Goal: Task Accomplishment & Management: Complete application form

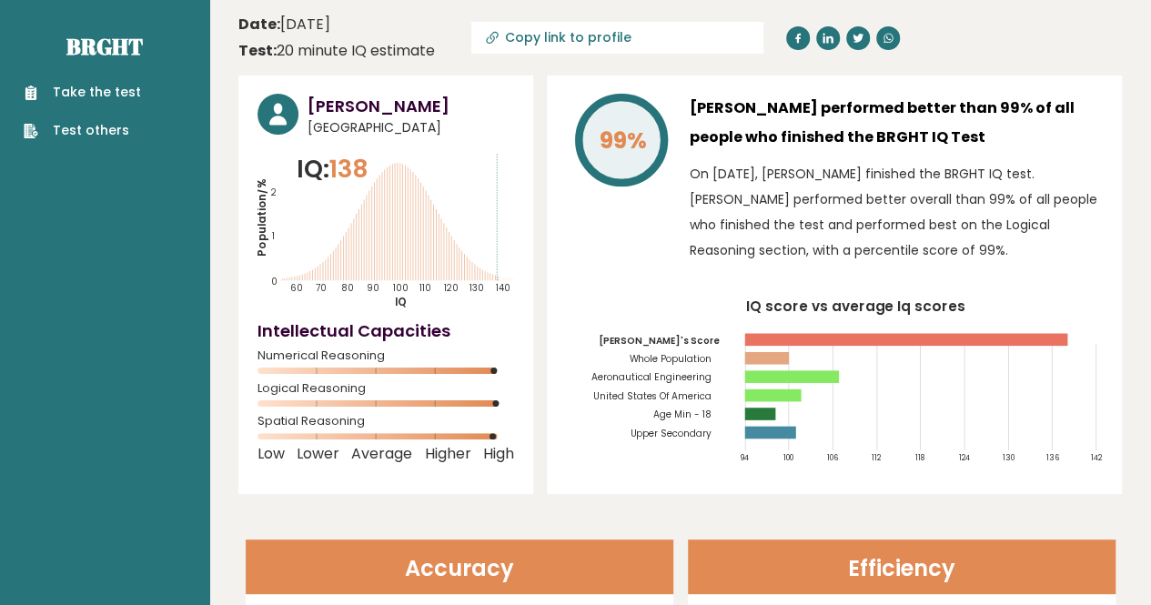
click at [119, 102] on link "Take the test" at bounding box center [82, 92] width 117 height 19
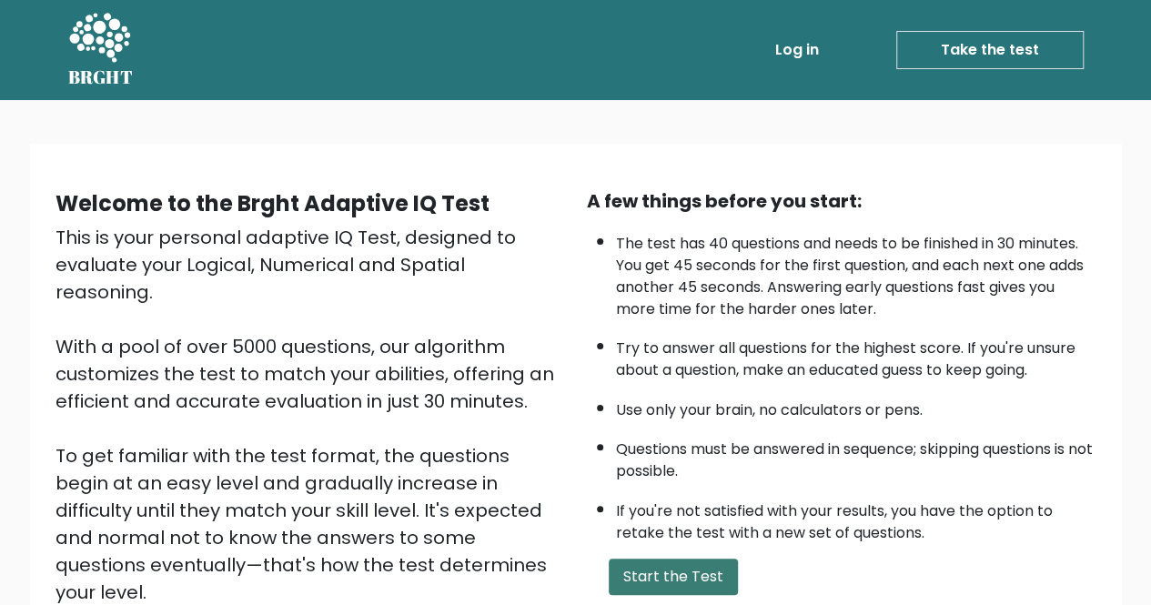
click at [714, 569] on button "Start the Test" at bounding box center [673, 577] width 129 height 36
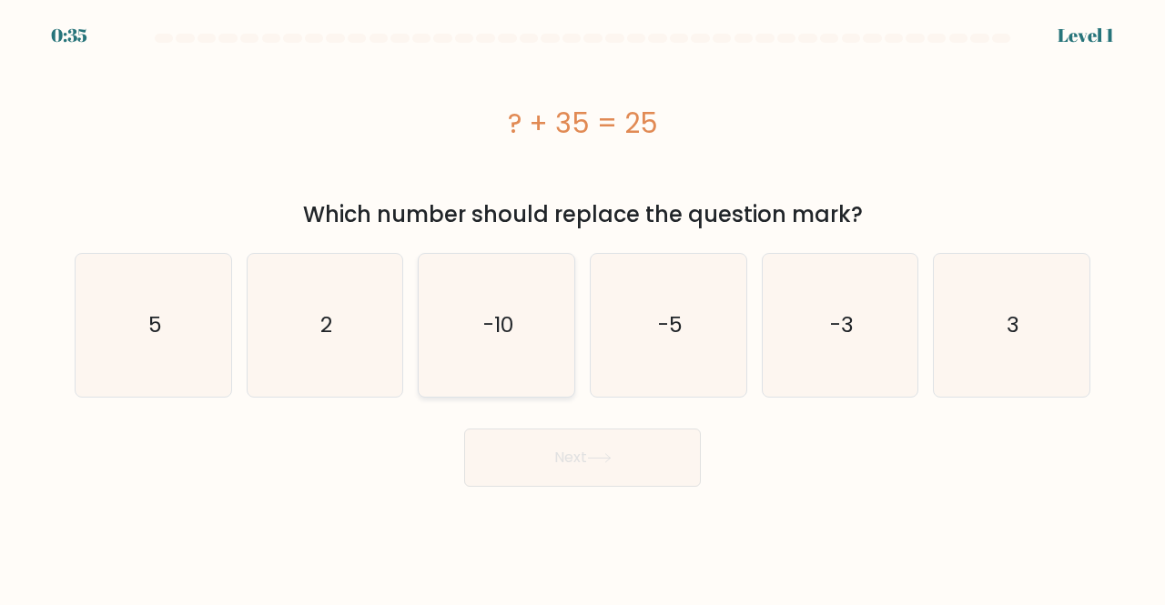
click at [504, 326] on text "-10" at bounding box center [498, 325] width 30 height 30
click at [583, 308] on input "c. -10" at bounding box center [583, 305] width 1 height 5
radio input "true"
click at [597, 452] on button "Next" at bounding box center [582, 458] width 237 height 58
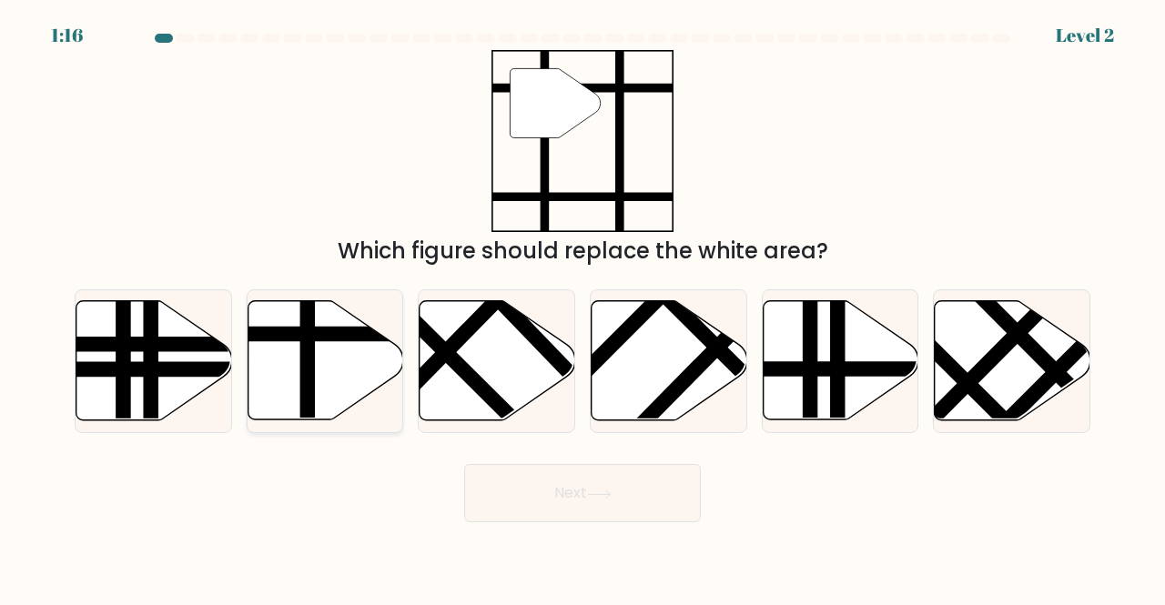
click at [319, 385] on icon at bounding box center [326, 360] width 156 height 119
click at [583, 308] on input "b." at bounding box center [583, 305] width 1 height 5
radio input "true"
click at [522, 483] on button "Next" at bounding box center [582, 493] width 237 height 58
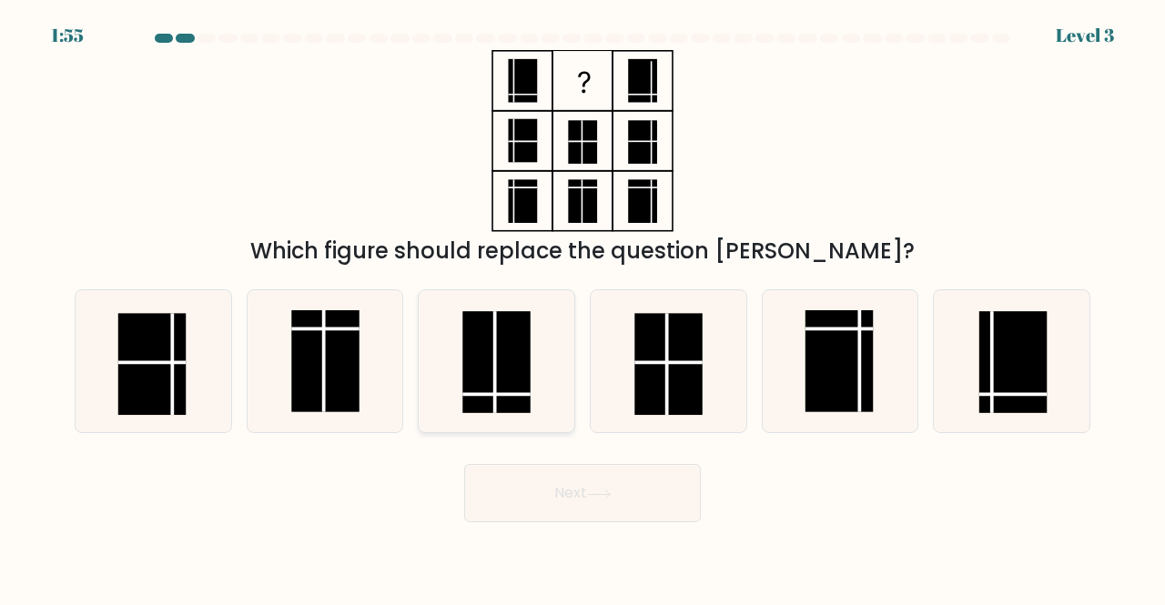
click at [508, 387] on rect at bounding box center [497, 362] width 68 height 102
click at [583, 308] on input "c." at bounding box center [583, 305] width 1 height 5
radio input "true"
click at [606, 487] on button "Next" at bounding box center [582, 493] width 237 height 58
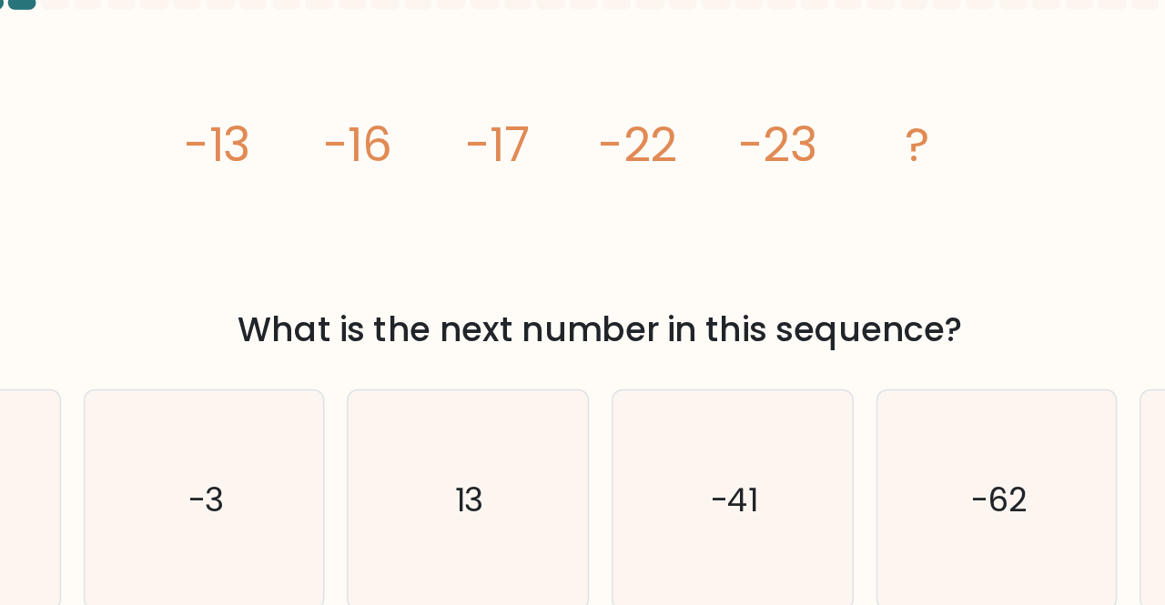
click at [438, 138] on tspan "-16" at bounding box center [424, 130] width 45 height 43
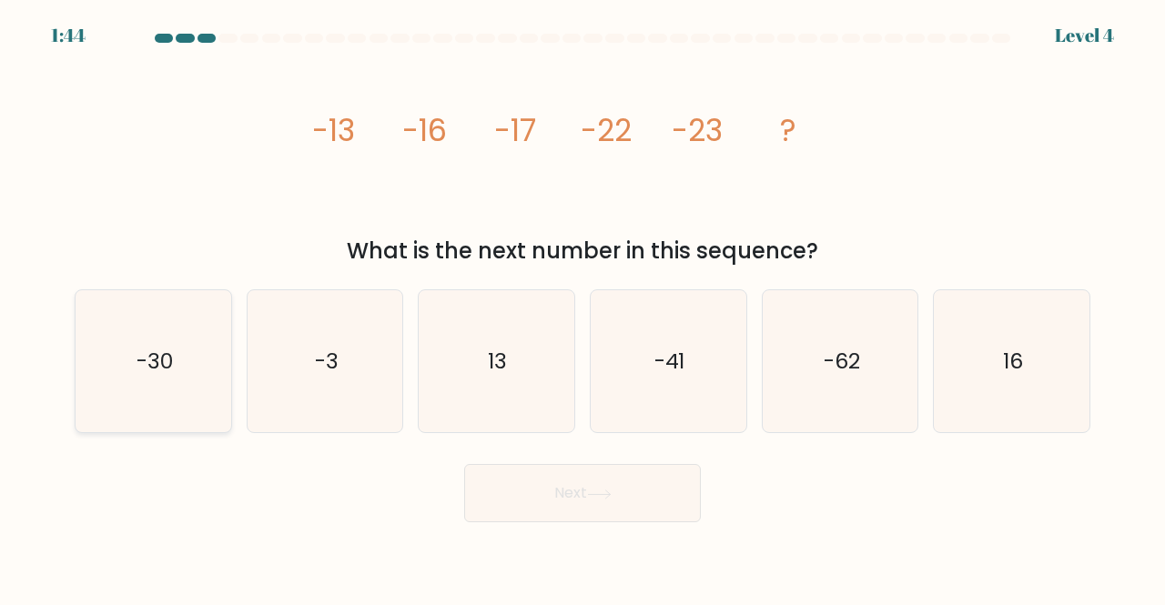
click at [183, 403] on icon "-30" at bounding box center [153, 361] width 143 height 143
click at [583, 308] on input "a. -30" at bounding box center [583, 305] width 1 height 5
radio input "true"
click at [553, 498] on button "Next" at bounding box center [582, 493] width 237 height 58
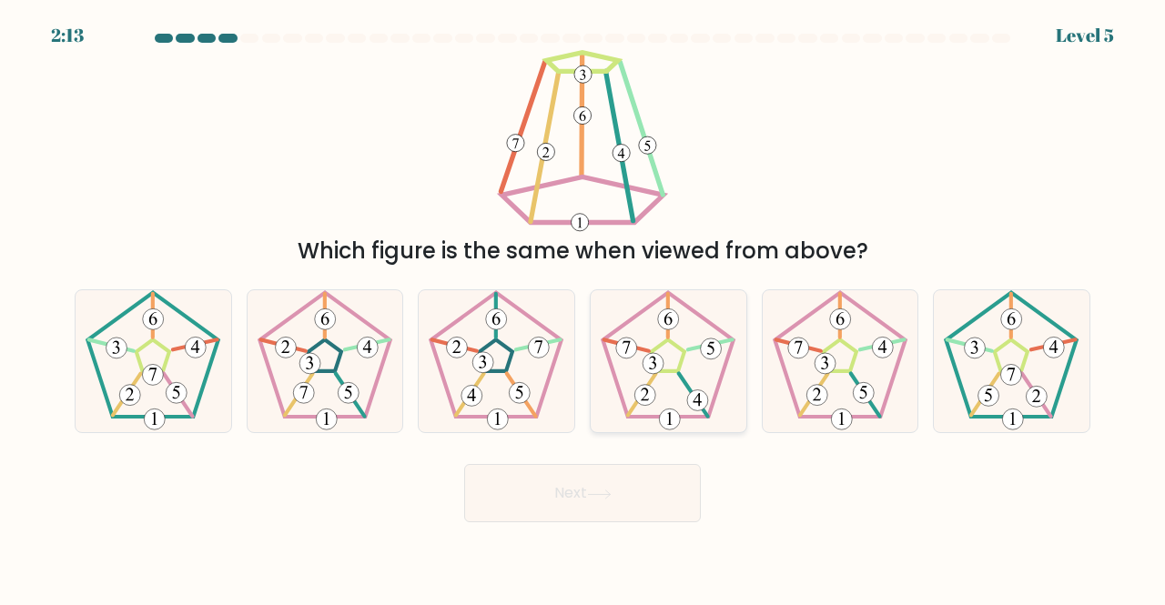
click at [681, 396] on icon at bounding box center [668, 361] width 143 height 143
click at [583, 308] on input "d." at bounding box center [583, 305] width 1 height 5
radio input "true"
click at [620, 494] on button "Next" at bounding box center [582, 493] width 237 height 58
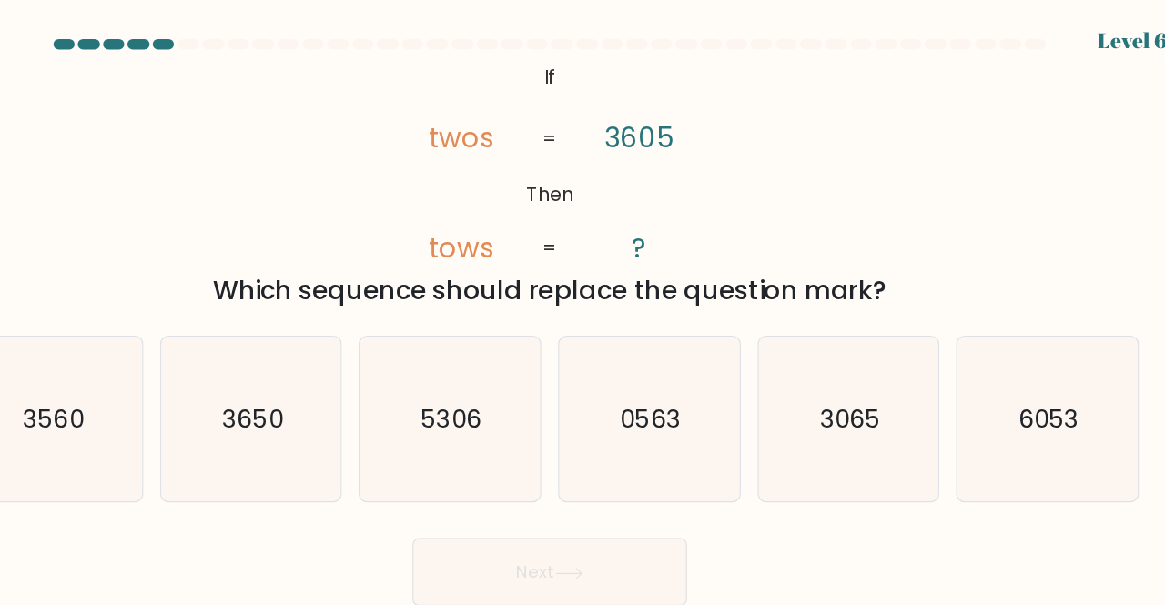
drag, startPoint x: 602, startPoint y: 266, endPoint x: 935, endPoint y: 189, distance: 341.8
click at [935, 189] on div "@import url('https://fonts.googleapis.com/css?family=Abril+Fatface:400,100,100i…" at bounding box center [583, 159] width 1038 height 218
click at [845, 376] on icon "3065" at bounding box center [840, 361] width 143 height 143
click at [583, 308] on input "e. 3065" at bounding box center [583, 305] width 1 height 5
radio input "true"
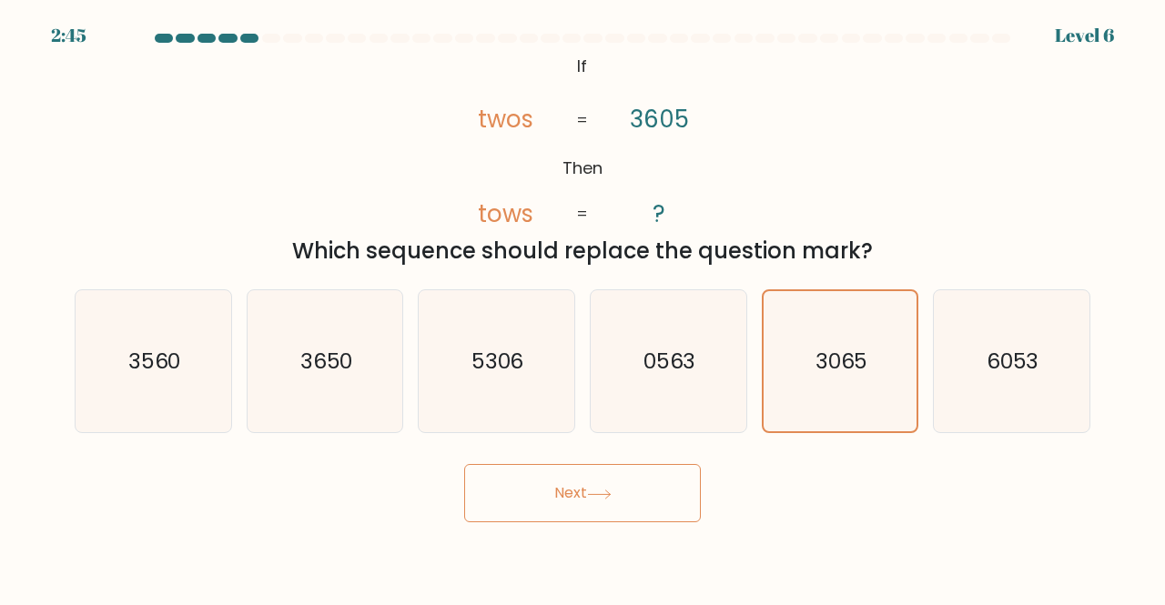
click at [592, 505] on button "Next" at bounding box center [582, 493] width 237 height 58
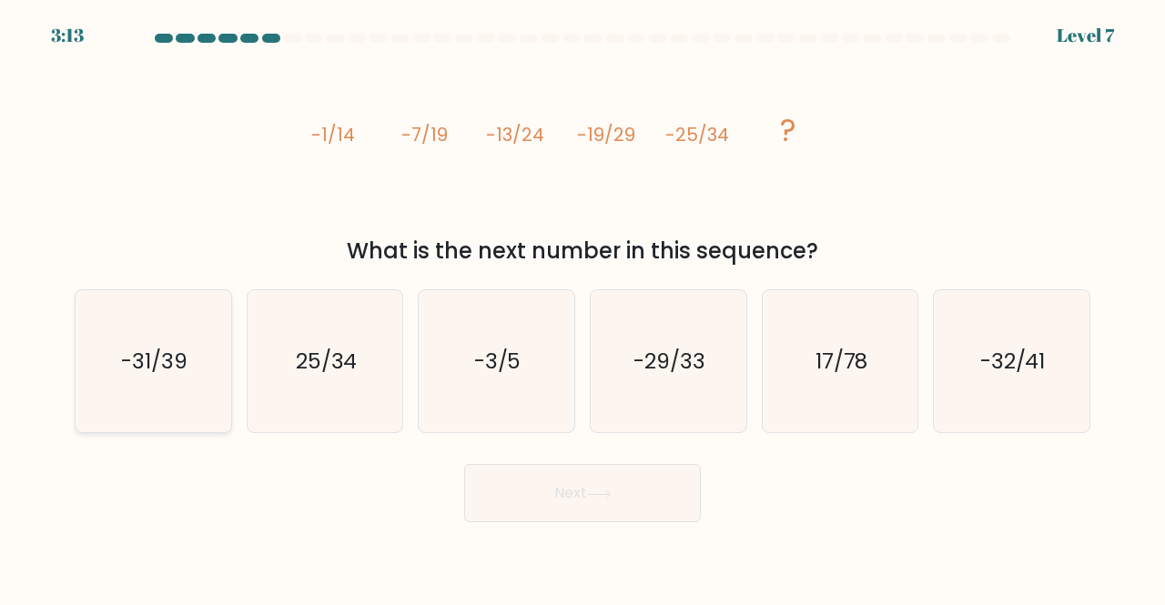
click at [198, 396] on icon "-31/39" at bounding box center [153, 361] width 143 height 143
click at [583, 308] on input "a. -31/39" at bounding box center [583, 305] width 1 height 5
radio input "true"
click at [545, 486] on button "Next" at bounding box center [582, 493] width 237 height 58
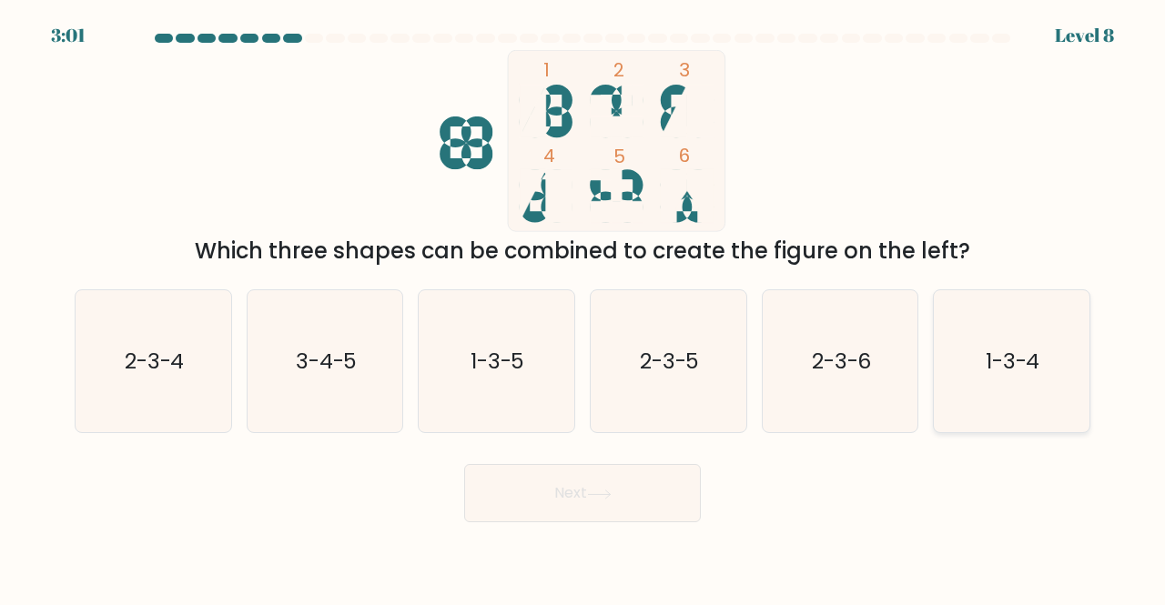
click at [1005, 339] on icon "1-3-4" at bounding box center [1011, 361] width 143 height 143
click at [583, 308] on input "f. 1-3-4" at bounding box center [583, 305] width 1 height 5
radio input "true"
click at [603, 510] on button "Next" at bounding box center [582, 493] width 237 height 58
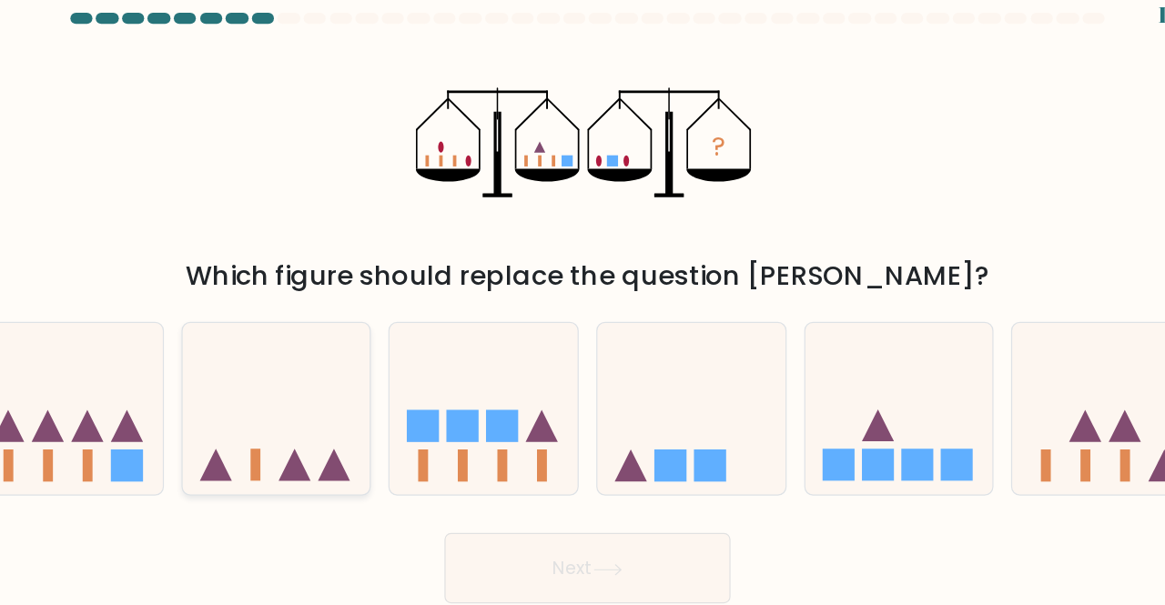
drag, startPoint x: 287, startPoint y: 451, endPoint x: 333, endPoint y: 365, distance: 97.3
click at [333, 365] on form at bounding box center [582, 278] width 1165 height 489
click at [333, 365] on icon at bounding box center [326, 361] width 156 height 128
click at [583, 308] on input "b." at bounding box center [583, 305] width 1 height 5
radio input "true"
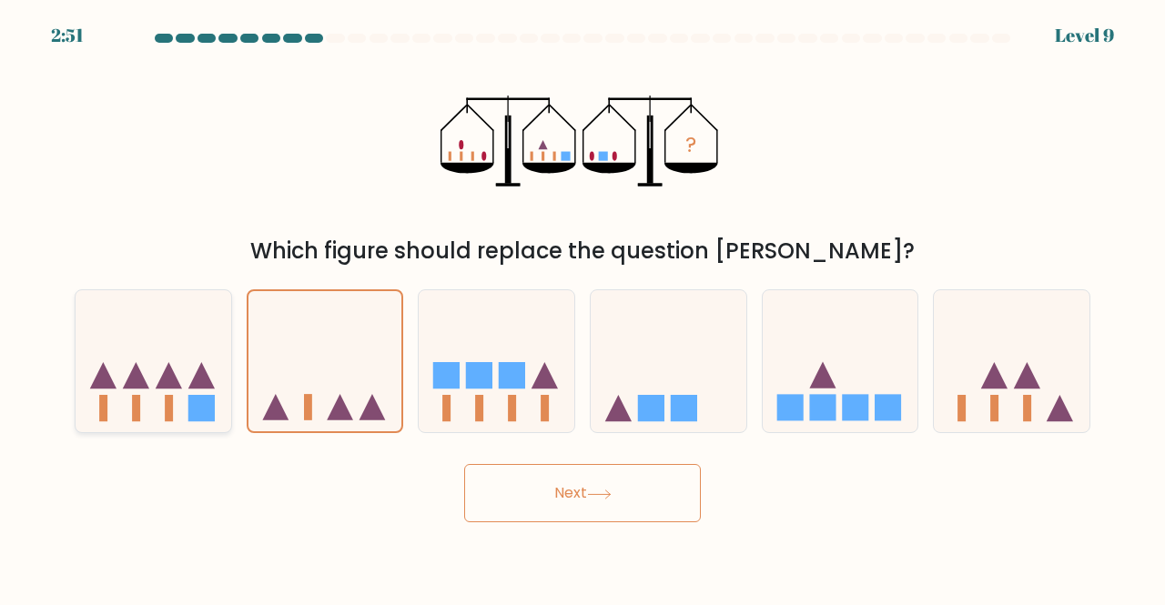
click at [195, 395] on icon at bounding box center [154, 361] width 156 height 128
click at [583, 308] on input "a." at bounding box center [583, 305] width 1 height 5
radio input "true"
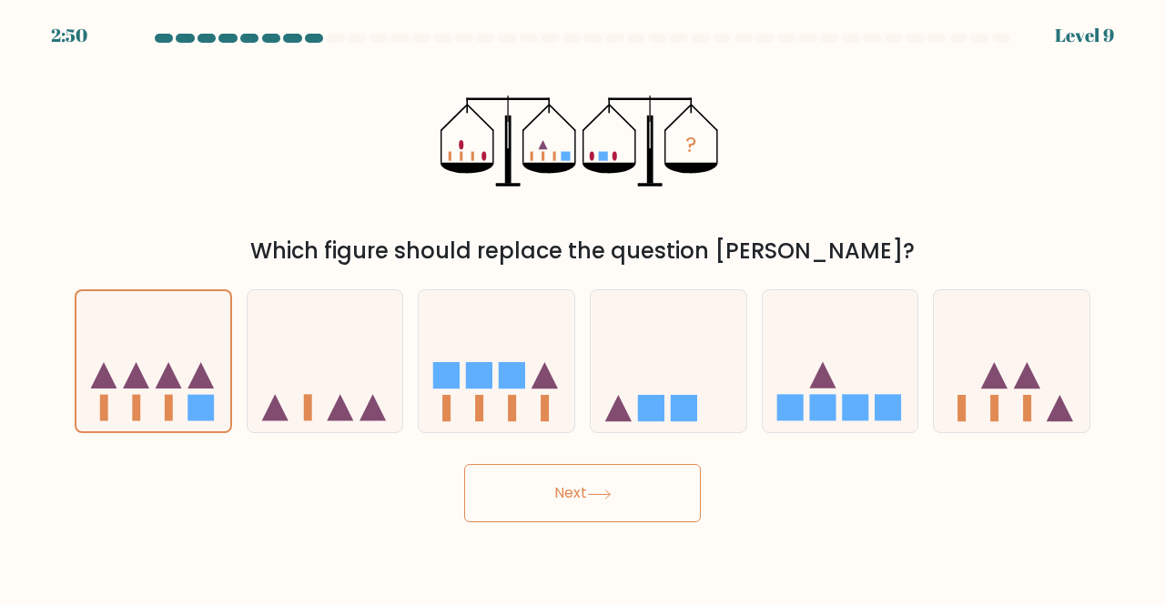
click at [541, 494] on button "Next" at bounding box center [582, 493] width 237 height 58
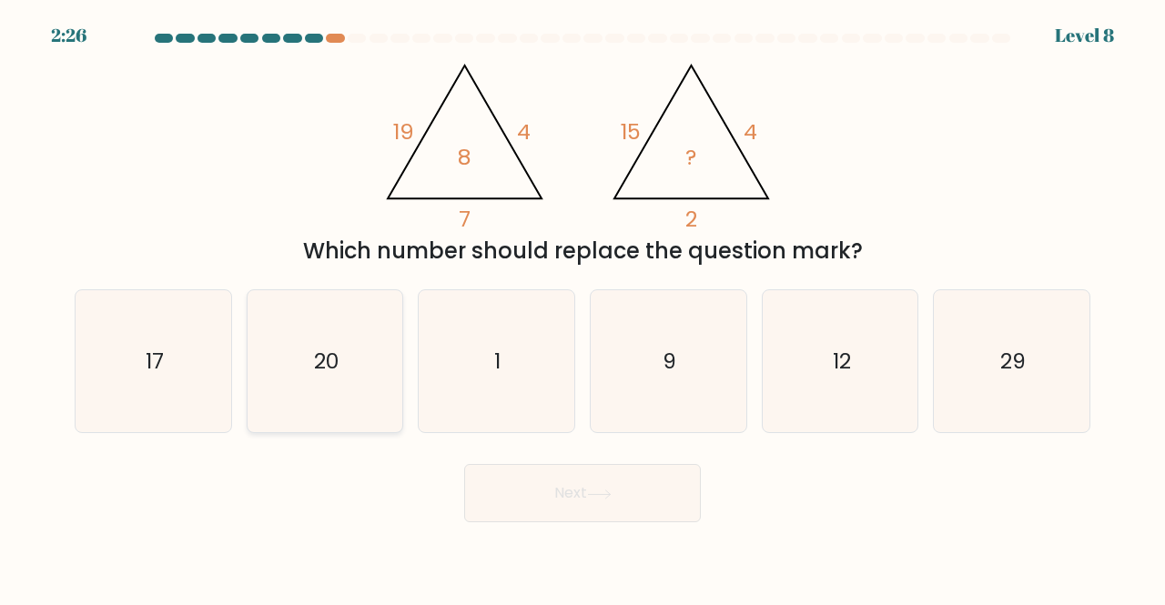
click at [337, 345] on icon "20" at bounding box center [325, 361] width 143 height 143
click at [583, 308] on input "b. 20" at bounding box center [583, 305] width 1 height 5
radio input "true"
click at [517, 364] on icon "1" at bounding box center [496, 361] width 143 height 143
click at [583, 308] on input "c. 1" at bounding box center [583, 305] width 1 height 5
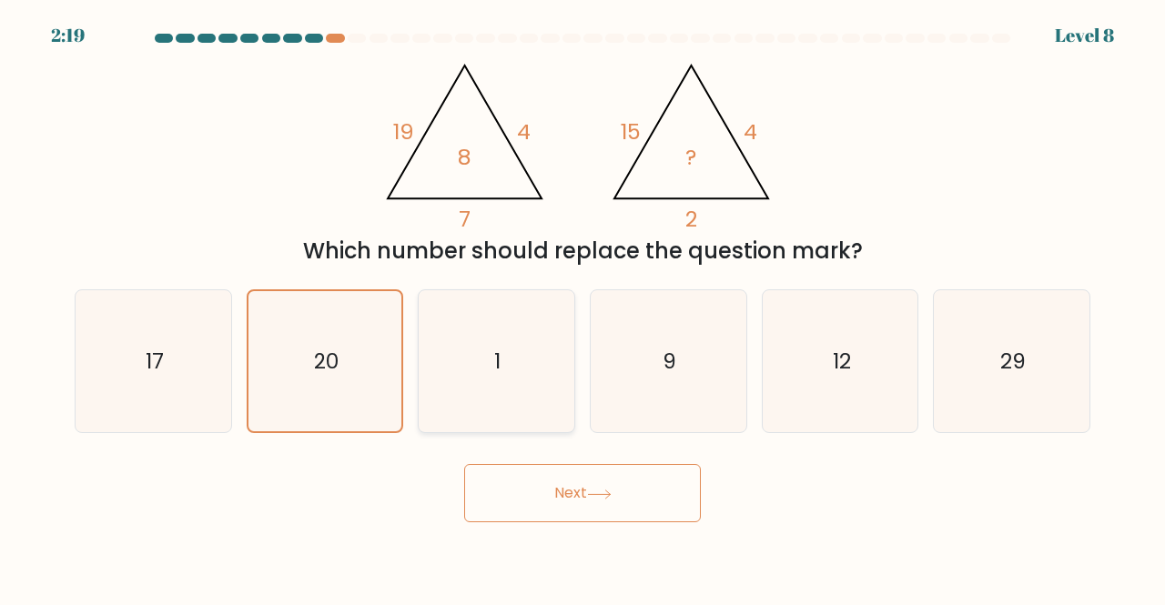
radio input "true"
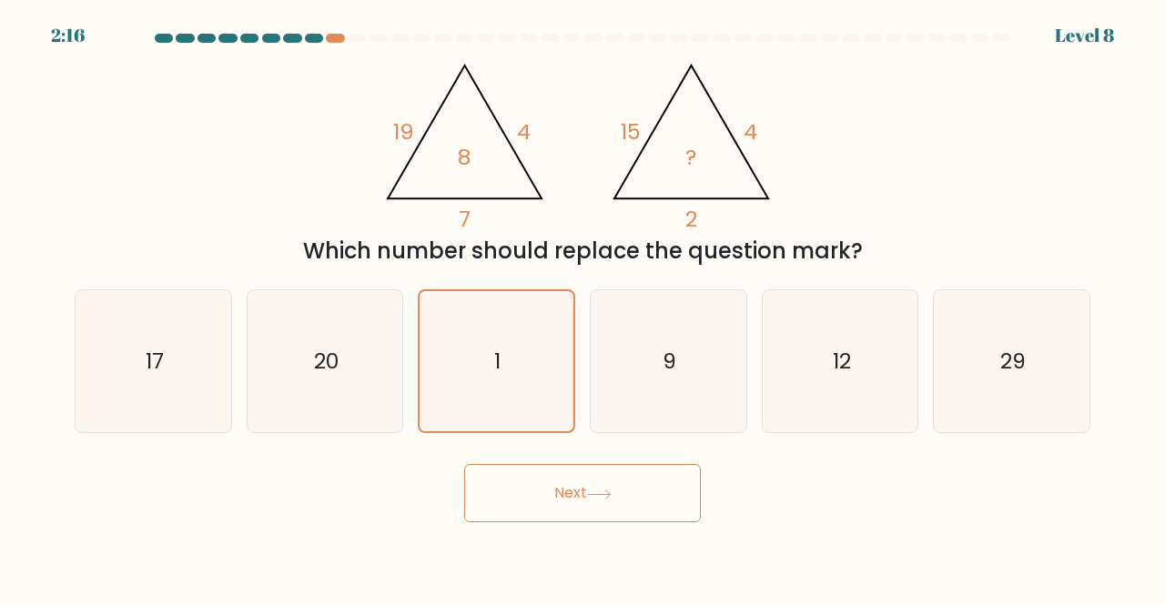
click at [572, 503] on button "Next" at bounding box center [582, 493] width 237 height 58
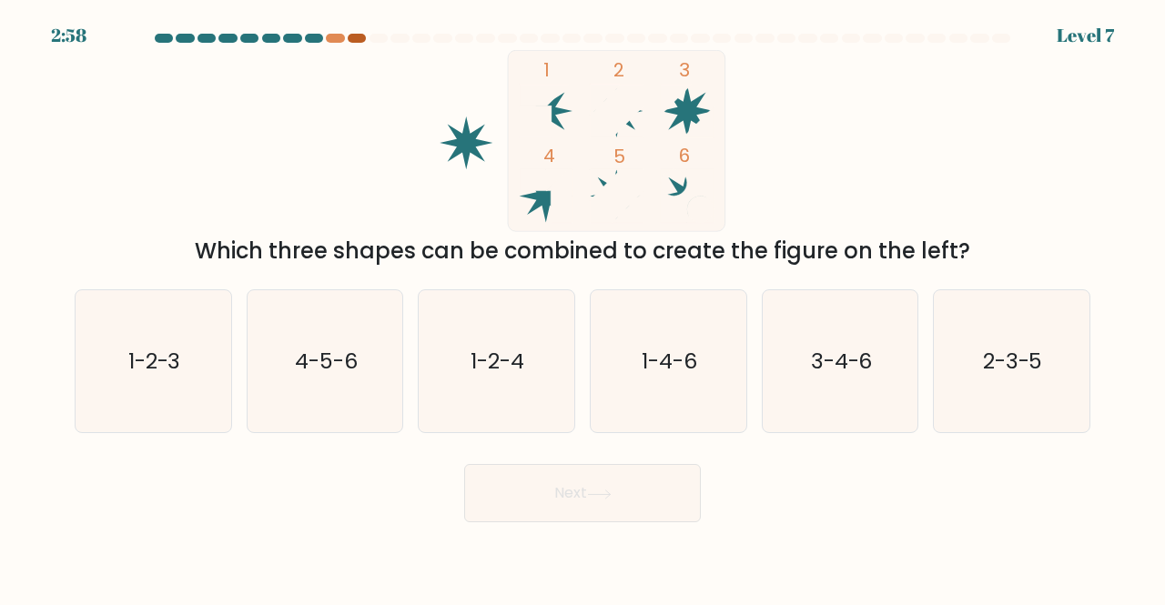
click at [357, 35] on div at bounding box center [357, 38] width 18 height 9
drag, startPoint x: 348, startPoint y: 34, endPoint x: 317, endPoint y: 32, distance: 31.0
click at [317, 32] on body "2:56 Level 7" at bounding box center [582, 302] width 1165 height 605
click at [317, 32] on div "2:56 Level 7" at bounding box center [582, 24] width 1165 height 49
click at [317, 32] on div "2:55 Level 7" at bounding box center [582, 24] width 1165 height 49
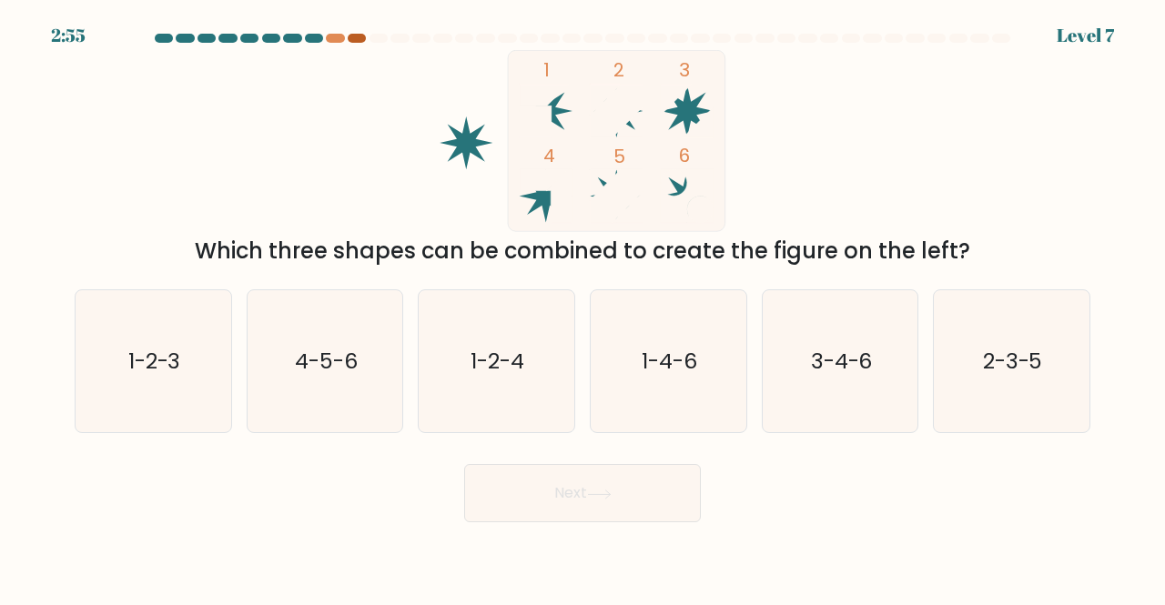
click at [353, 34] on div at bounding box center [357, 38] width 18 height 9
click at [337, 39] on div at bounding box center [335, 38] width 18 height 9
click at [957, 323] on icon "2-3-5" at bounding box center [1011, 361] width 143 height 143
click at [583, 308] on input "f. 2-3-5" at bounding box center [583, 305] width 1 height 5
radio input "true"
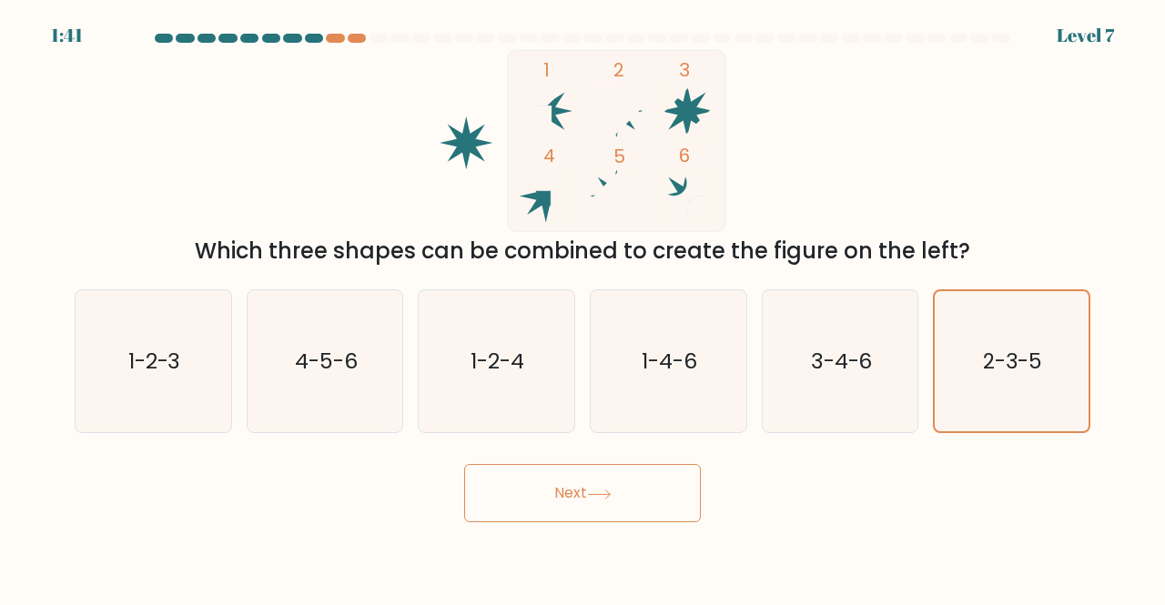
click at [626, 481] on button "Next" at bounding box center [582, 493] width 237 height 58
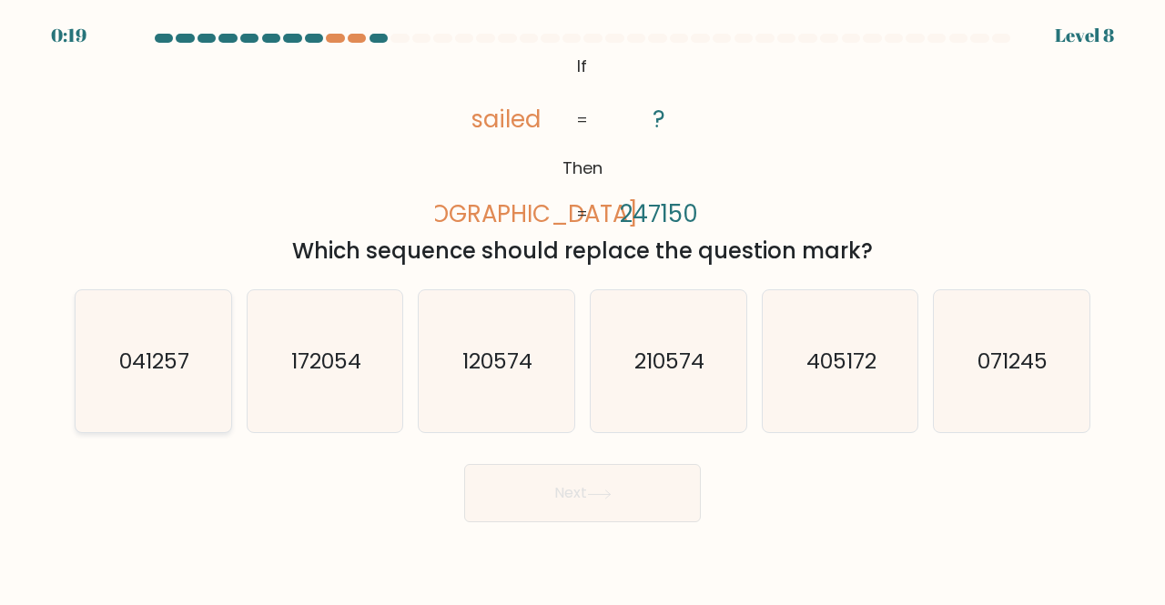
click at [186, 369] on text "041257" at bounding box center [154, 361] width 70 height 30
click at [583, 308] on input "a. 041257" at bounding box center [583, 305] width 1 height 5
radio input "true"
click at [583, 495] on button "Next" at bounding box center [582, 493] width 237 height 58
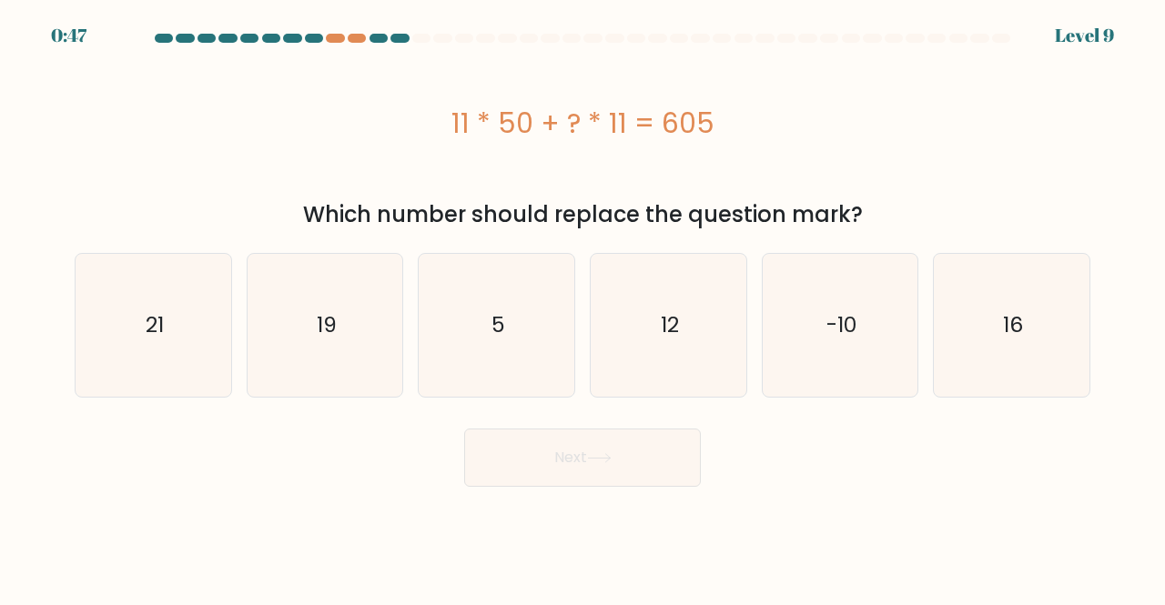
click at [652, 150] on div "11 * 50 + ? * 11 = 605" at bounding box center [583, 123] width 1016 height 146
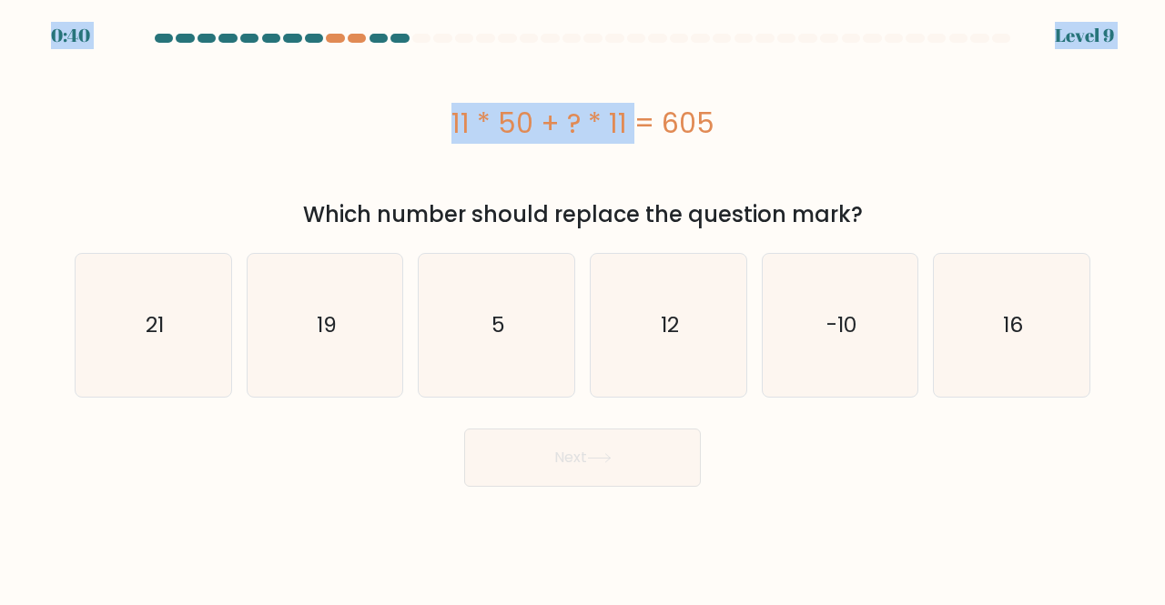
drag, startPoint x: 545, startPoint y: 134, endPoint x: 505, endPoint y: -28, distance: 166.9
click at [505, 0] on html "0:40 Level 9" at bounding box center [582, 302] width 1165 height 605
click at [542, 84] on div "11 * 50 + ? * 11 = 605" at bounding box center [583, 123] width 1016 height 146
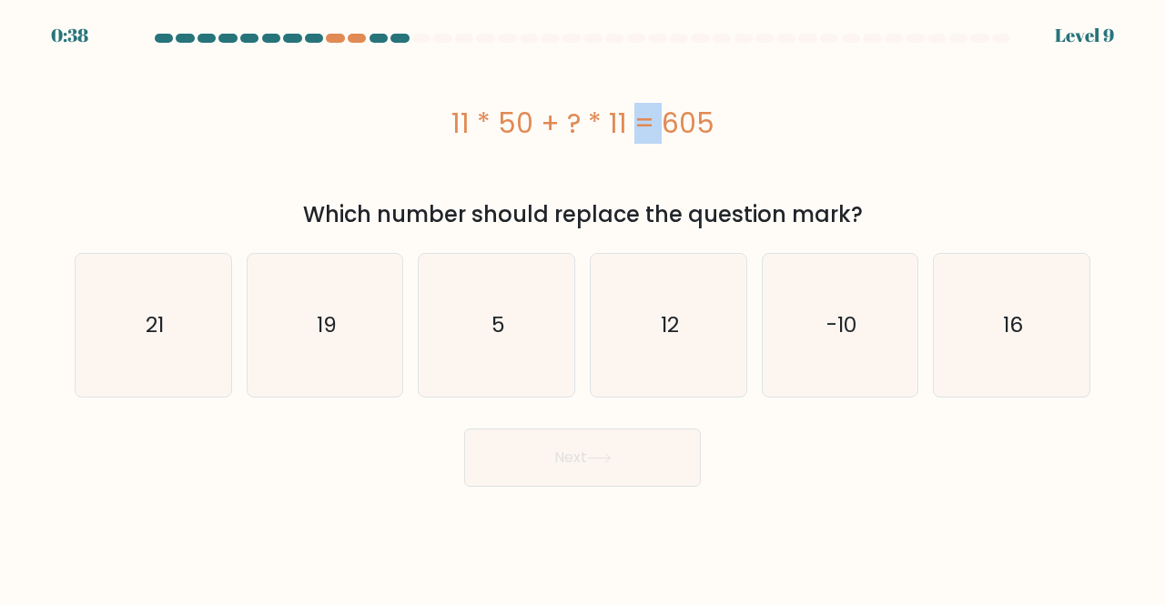
click at [542, 84] on div "11 * 50 + ? * 11 = 605" at bounding box center [583, 123] width 1016 height 146
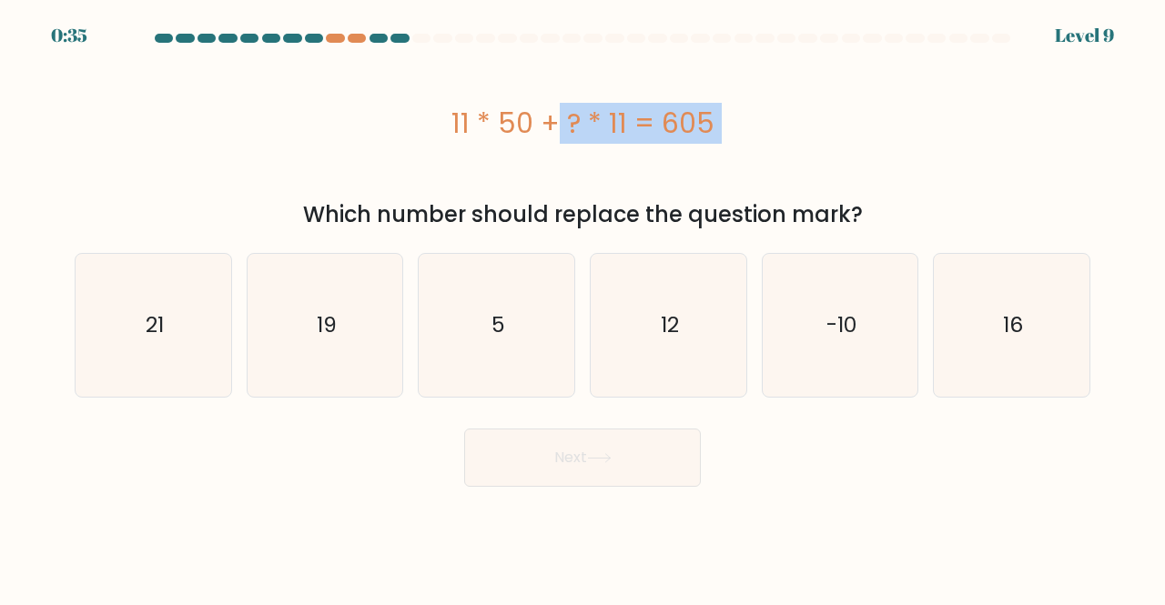
click at [410, 130] on div "11 * 50 + ? * 11 = 605" at bounding box center [583, 123] width 1016 height 41
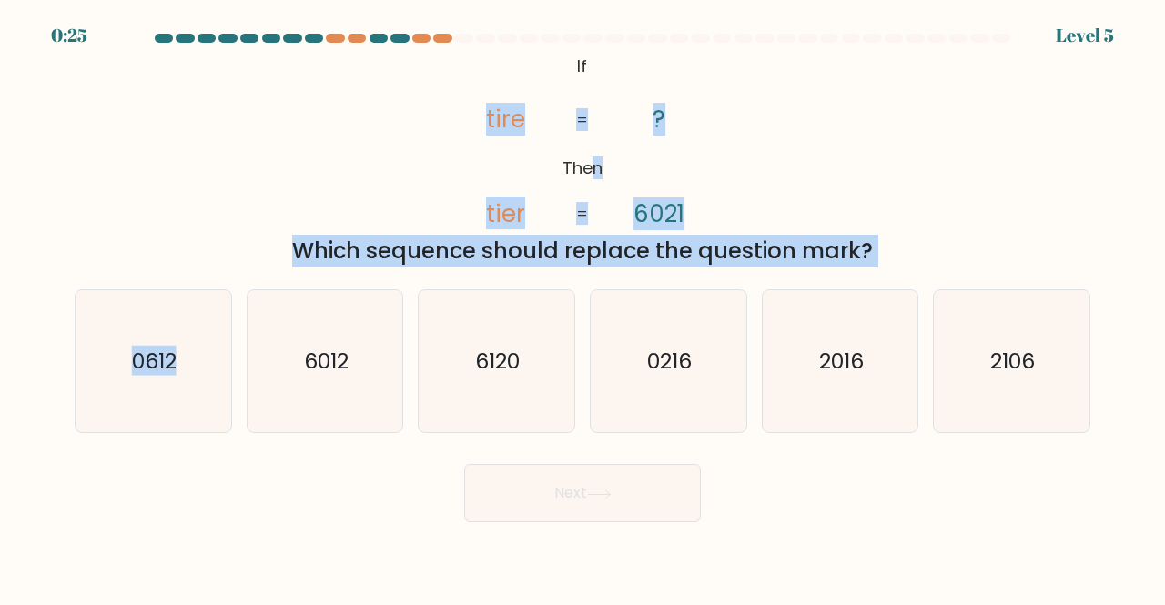
drag, startPoint x: 189, startPoint y: 354, endPoint x: 592, endPoint y: 170, distance: 442.3
click at [592, 170] on form "If ?" at bounding box center [582, 278] width 1165 height 489
click at [921, 203] on div "@import url('https://fonts.googleapis.com/css?family=Abril+Fatface:400,100,100i…" at bounding box center [583, 159] width 1038 height 218
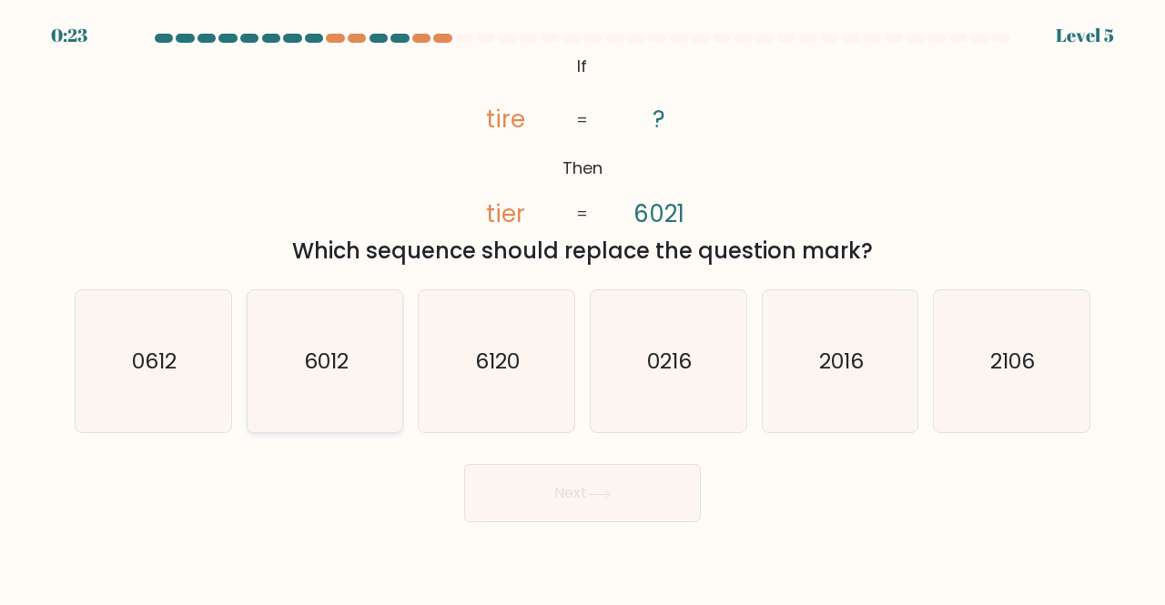
click at [381, 360] on icon "6012" at bounding box center [325, 361] width 143 height 143
click at [583, 308] on input "b. 6012" at bounding box center [583, 305] width 1 height 5
radio input "true"
click at [606, 487] on button "Next" at bounding box center [582, 493] width 237 height 58
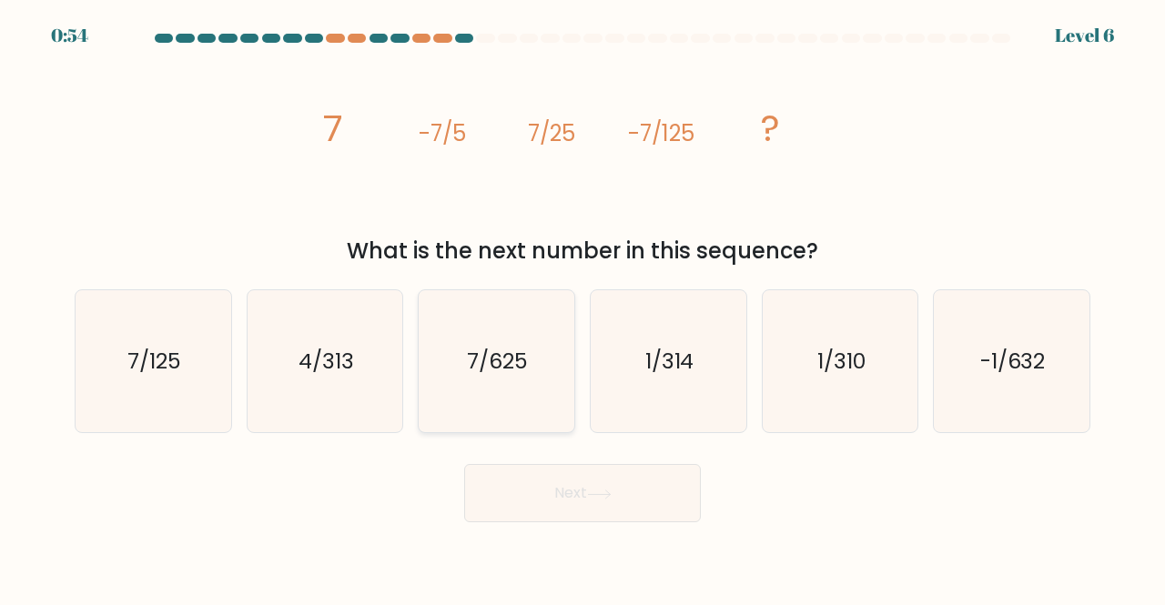
click at [513, 392] on icon "7/625" at bounding box center [496, 361] width 143 height 143
click at [583, 308] on input "c. 7/625" at bounding box center [583, 305] width 1 height 5
radio input "true"
click at [581, 487] on button "Next" at bounding box center [582, 493] width 237 height 58
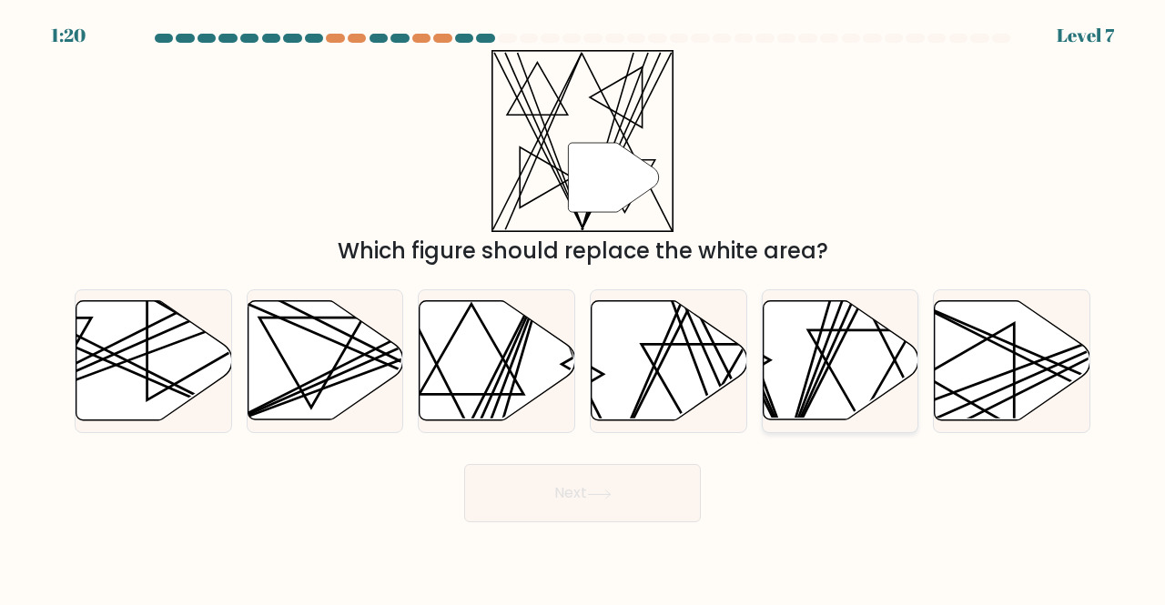
click at [834, 356] on line at bounding box center [863, 298] width 154 height 304
click at [583, 308] on input "e." at bounding box center [583, 305] width 1 height 5
radio input "true"
click at [631, 483] on button "Next" at bounding box center [582, 493] width 237 height 58
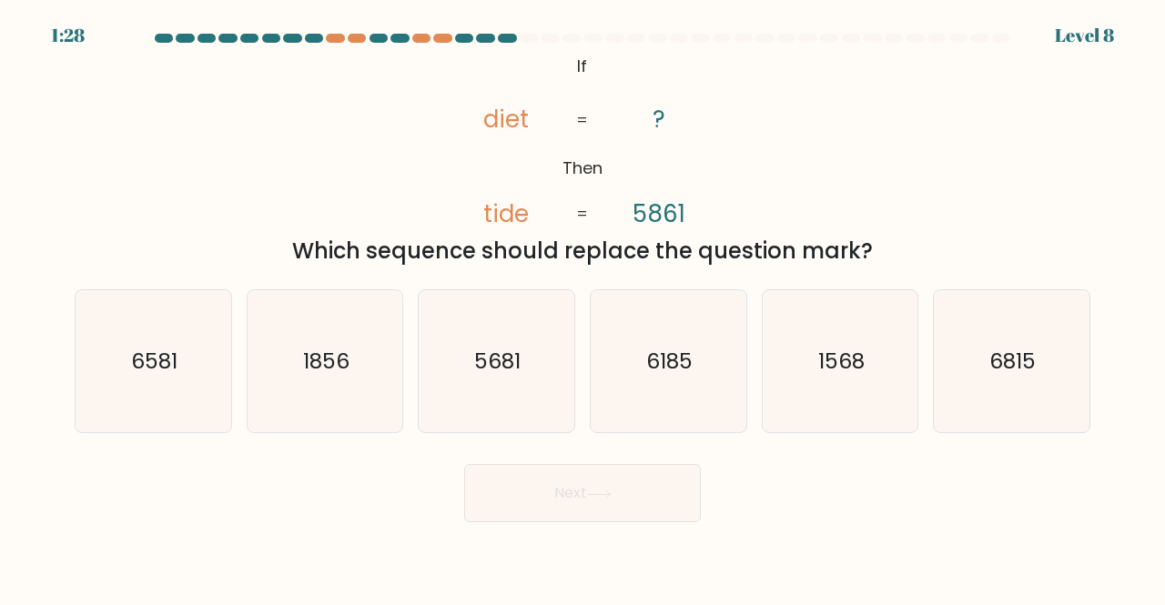
click at [542, 243] on div "Which sequence should replace the question mark?" at bounding box center [583, 251] width 994 height 33
click at [977, 358] on icon "6815" at bounding box center [1011, 361] width 143 height 143
click at [583, 308] on input "f. 6815" at bounding box center [583, 305] width 1 height 5
radio input "true"
click at [546, 472] on button "Next" at bounding box center [582, 493] width 237 height 58
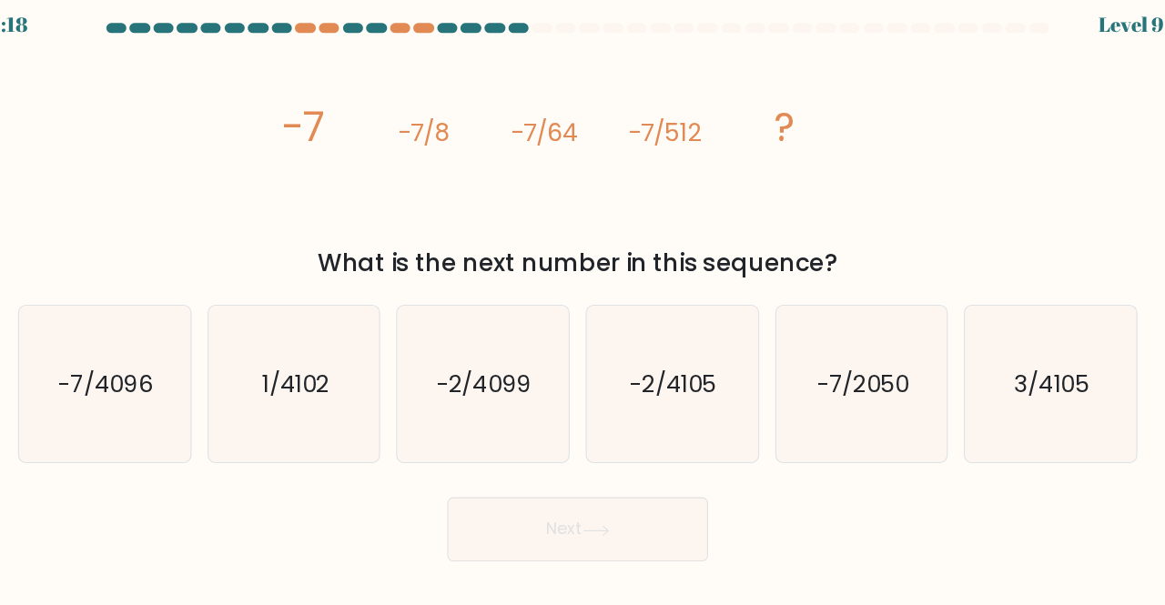
click at [608, 122] on icon "image/svg+xml -7 -7/8 -7/64 -7/512 ?" at bounding box center [582, 141] width 546 height 182
click at [132, 346] on text "-7/4096" at bounding box center [154, 361] width 86 height 30
click at [583, 308] on input "a. -7/4096" at bounding box center [583, 305] width 1 height 5
radio input "true"
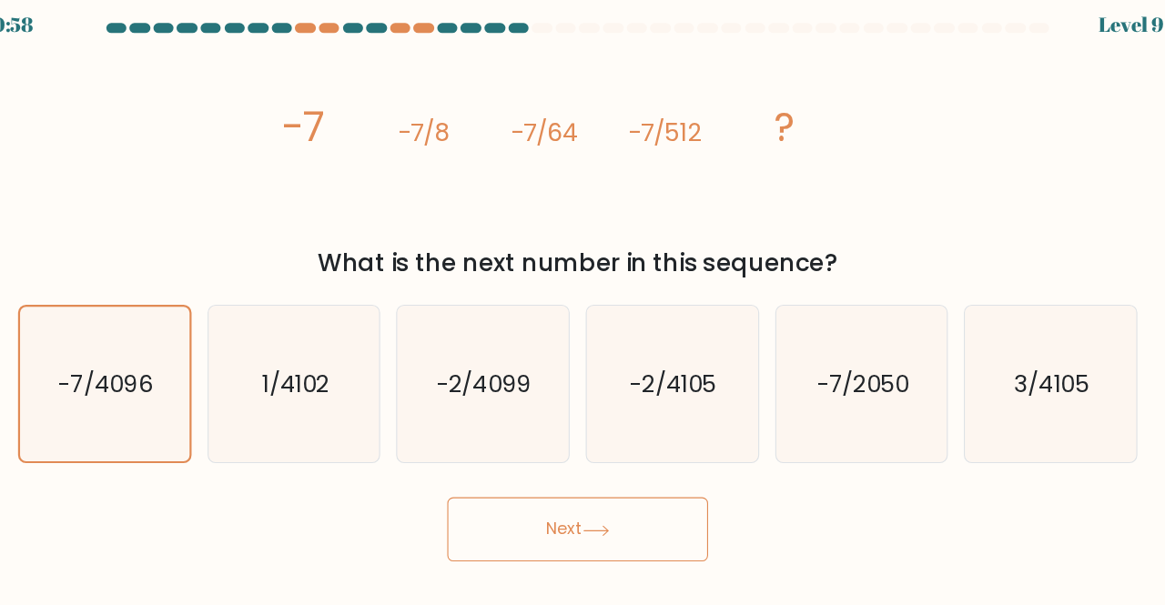
click at [583, 516] on button "Next" at bounding box center [582, 493] width 237 height 58
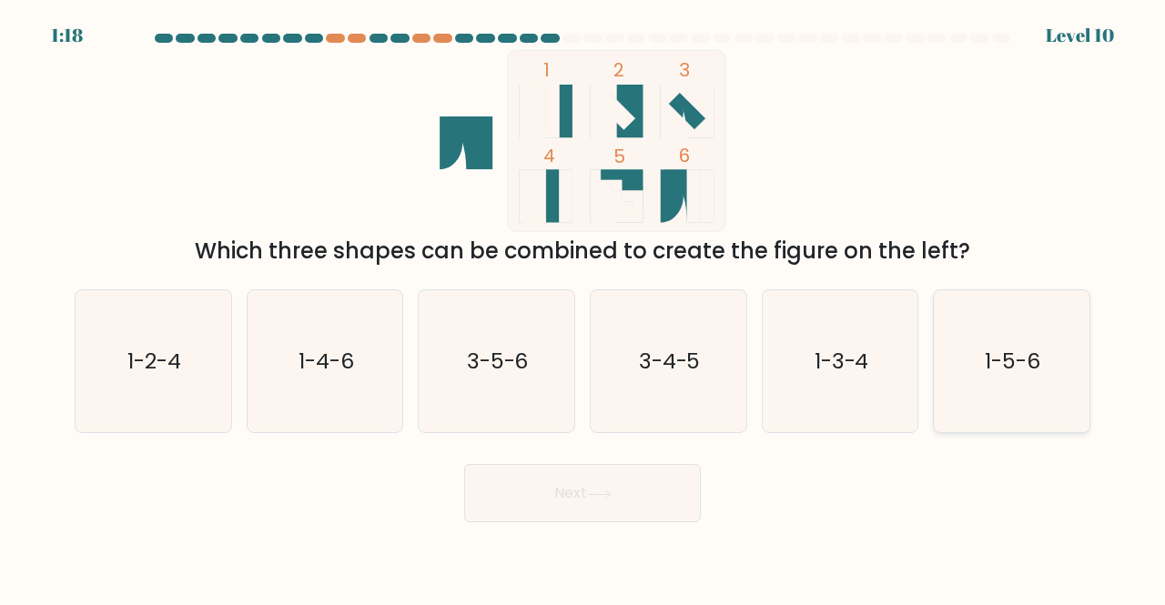
click at [965, 311] on icon "1-5-6" at bounding box center [1011, 361] width 143 height 143
click at [583, 308] on input "f. 1-5-6" at bounding box center [583, 305] width 1 height 5
radio input "true"
click at [633, 468] on button "Next" at bounding box center [582, 493] width 237 height 58
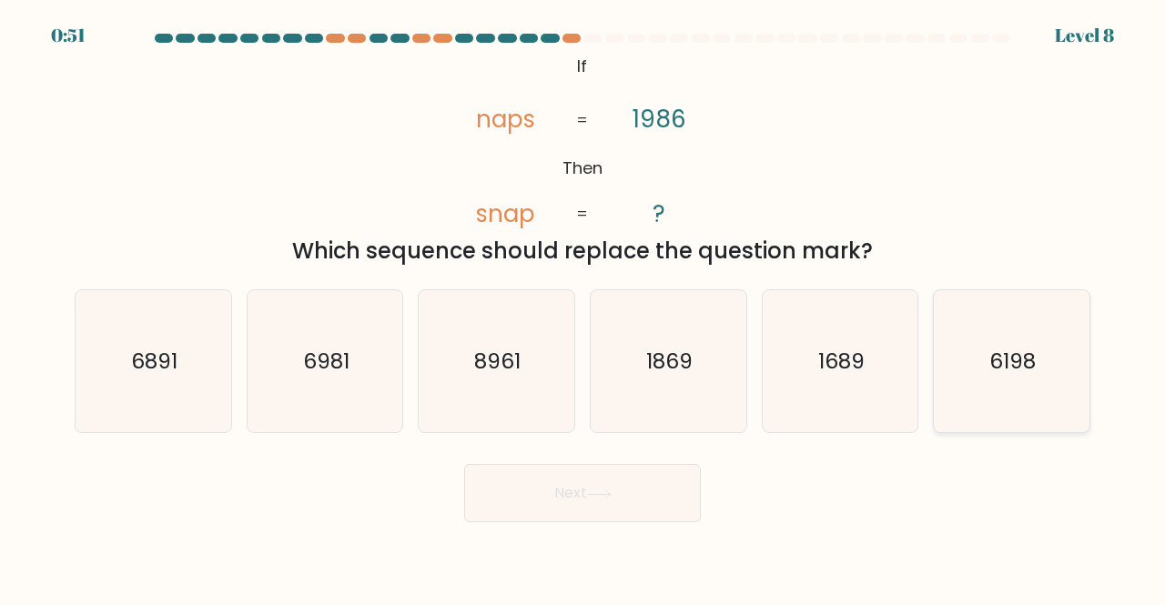
click at [977, 355] on icon "6198" at bounding box center [1011, 361] width 143 height 143
click at [583, 308] on input "f. 6198" at bounding box center [583, 305] width 1 height 5
radio input "true"
click at [575, 489] on button "Next" at bounding box center [582, 493] width 237 height 58
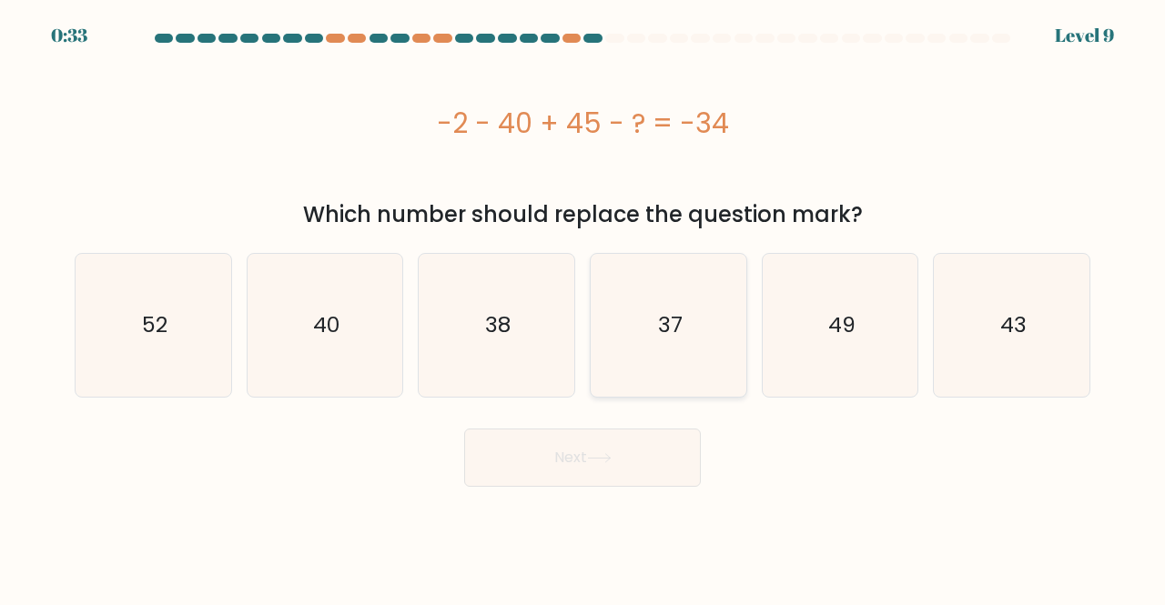
click at [709, 347] on icon "37" at bounding box center [668, 325] width 143 height 143
click at [583, 308] on input "d. 37" at bounding box center [583, 305] width 1 height 5
radio input "true"
click at [639, 472] on button "Next" at bounding box center [582, 458] width 237 height 58
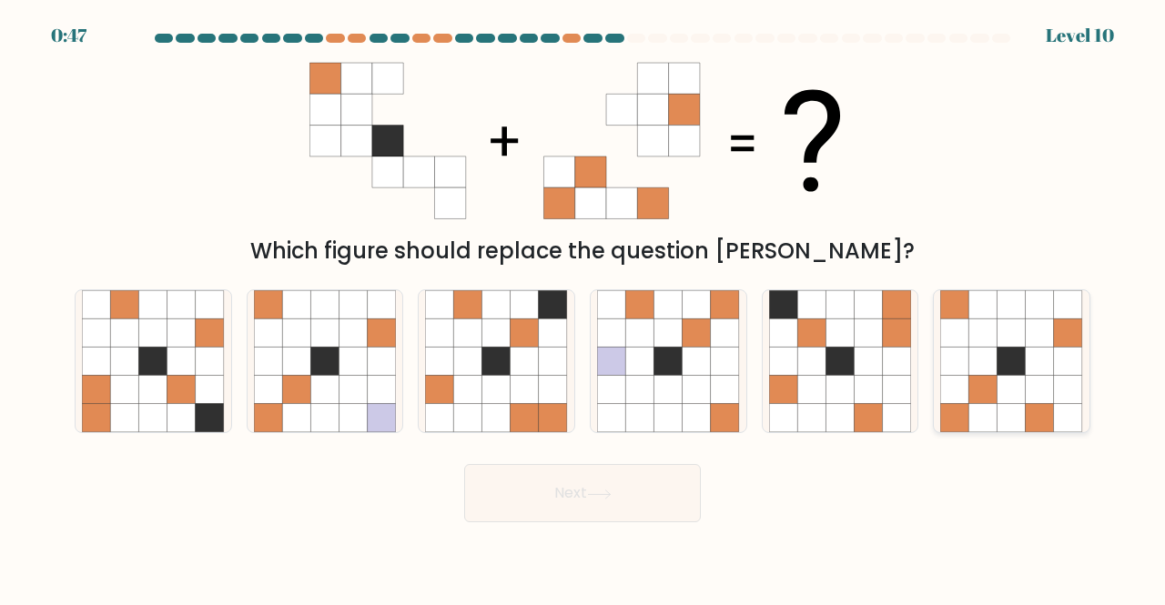
click at [1055, 333] on icon at bounding box center [1068, 333] width 28 height 28
click at [583, 308] on input "f." at bounding box center [583, 305] width 1 height 5
radio input "true"
click at [648, 502] on button "Next" at bounding box center [582, 493] width 237 height 58
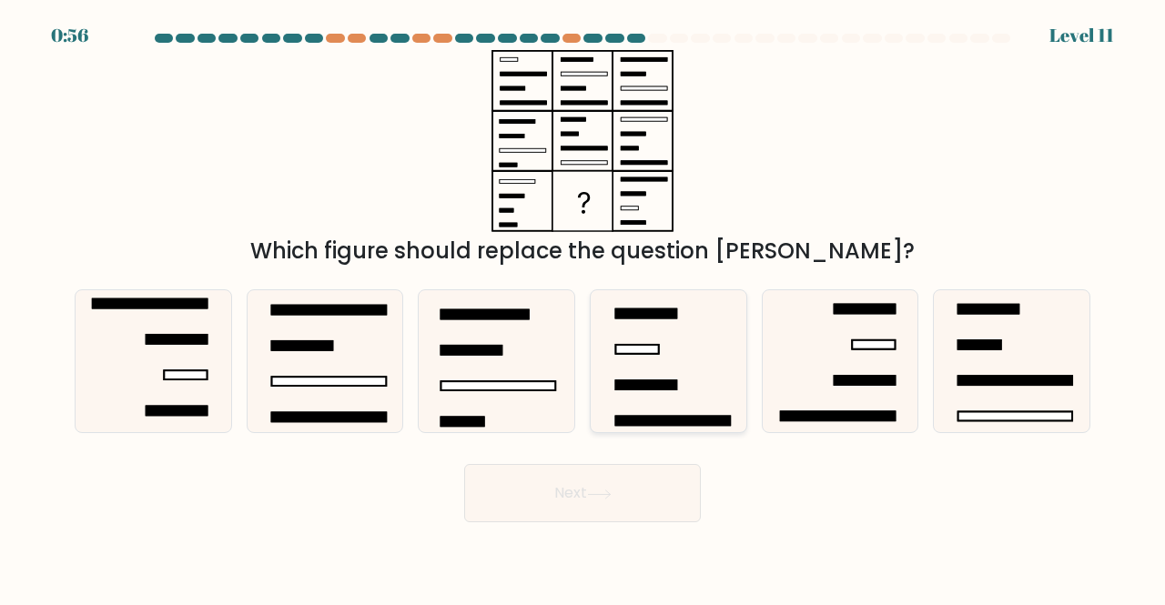
click at [648, 403] on icon at bounding box center [668, 361] width 143 height 143
click at [583, 308] on input "d." at bounding box center [583, 305] width 1 height 5
radio input "true"
click at [164, 381] on icon at bounding box center [153, 361] width 143 height 143
click at [583, 308] on input "a." at bounding box center [583, 305] width 1 height 5
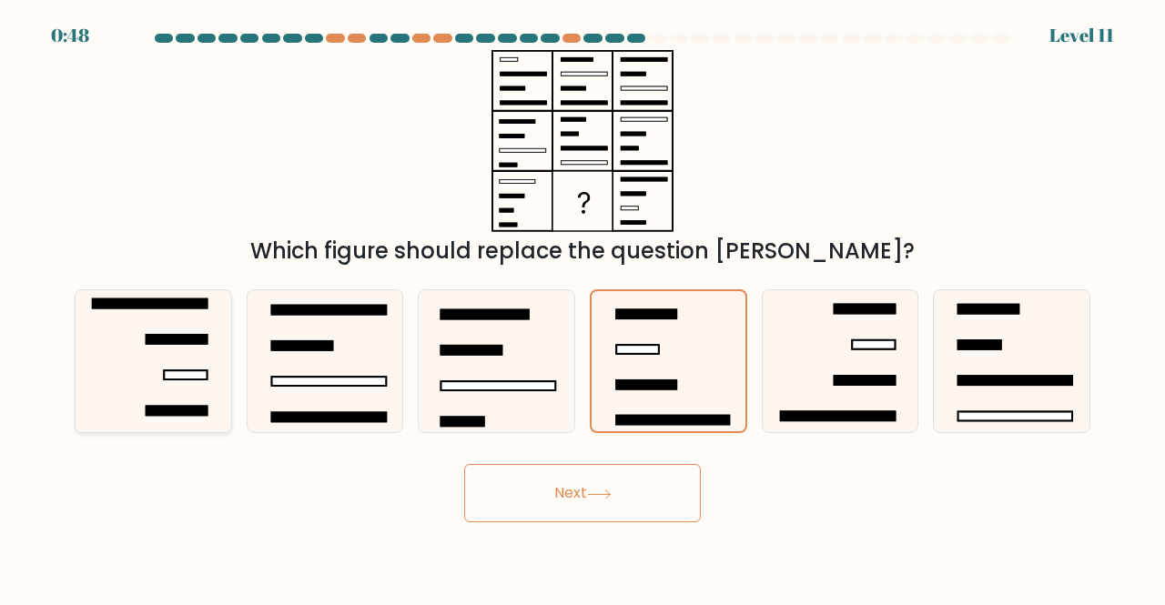
radio input "true"
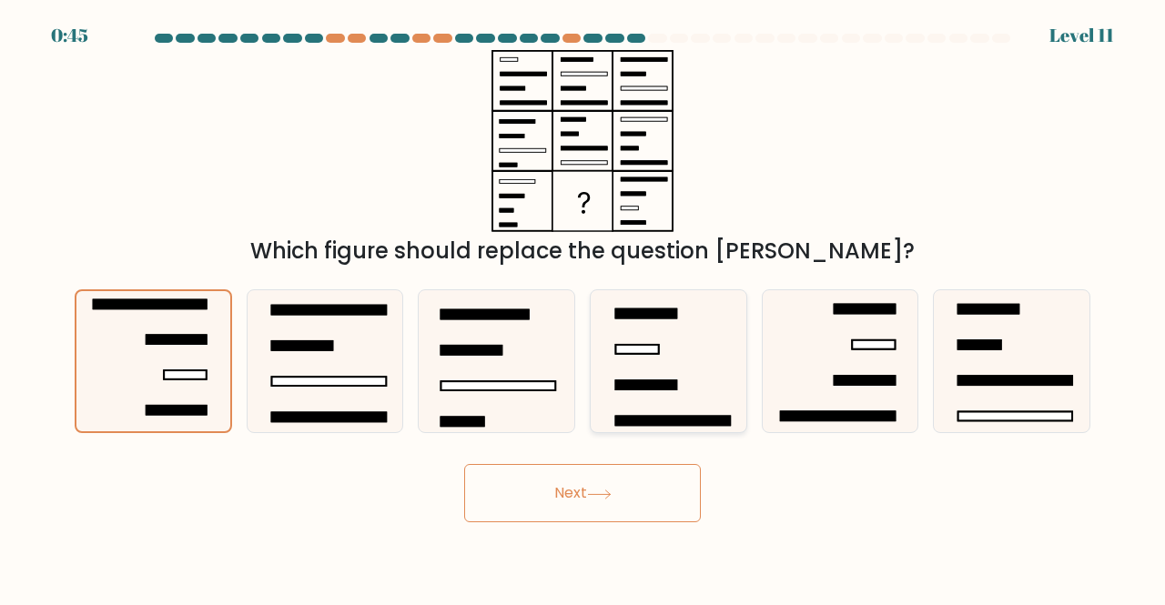
click at [633, 370] on icon at bounding box center [668, 361] width 143 height 143
click at [583, 308] on input "d." at bounding box center [583, 305] width 1 height 5
radio input "true"
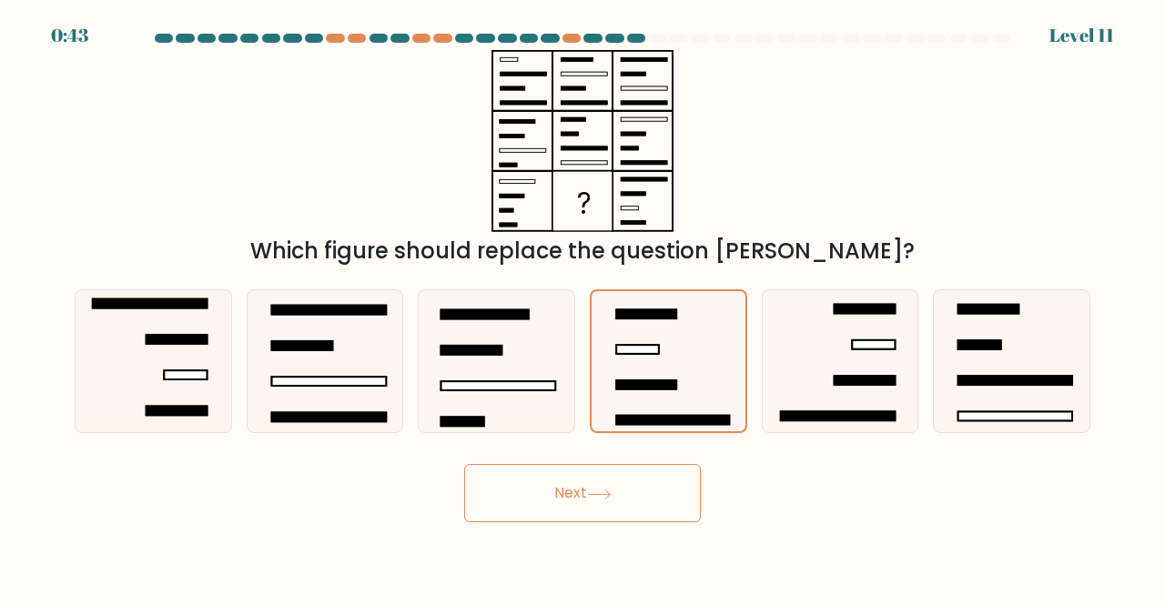
click at [579, 474] on button "Next" at bounding box center [582, 493] width 237 height 58
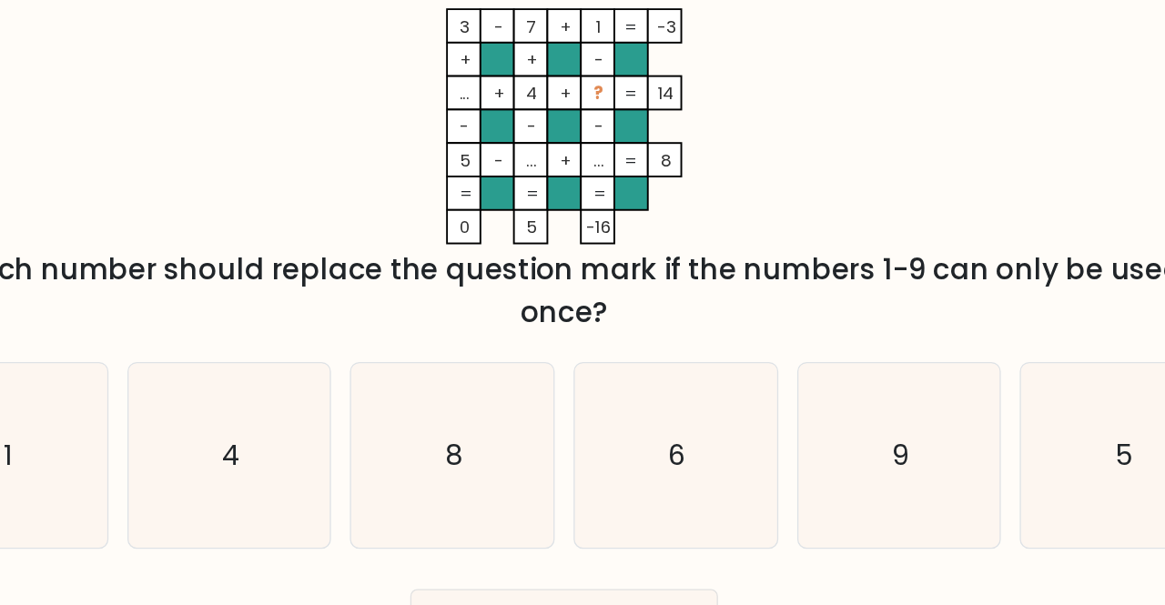
drag, startPoint x: 644, startPoint y: 188, endPoint x: 714, endPoint y: 97, distance: 114.3
click at [714, 97] on icon "3 - 7 + 1 -3 + + - ... + 4 + ? 14 - - - 5 - ... + ... = 8 = = = = 0 5 -16 =" at bounding box center [582, 141] width 546 height 182
click at [721, 102] on icon "3 - 7 + 1 -3 + + - ... + 4 + ? 14 - - - 5 - ... + ... = 8 = = = = 0 5 -16 =" at bounding box center [582, 141] width 546 height 182
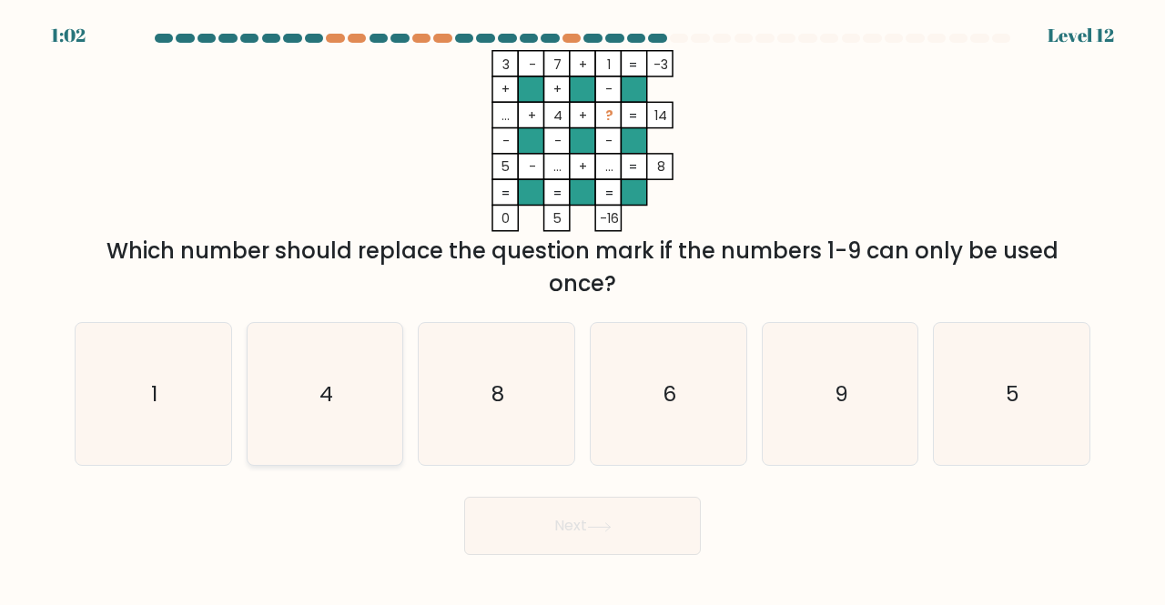
click at [379, 354] on icon "4" at bounding box center [325, 394] width 143 height 143
click at [583, 308] on input "b. 4" at bounding box center [583, 305] width 1 height 5
radio input "true"
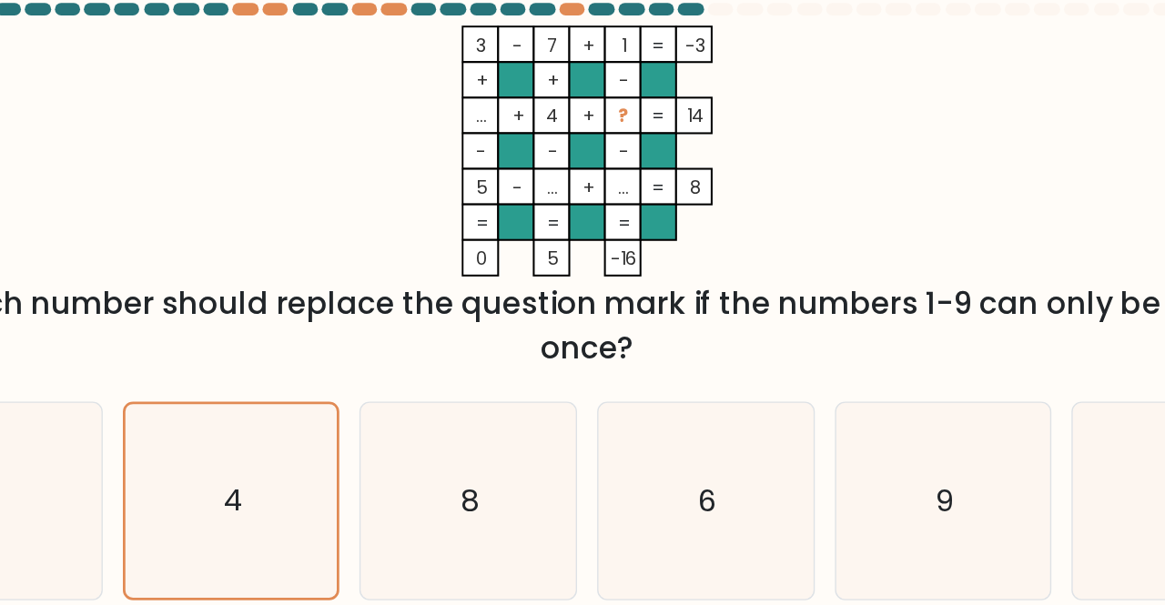
click at [468, 92] on icon "3 - 7 + 1 -3 + + - ... + 4 + ? 14 - - - 5 - ... + ... = 8 = = = = 0 5 -16 =" at bounding box center [582, 141] width 546 height 182
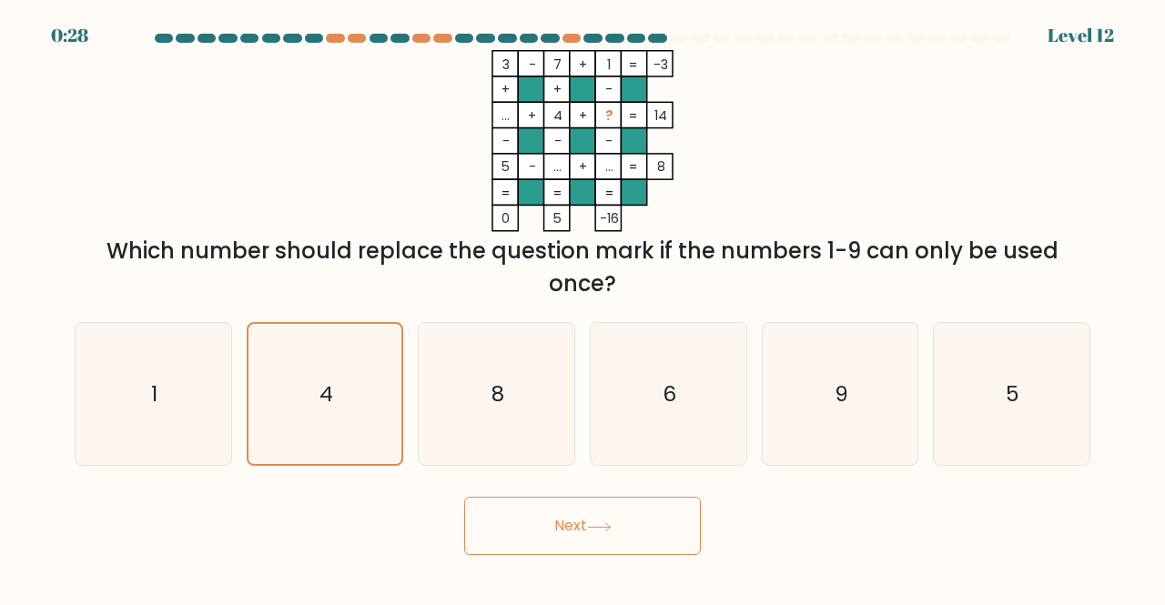
click at [605, 500] on button "Next" at bounding box center [582, 526] width 237 height 58
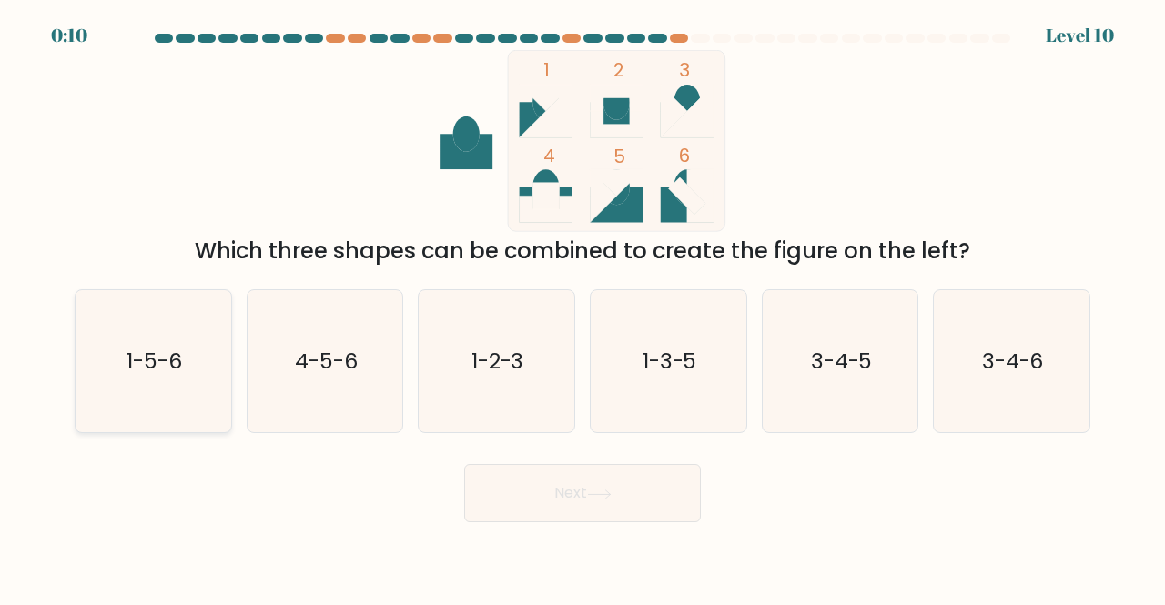
drag, startPoint x: 248, startPoint y: 365, endPoint x: 167, endPoint y: 365, distance: 81.0
click at [167, 365] on div "a. 1-5-6 b. 4-5-6 c. 1-2-3 d. 1-3-5" at bounding box center [582, 354] width 1030 height 159
click at [167, 365] on text "1-5-6" at bounding box center [155, 361] width 56 height 30
click at [583, 308] on input "a. 1-5-6" at bounding box center [583, 305] width 1 height 5
radio input "true"
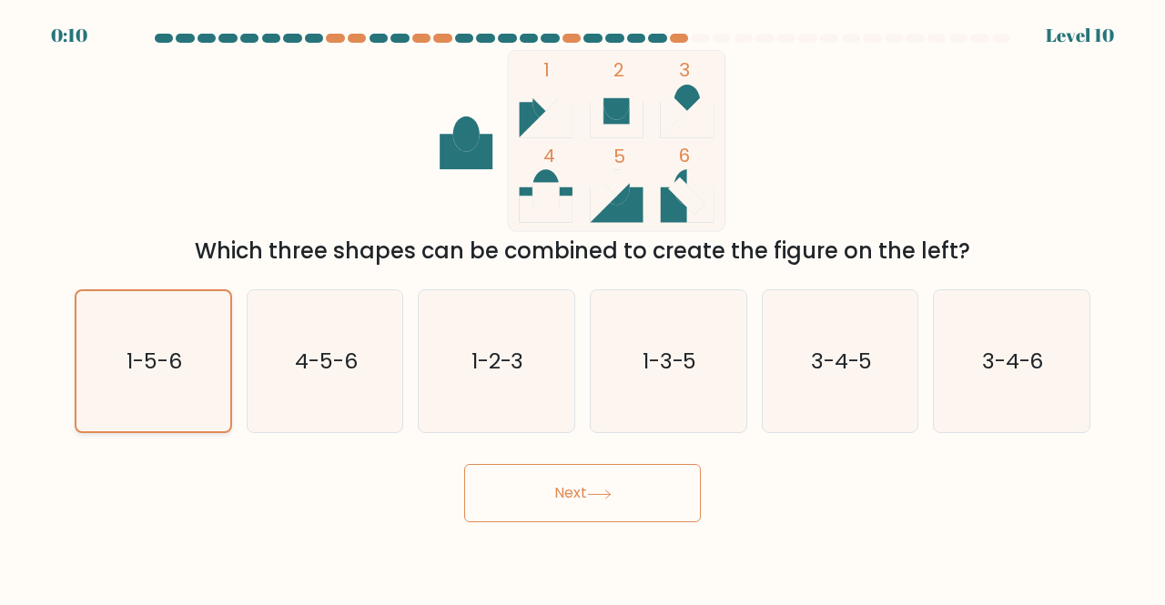
click at [171, 365] on text "1-5-6" at bounding box center [155, 361] width 56 height 29
click at [583, 308] on input "a. 1-5-6" at bounding box center [583, 305] width 1 height 5
click at [817, 361] on text "3-4-5" at bounding box center [842, 361] width 62 height 30
click at [583, 308] on input "e. 3-4-5" at bounding box center [583, 305] width 1 height 5
radio input "true"
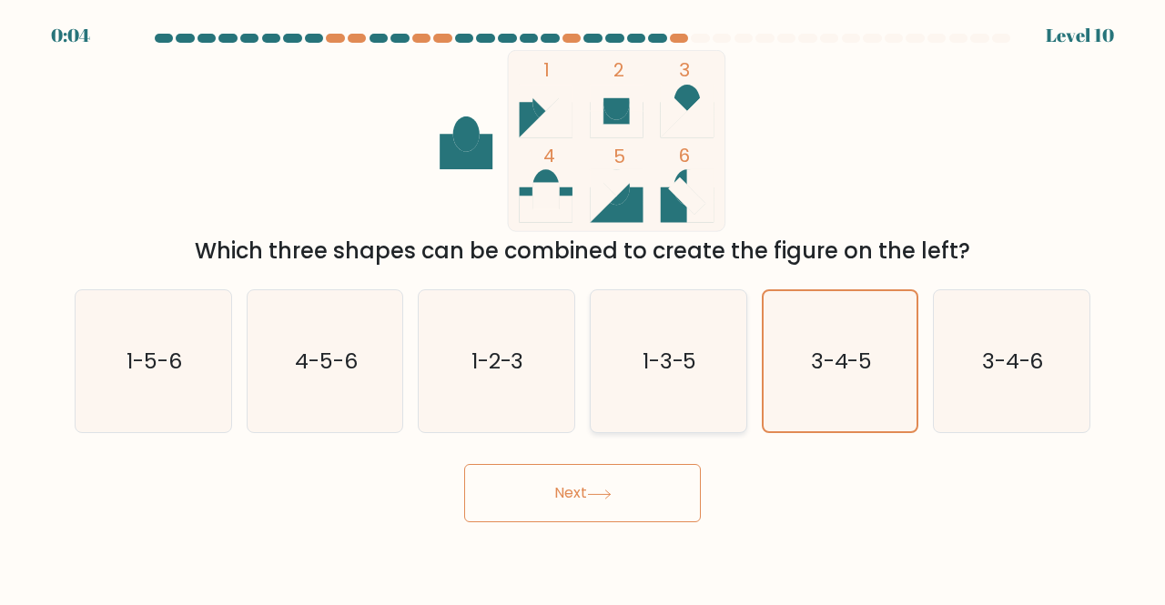
click at [659, 390] on icon "1-3-5" at bounding box center [668, 361] width 143 height 143
click at [583, 308] on input "d. 1-3-5" at bounding box center [583, 305] width 1 height 5
radio input "true"
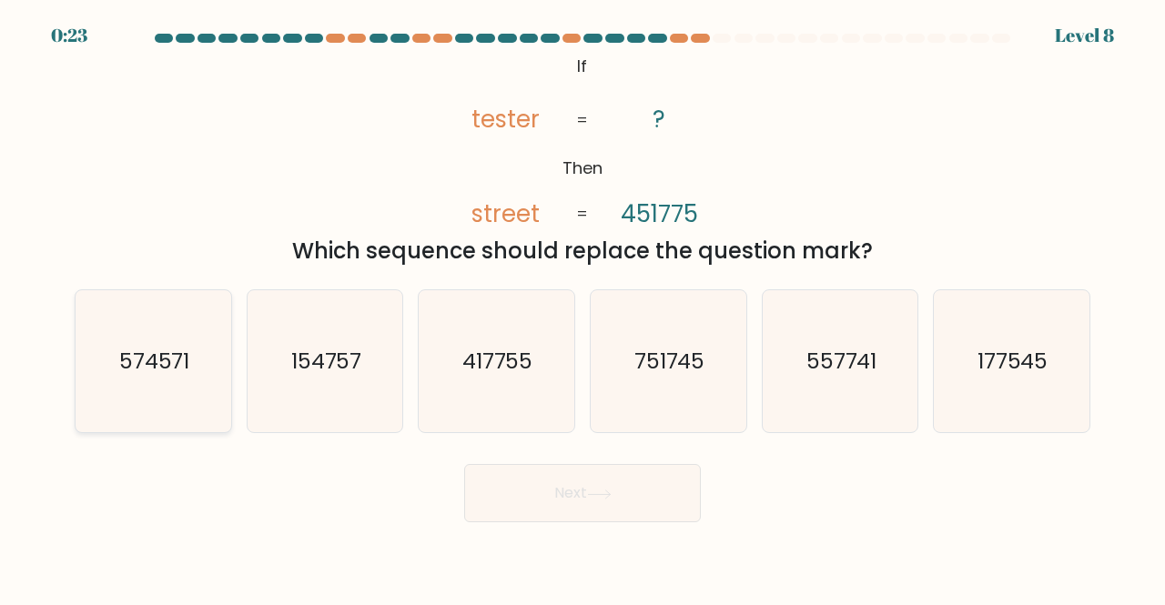
click at [139, 370] on text "574571" at bounding box center [154, 361] width 71 height 30
click at [583, 308] on input "a. 574571" at bounding box center [583, 305] width 1 height 5
radio input "true"
drag, startPoint x: 607, startPoint y: 475, endPoint x: 504, endPoint y: 518, distance: 111.4
click at [504, 518] on button "Next" at bounding box center [582, 493] width 237 height 58
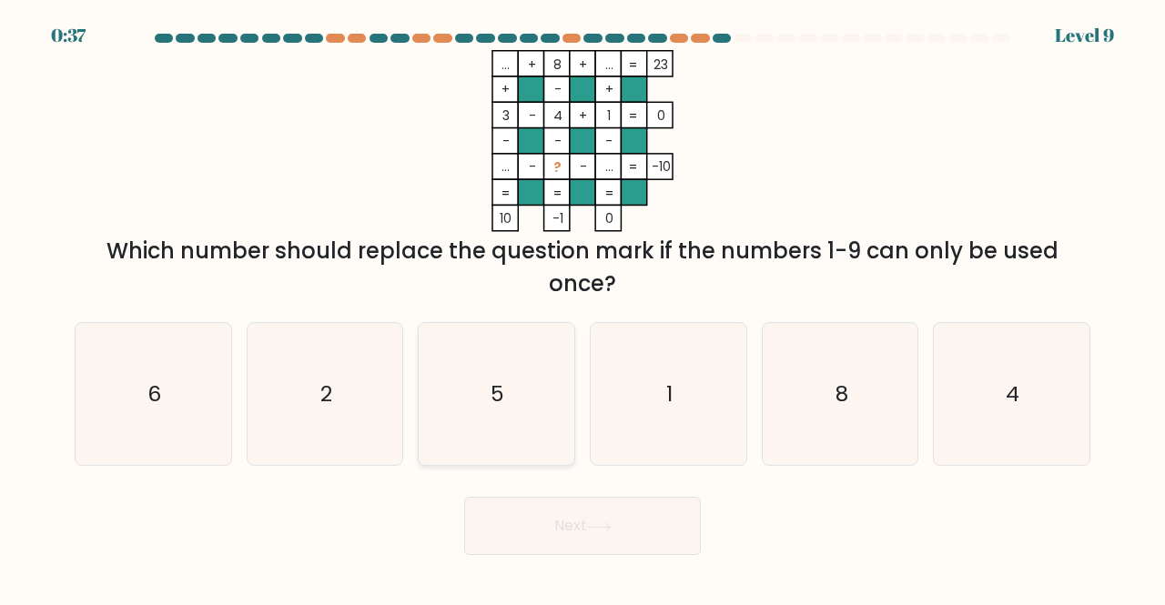
click at [542, 372] on icon "5" at bounding box center [496, 394] width 143 height 143
click at [583, 308] on input "c. 5" at bounding box center [583, 305] width 1 height 5
radio input "true"
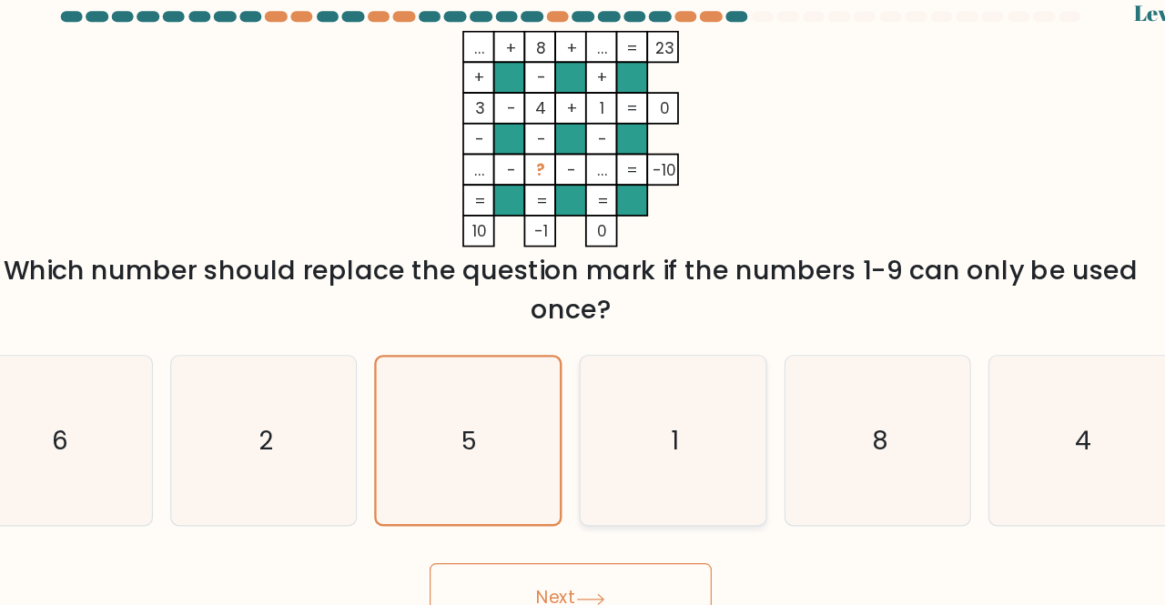
click at [654, 339] on icon "1" at bounding box center [668, 394] width 143 height 143
click at [583, 308] on input "d. 1" at bounding box center [583, 305] width 1 height 5
radio input "true"
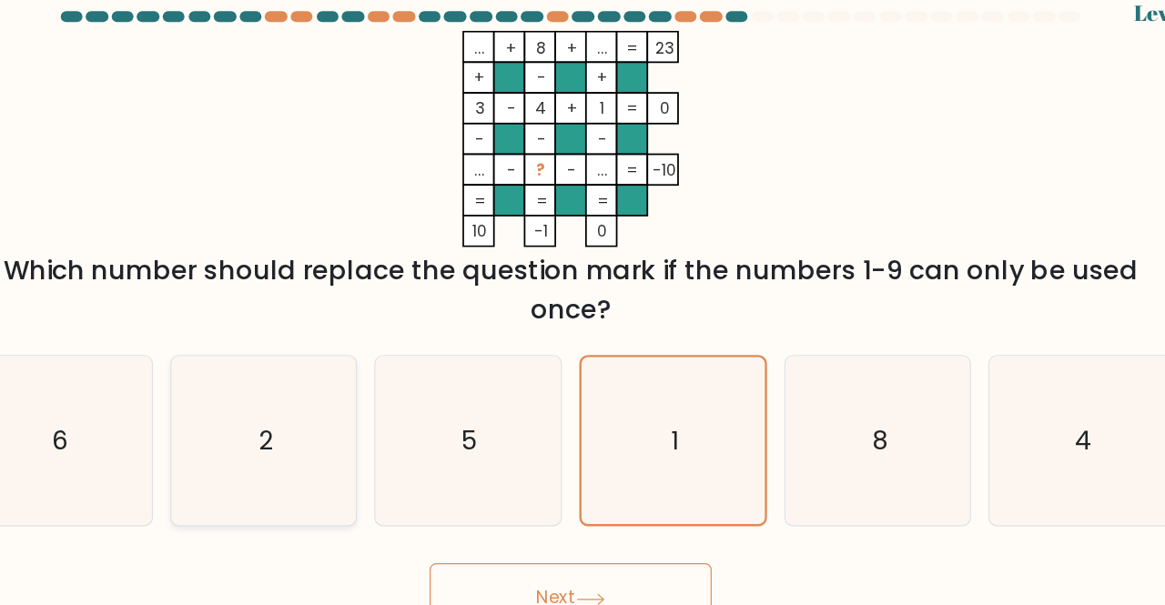
drag, startPoint x: 466, startPoint y: 348, endPoint x: 400, endPoint y: 367, distance: 69.1
click at [400, 367] on div "a. 6 b. 2 c. 5 d." at bounding box center [582, 387] width 1030 height 159
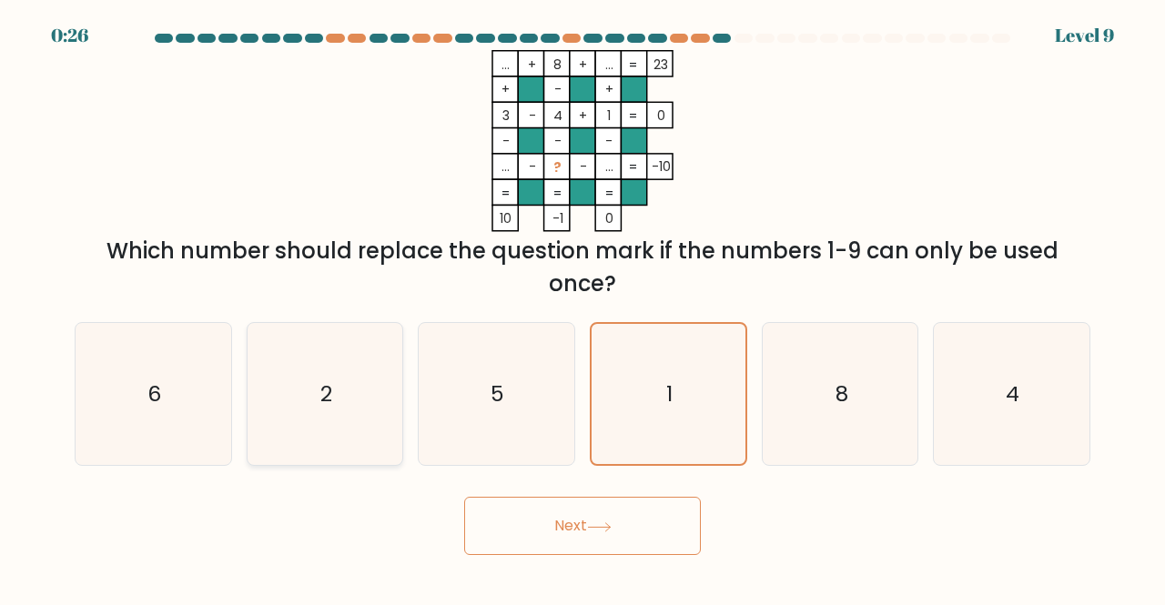
click at [368, 350] on icon "2" at bounding box center [325, 394] width 143 height 143
click at [583, 308] on input "b. 2" at bounding box center [583, 305] width 1 height 5
radio input "true"
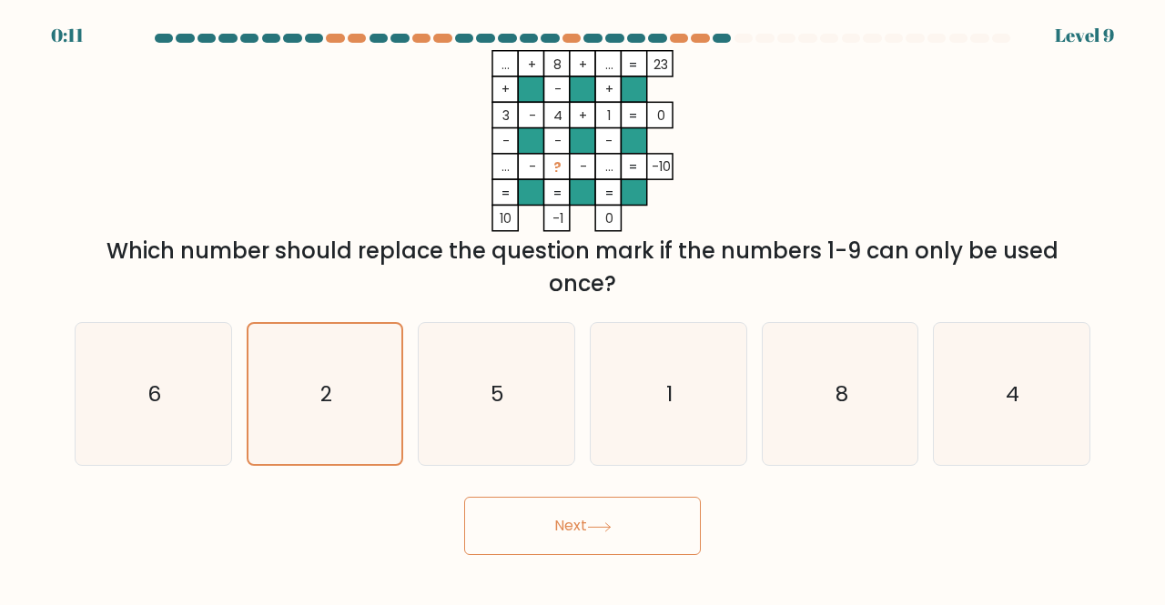
drag, startPoint x: 614, startPoint y: 526, endPoint x: 587, endPoint y: 534, distance: 28.5
click at [587, 534] on button "Next" at bounding box center [582, 526] width 237 height 58
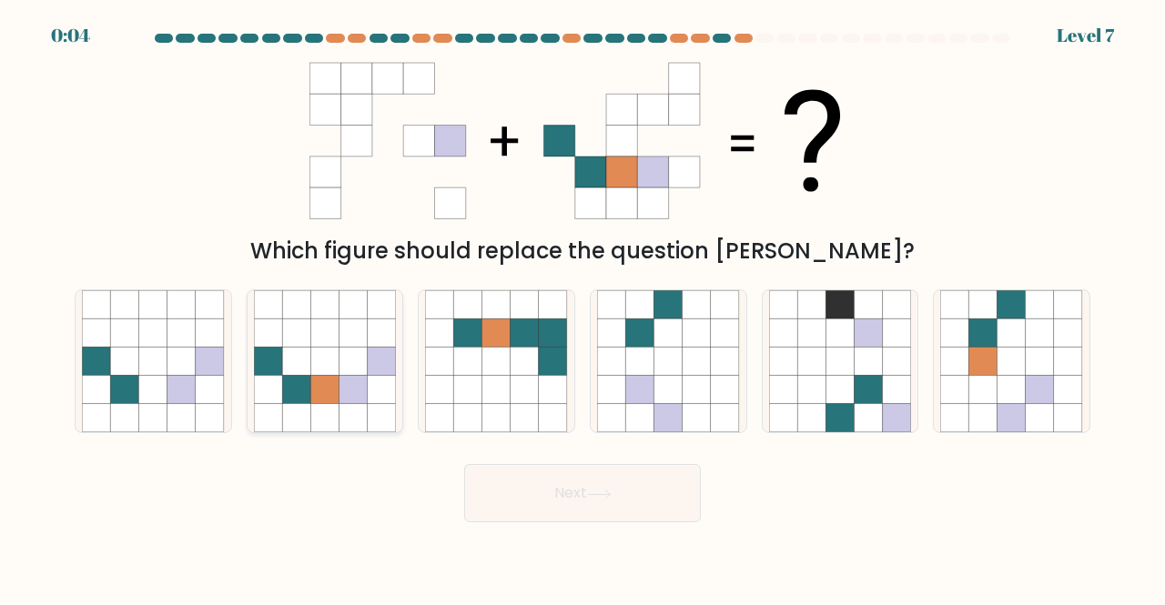
click at [386, 376] on icon at bounding box center [382, 390] width 28 height 28
click at [583, 308] on input "b." at bounding box center [583, 305] width 1 height 5
radio input "true"
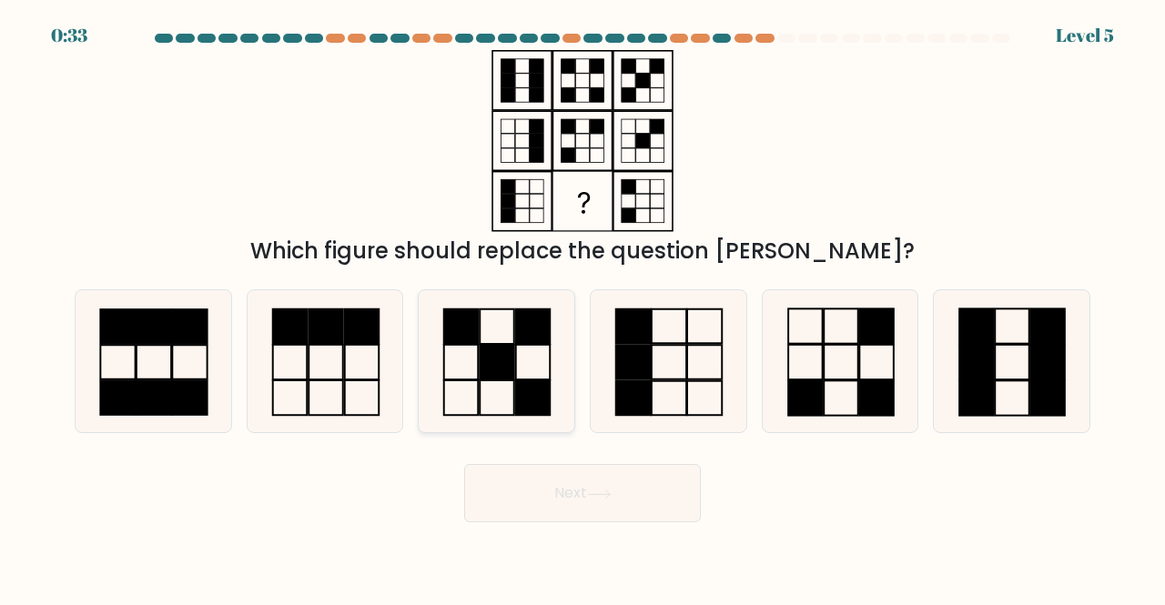
click at [503, 333] on icon at bounding box center [496, 361] width 143 height 143
click at [583, 308] on input "c." at bounding box center [583, 305] width 1 height 5
radio input "true"
click at [555, 492] on button "Next" at bounding box center [582, 493] width 237 height 58
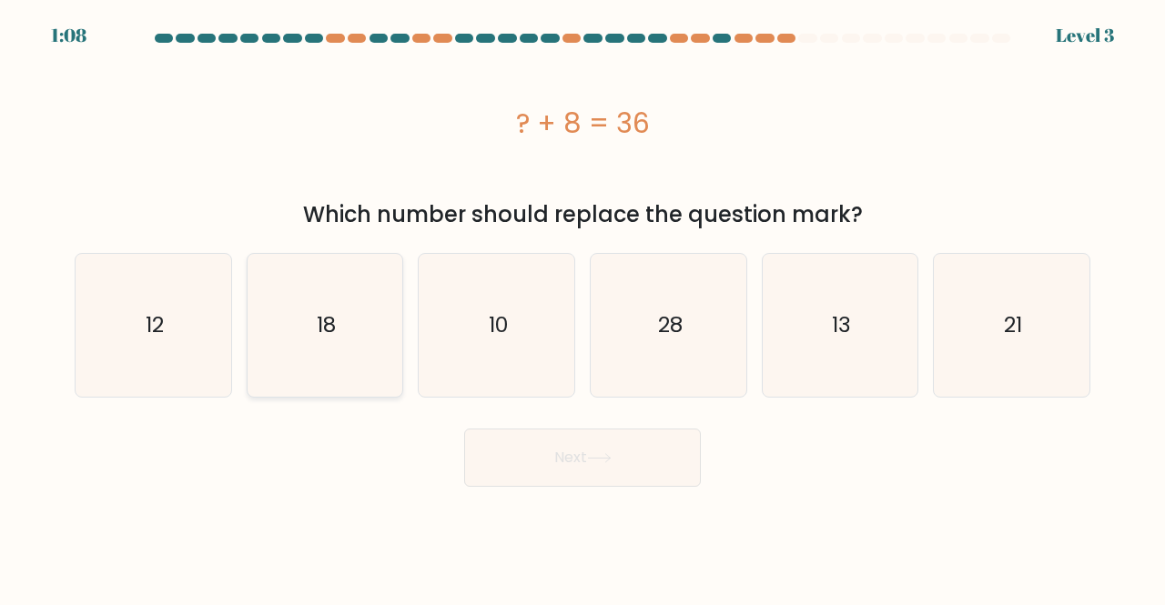
click at [328, 314] on text "18" at bounding box center [326, 325] width 19 height 30
click at [583, 308] on input "b. 18" at bounding box center [583, 305] width 1 height 5
radio input "true"
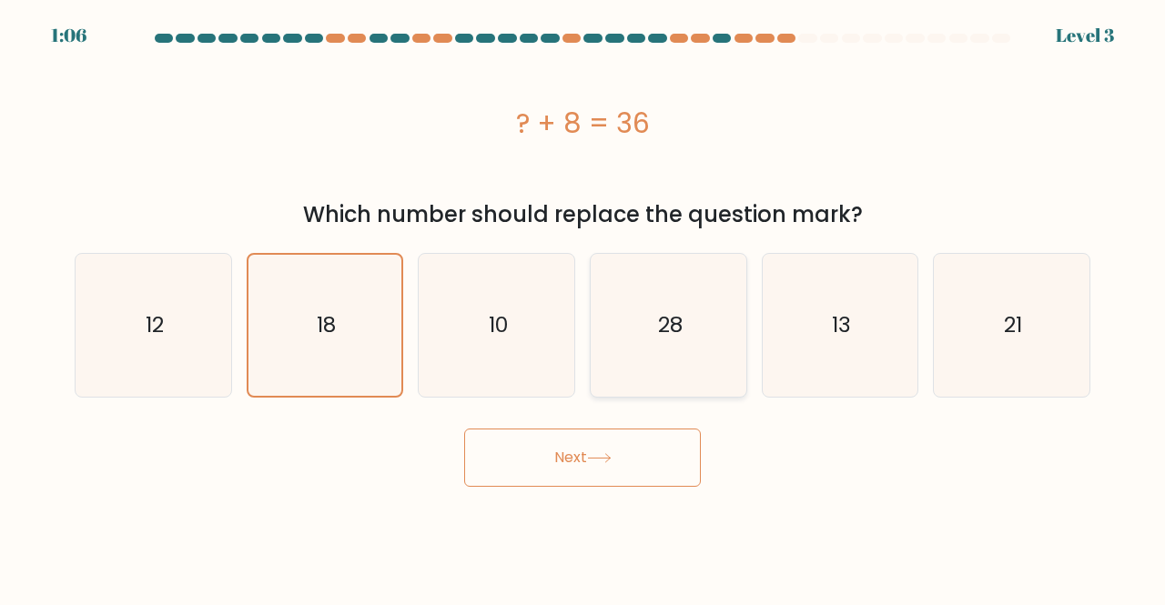
click at [721, 332] on icon "28" at bounding box center [668, 325] width 143 height 143
click at [583, 308] on input "d. 28" at bounding box center [583, 305] width 1 height 5
radio input "true"
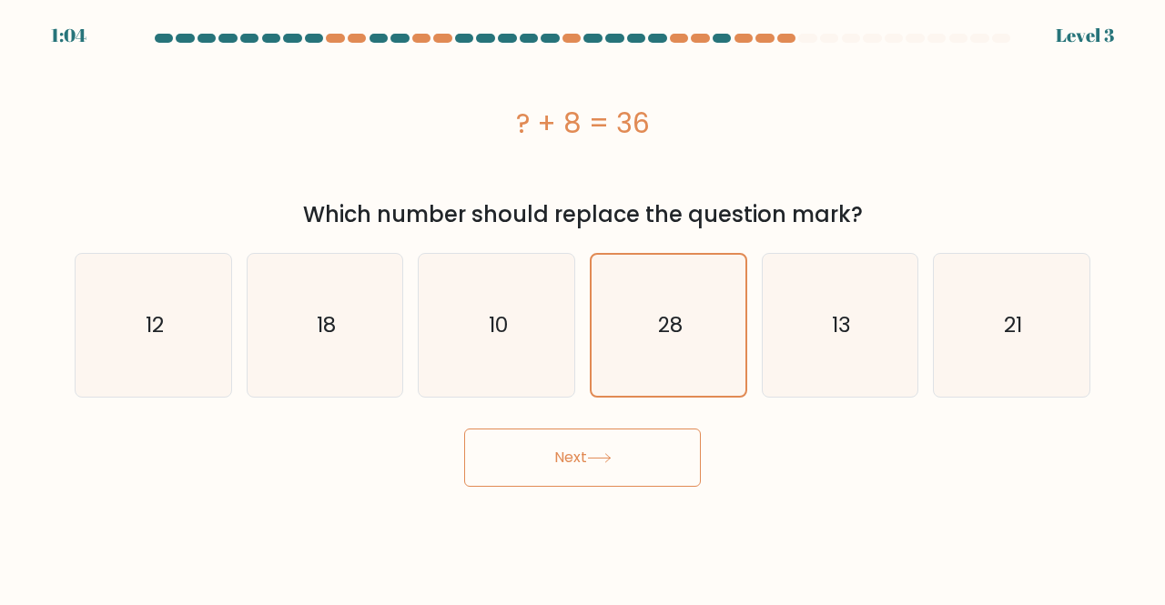
click at [612, 472] on button "Next" at bounding box center [582, 458] width 237 height 58
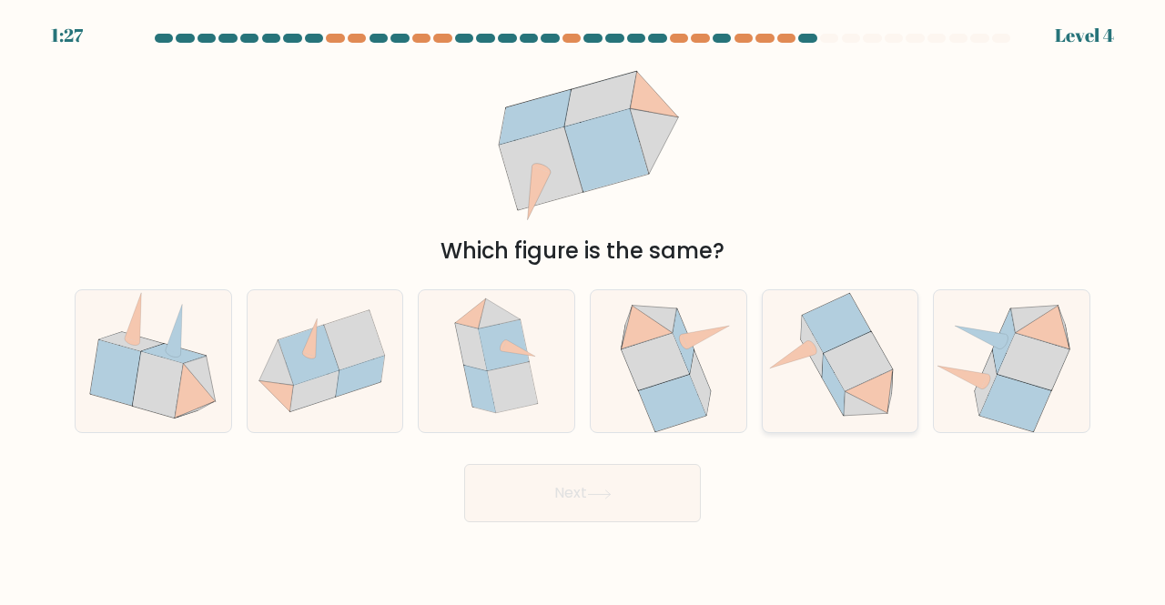
click at [834, 376] on icon at bounding box center [834, 384] width 22 height 61
click at [583, 308] on input "e." at bounding box center [583, 305] width 1 height 5
radio input "true"
click at [645, 500] on button "Next" at bounding box center [582, 493] width 237 height 58
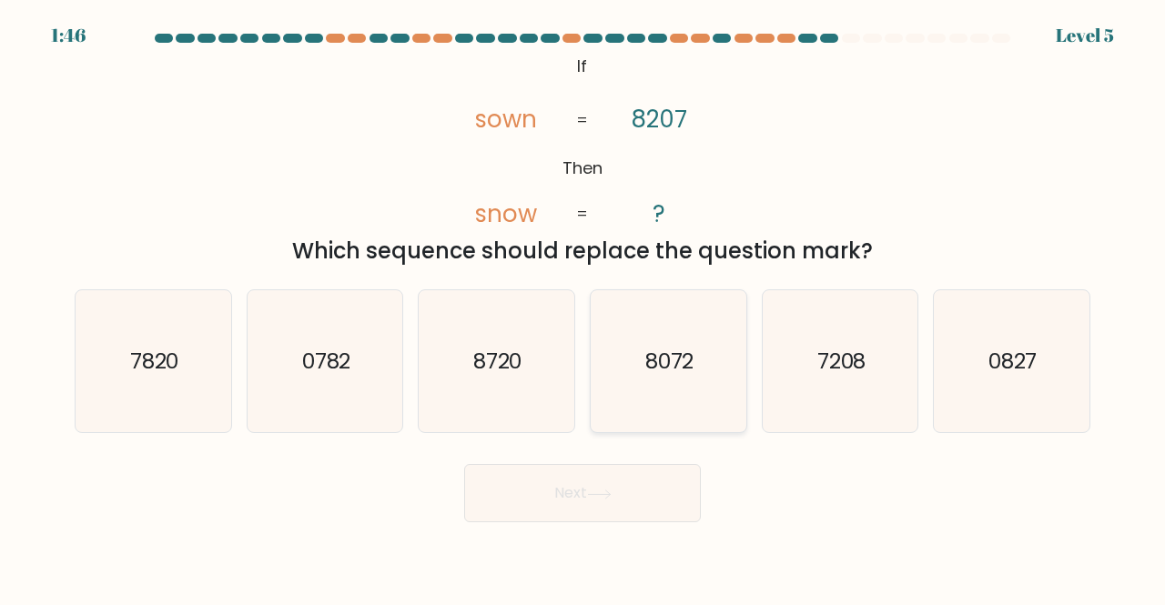
click at [697, 332] on icon "8072" at bounding box center [668, 361] width 143 height 143
click at [583, 308] on input "d. 8072" at bounding box center [583, 305] width 1 height 5
radio input "true"
click at [611, 493] on icon at bounding box center [599, 495] width 25 height 10
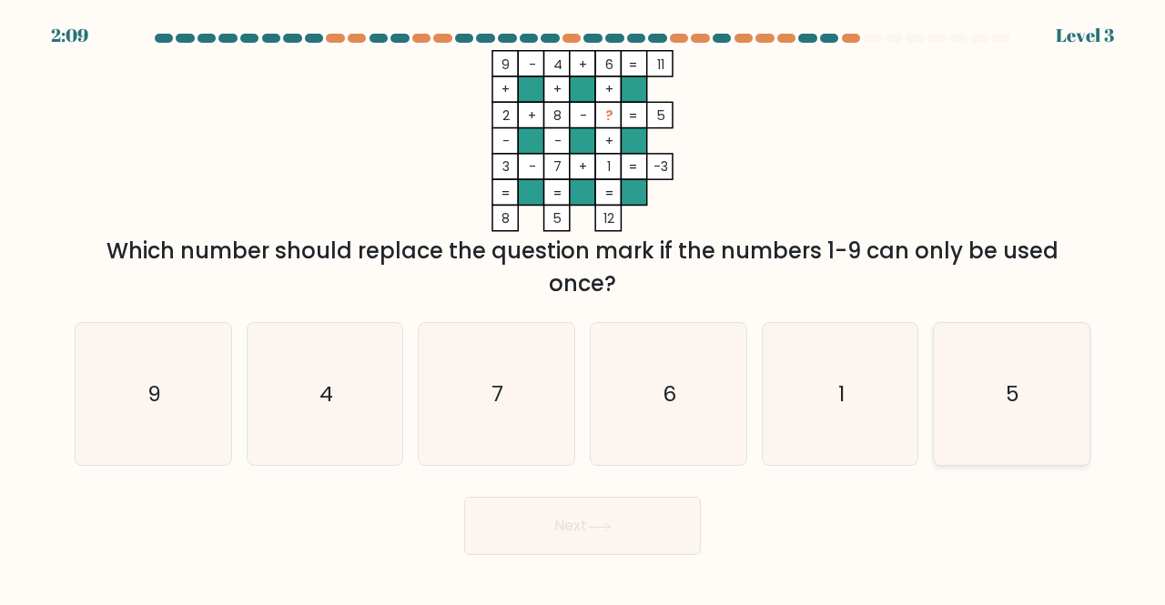
click at [981, 387] on icon "5" at bounding box center [1011, 394] width 143 height 143
click at [583, 308] on input "f. 5" at bounding box center [583, 305] width 1 height 5
radio input "true"
click at [615, 517] on button "Next" at bounding box center [582, 526] width 237 height 58
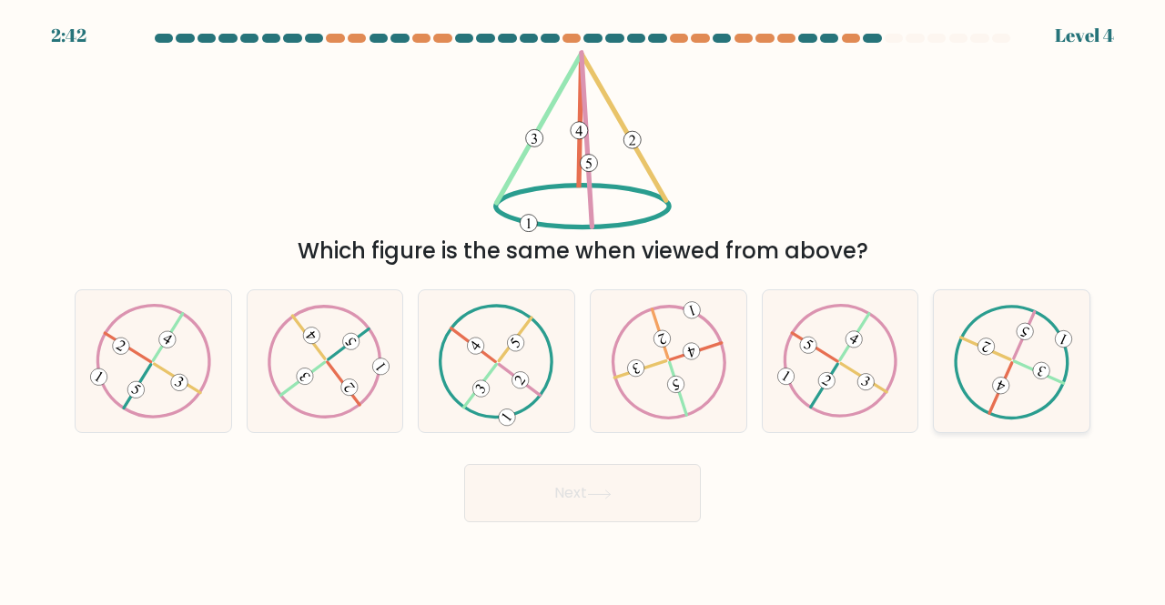
click at [1059, 368] on icon at bounding box center [1012, 361] width 116 height 114
click at [583, 308] on input "f." at bounding box center [583, 305] width 1 height 5
radio input "true"
click at [598, 485] on button "Next" at bounding box center [582, 493] width 237 height 58
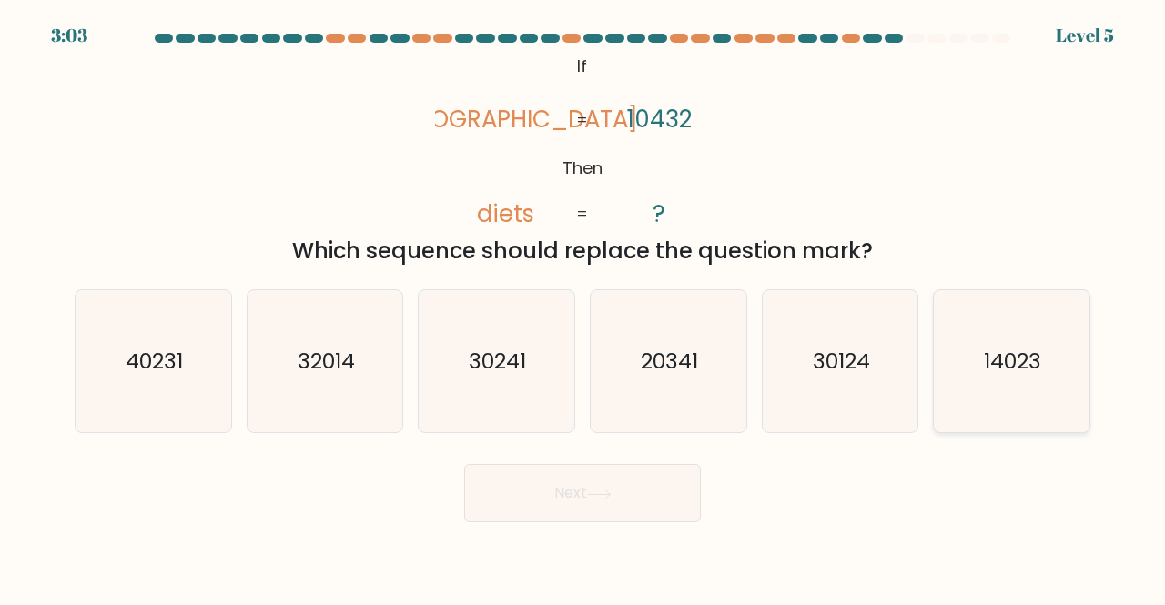
click at [988, 338] on icon "14023" at bounding box center [1011, 361] width 143 height 143
click at [583, 308] on input "f. 14023" at bounding box center [583, 305] width 1 height 5
radio input "true"
click at [659, 511] on button "Next" at bounding box center [582, 493] width 237 height 58
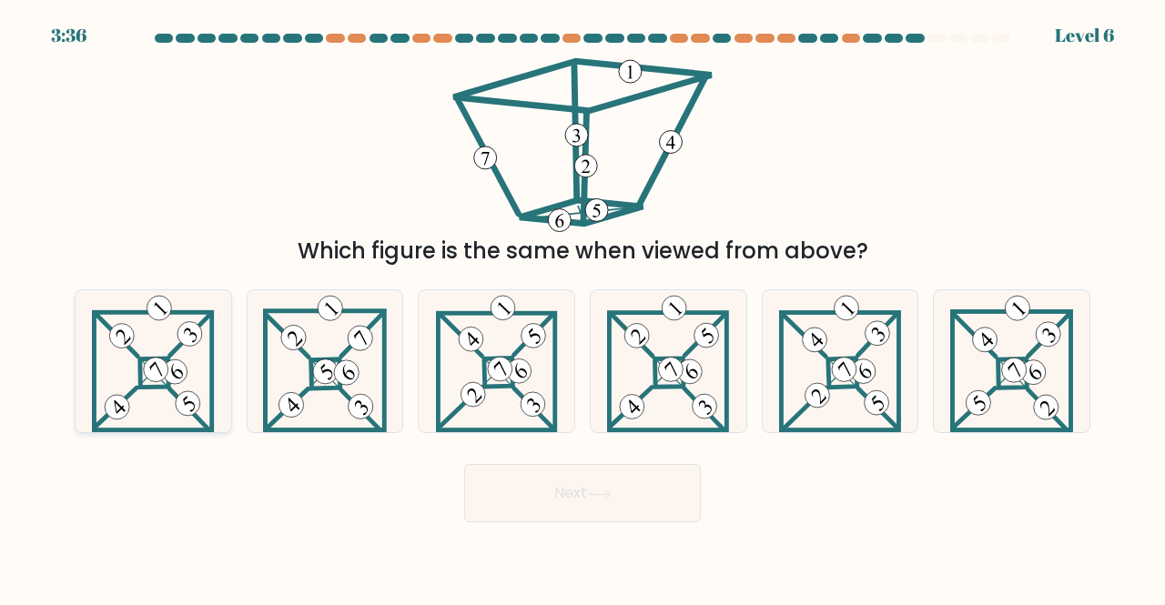
click at [193, 382] on icon at bounding box center [153, 361] width 123 height 143
click at [583, 308] on input "a." at bounding box center [583, 305] width 1 height 5
radio input "true"
click at [344, 383] on 898 at bounding box center [346, 372] width 35 height 35
click at [583, 308] on input "b." at bounding box center [583, 305] width 1 height 5
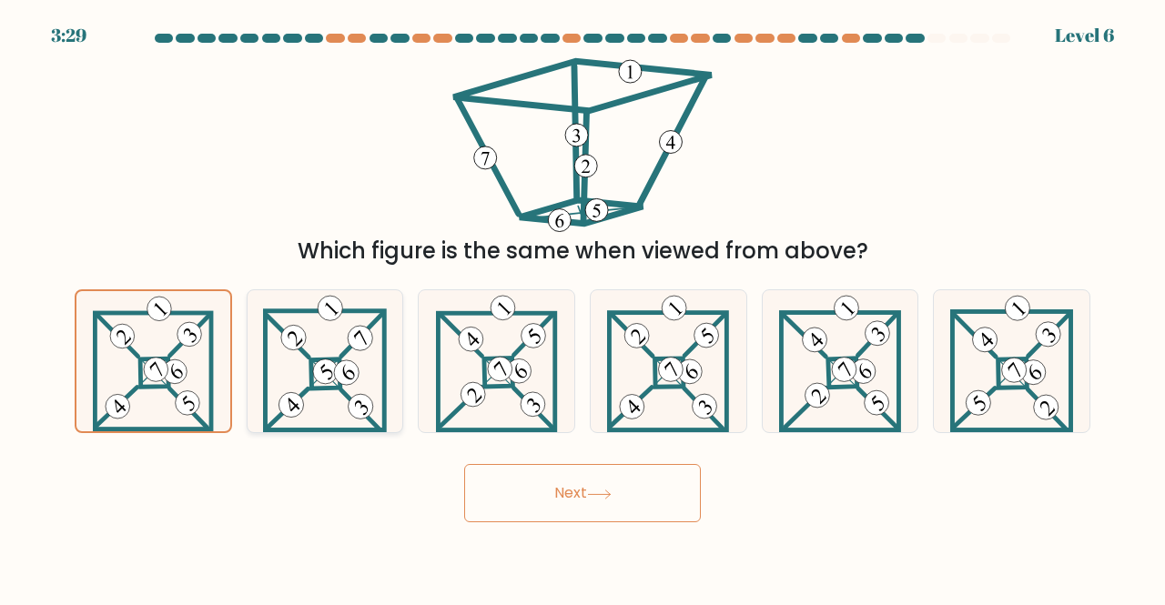
radio input "true"
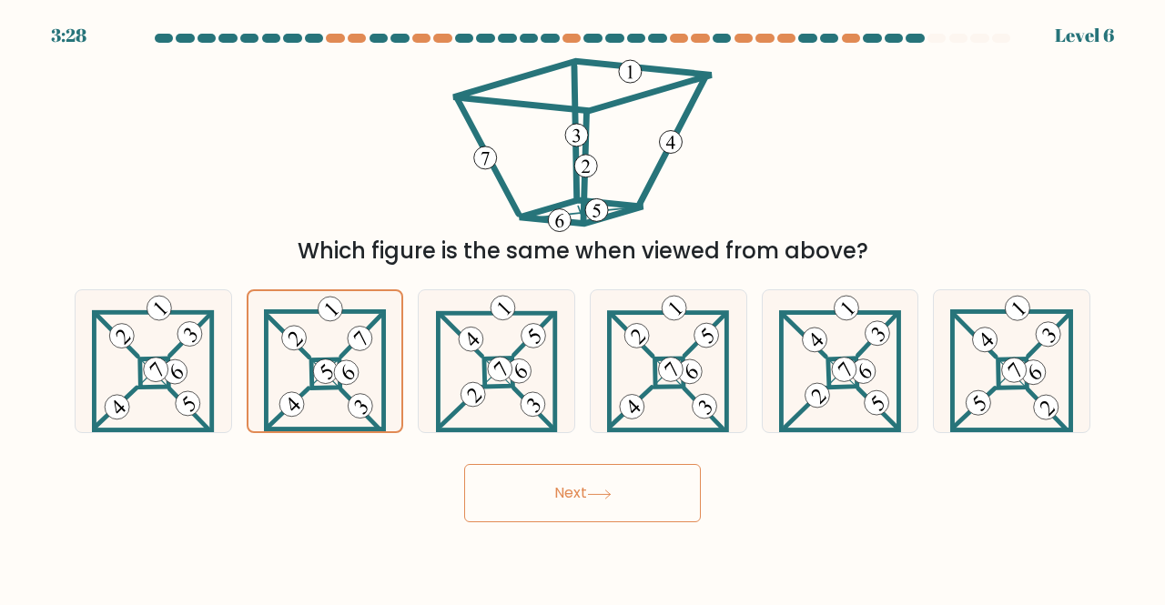
click at [606, 492] on icon at bounding box center [599, 495] width 25 height 10
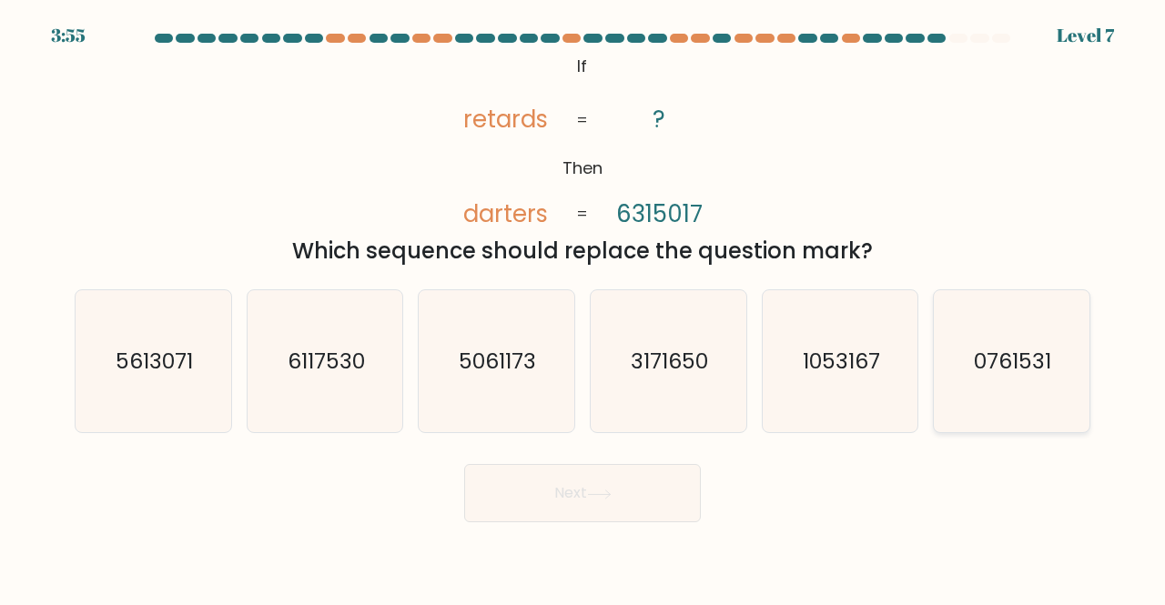
click at [1048, 359] on text "0761531" at bounding box center [1013, 361] width 77 height 30
click at [583, 308] on input "f. 0761531" at bounding box center [583, 305] width 1 height 5
radio input "true"
click at [667, 491] on button "Next" at bounding box center [582, 493] width 237 height 58
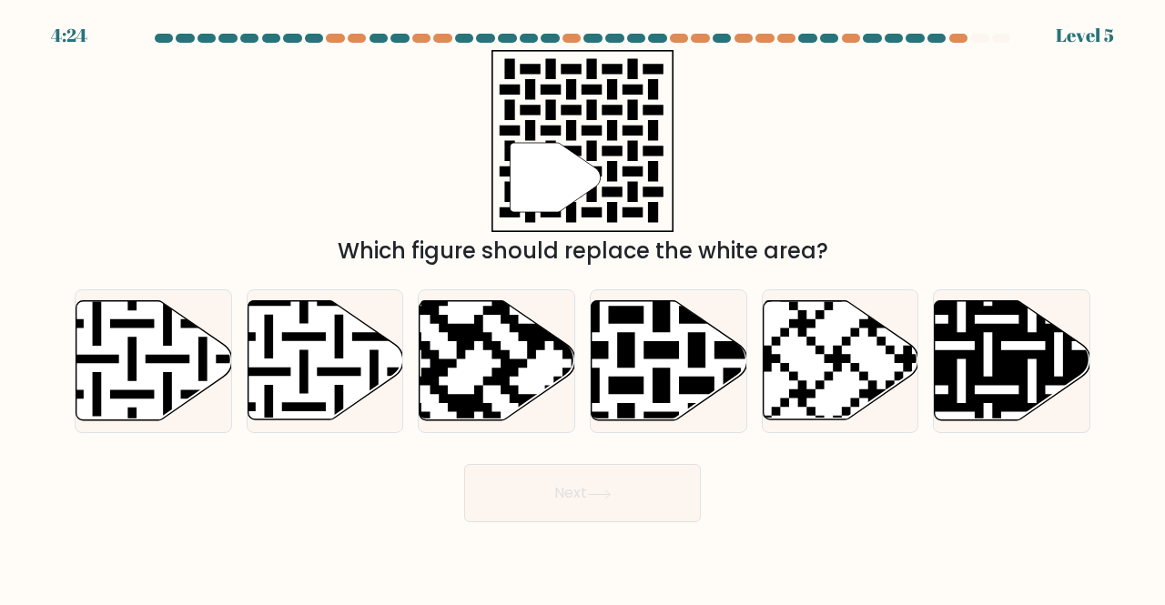
click at [452, 196] on div "" Which figure should replace the white area?" at bounding box center [583, 159] width 1038 height 218
click at [173, 369] on icon at bounding box center [154, 360] width 156 height 119
click at [583, 308] on input "a." at bounding box center [583, 305] width 1 height 5
radio input "true"
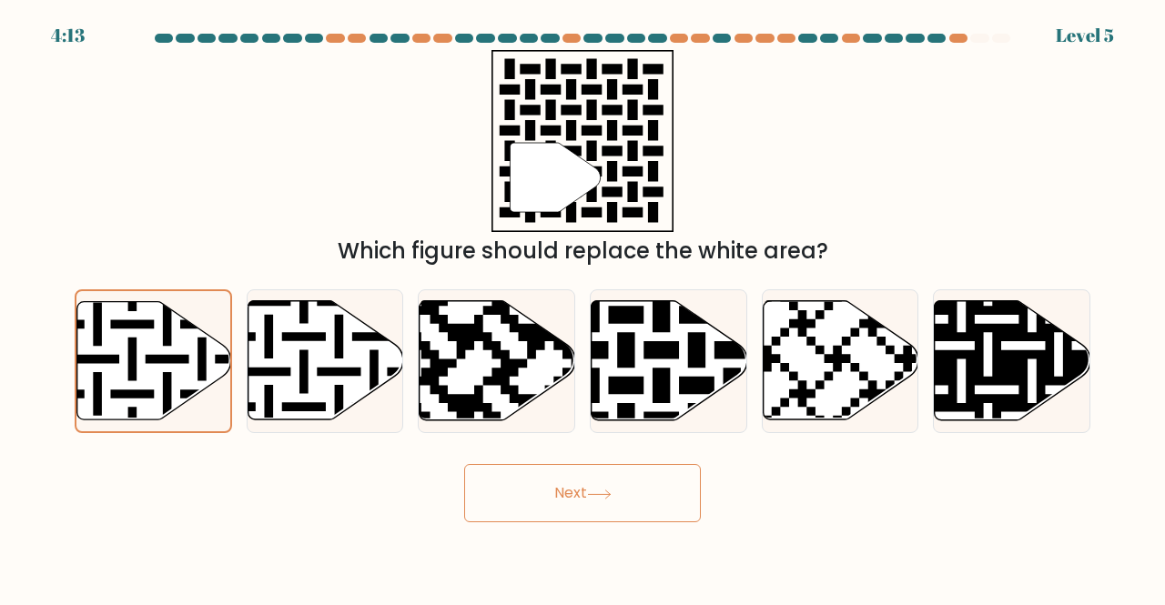
click at [557, 503] on button "Next" at bounding box center [582, 493] width 237 height 58
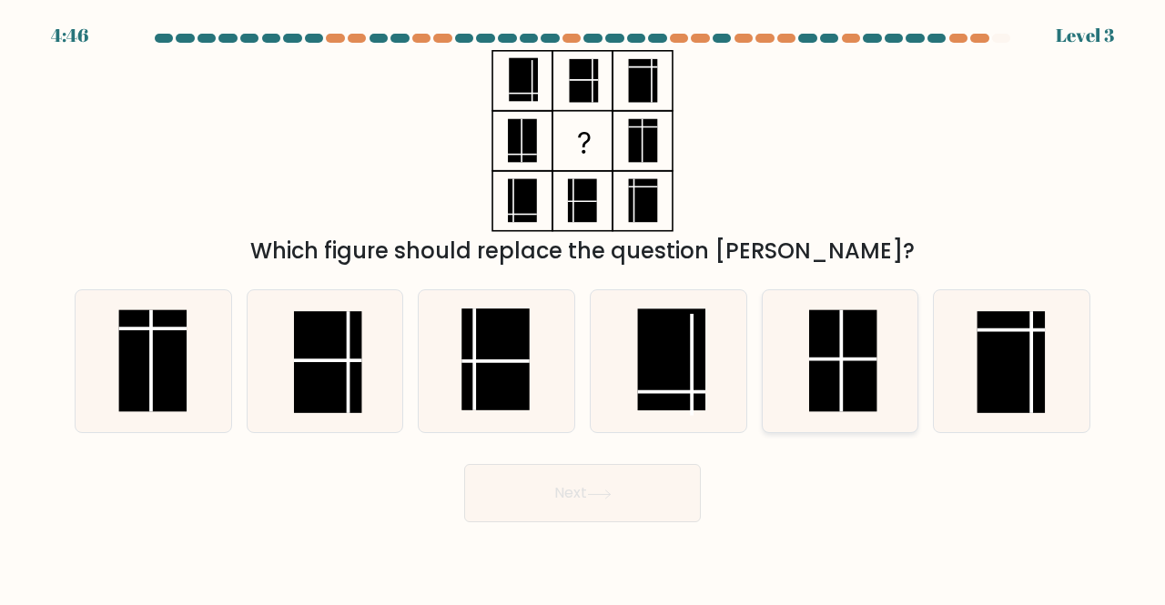
click at [836, 360] on line at bounding box center [843, 360] width 68 height 0
click at [583, 308] on input "e." at bounding box center [583, 305] width 1 height 5
radio input "true"
click at [609, 494] on icon at bounding box center [599, 495] width 25 height 10
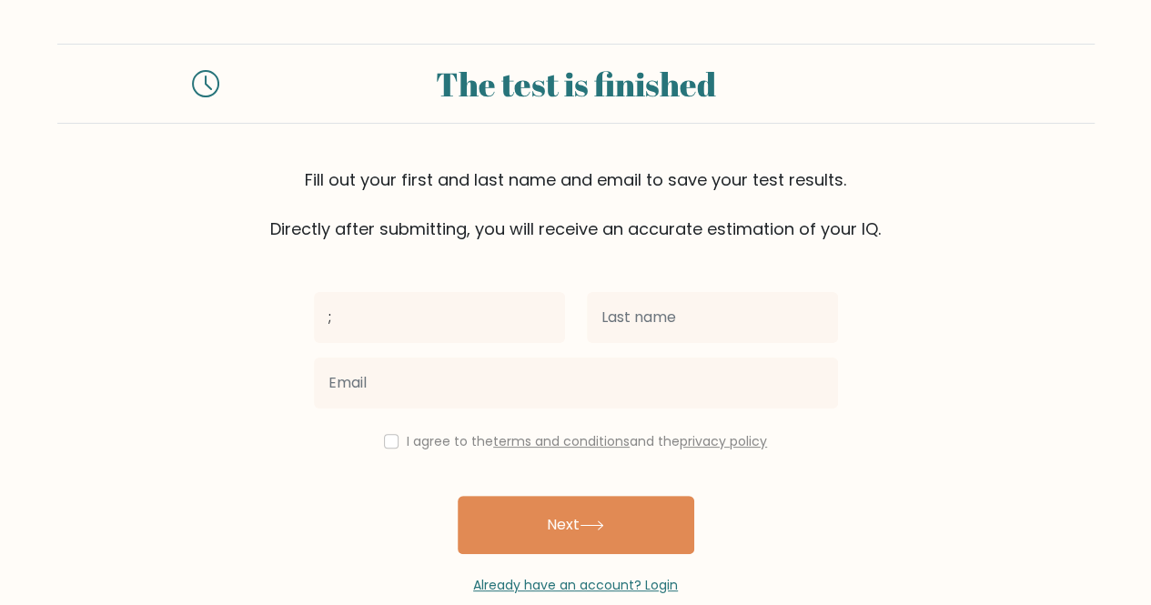
type input ";"
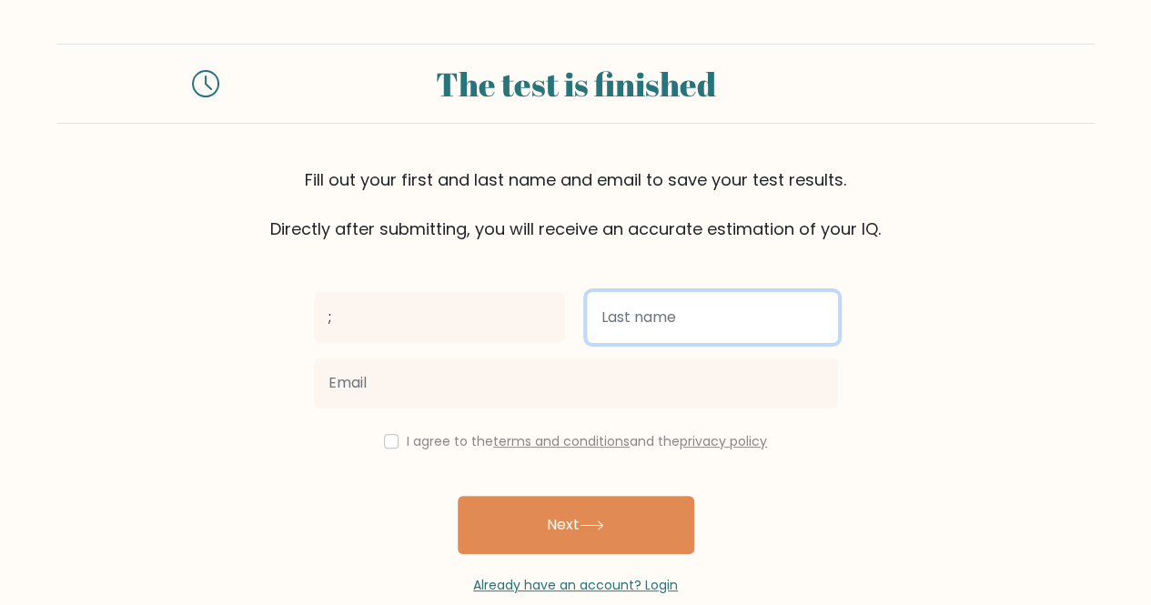
click at [648, 340] on input "text" at bounding box center [712, 317] width 251 height 51
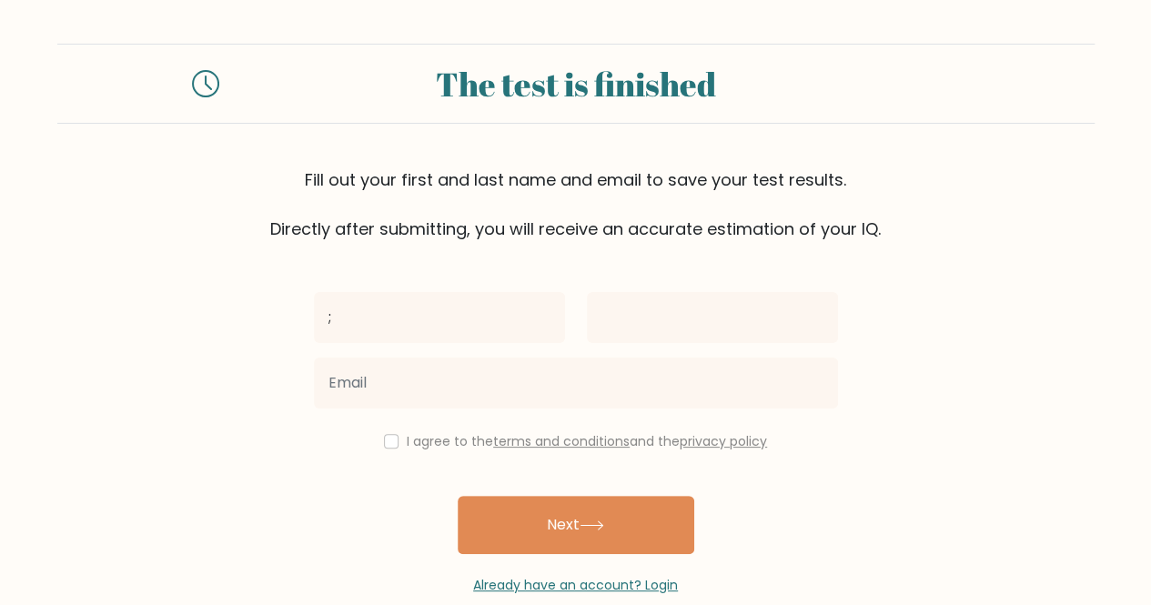
drag, startPoint x: 539, startPoint y: 288, endPoint x: 535, endPoint y: 298, distance: 10.7
click at [535, 298] on div ";" at bounding box center [439, 318] width 273 height 66
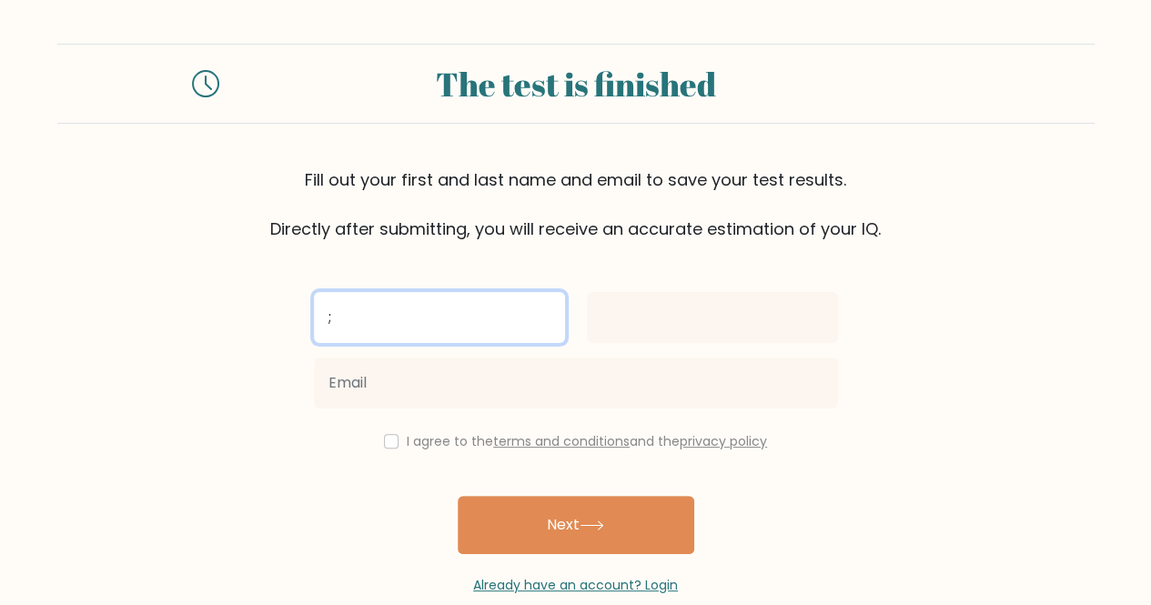
click at [535, 298] on input ";" at bounding box center [439, 317] width 251 height 51
type input "Burak"
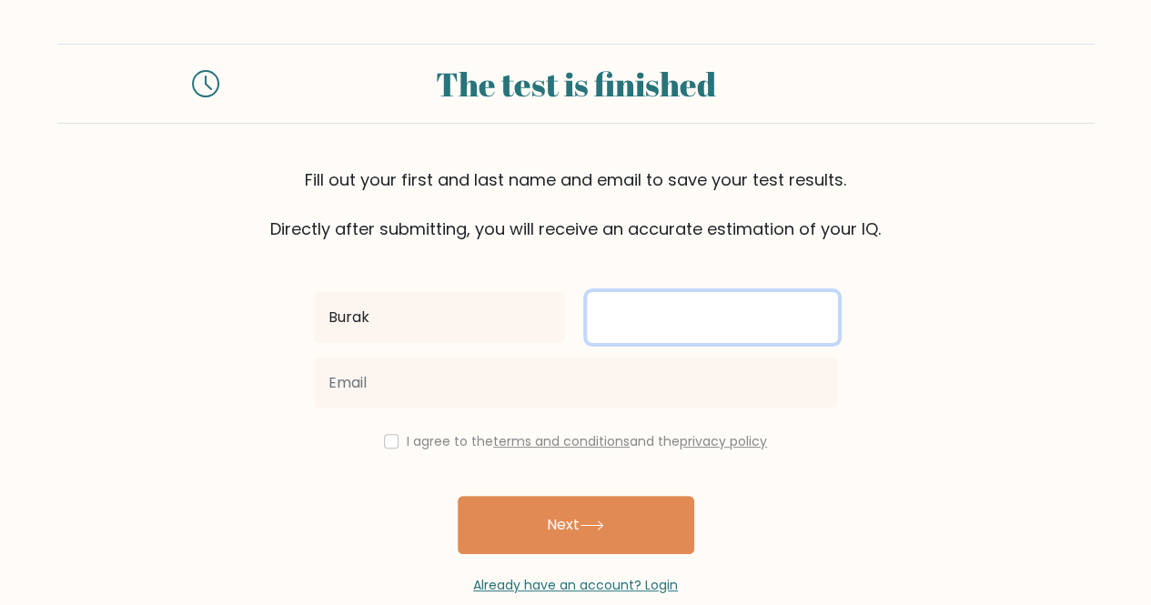
click at [623, 338] on input "text" at bounding box center [712, 317] width 251 height 51
type input "Koyun"
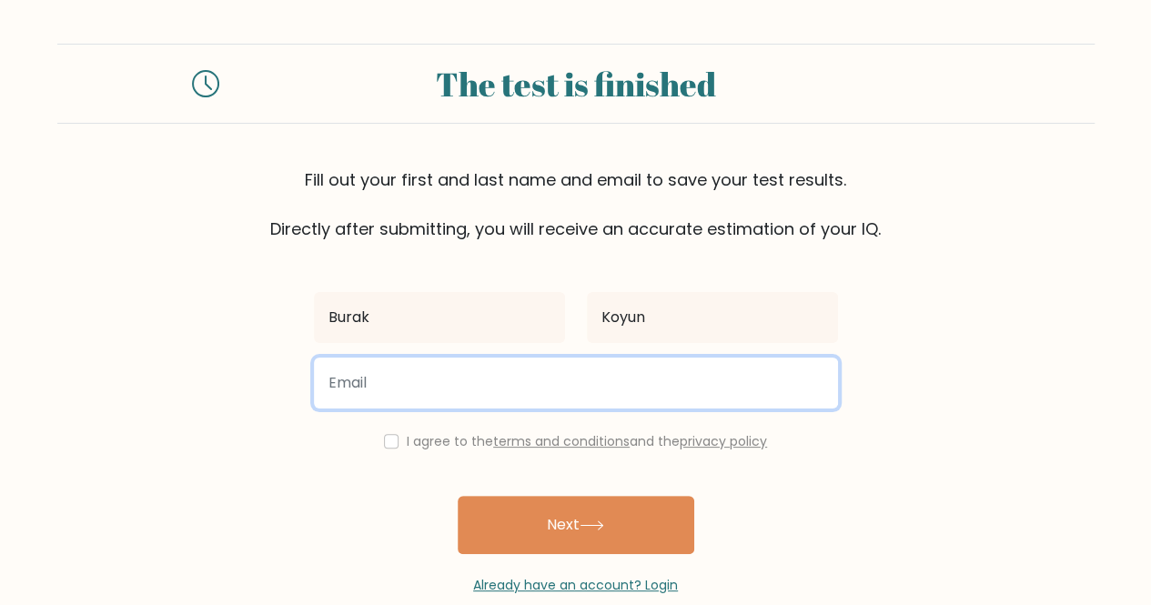
click at [527, 365] on input "email" at bounding box center [576, 383] width 524 height 51
type input "K"
type input "[EMAIL_ADDRESS][DOMAIN_NAME]"
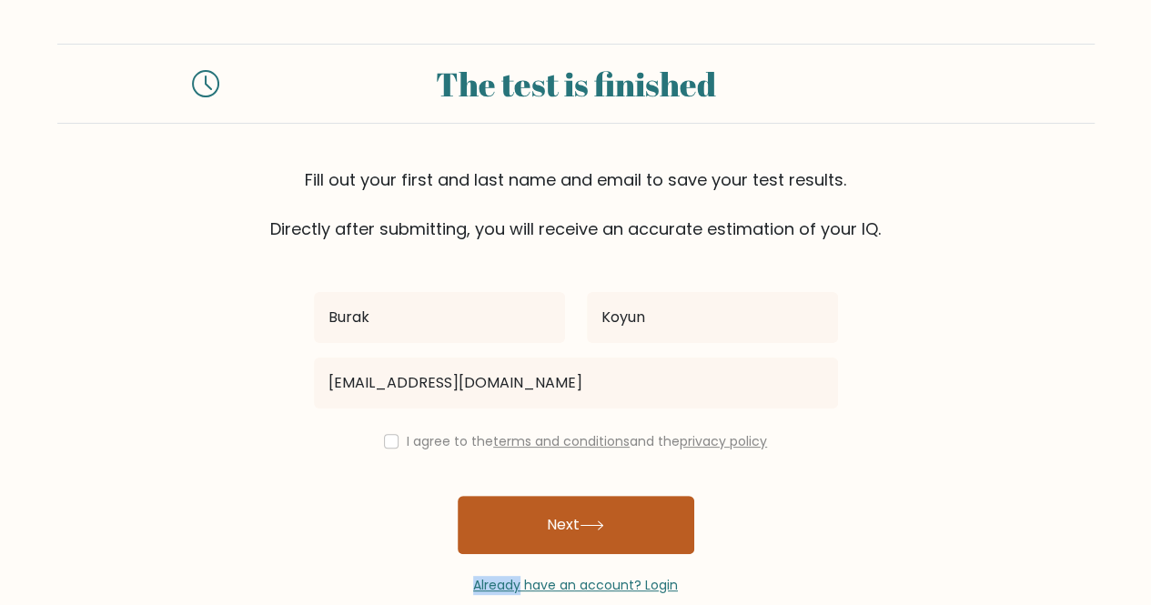
drag, startPoint x: 523, startPoint y: 560, endPoint x: 550, endPoint y: 542, distance: 32.1
click at [550, 542] on div "Burak [GEOGRAPHIC_DATA] [EMAIL_ADDRESS][DOMAIN_NAME] I agree to the terms and c…" at bounding box center [576, 418] width 546 height 354
click at [550, 542] on button "Next" at bounding box center [576, 525] width 237 height 58
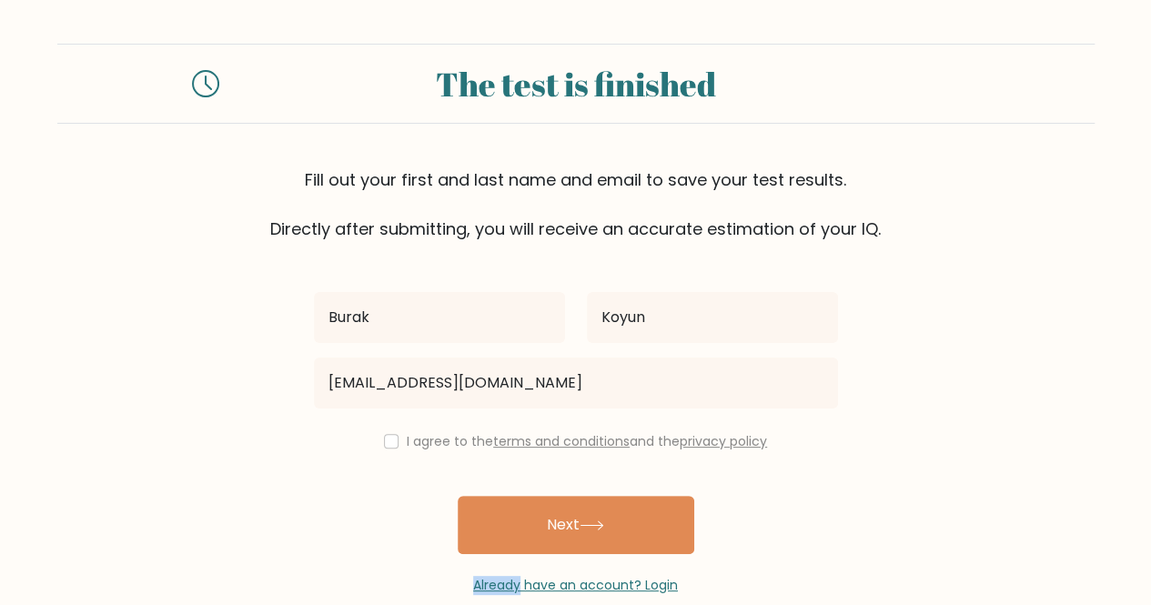
drag, startPoint x: 550, startPoint y: 542, endPoint x: 383, endPoint y: 449, distance: 190.7
click at [383, 449] on div "Burak [GEOGRAPHIC_DATA] [EMAIL_ADDRESS][DOMAIN_NAME] I agree to the terms and c…" at bounding box center [576, 418] width 546 height 354
click at [383, 449] on div "I agree to the terms and conditions and the privacy policy" at bounding box center [576, 442] width 546 height 22
click at [393, 437] on input "checkbox" at bounding box center [391, 441] width 15 height 15
checkbox input "true"
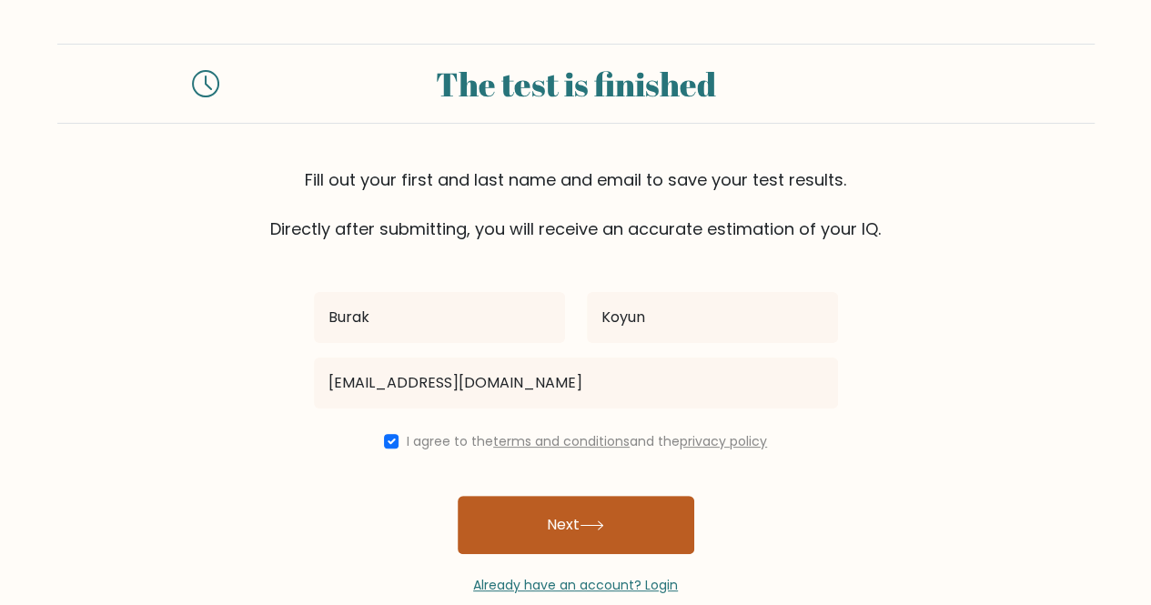
click at [566, 542] on button "Next" at bounding box center [576, 525] width 237 height 58
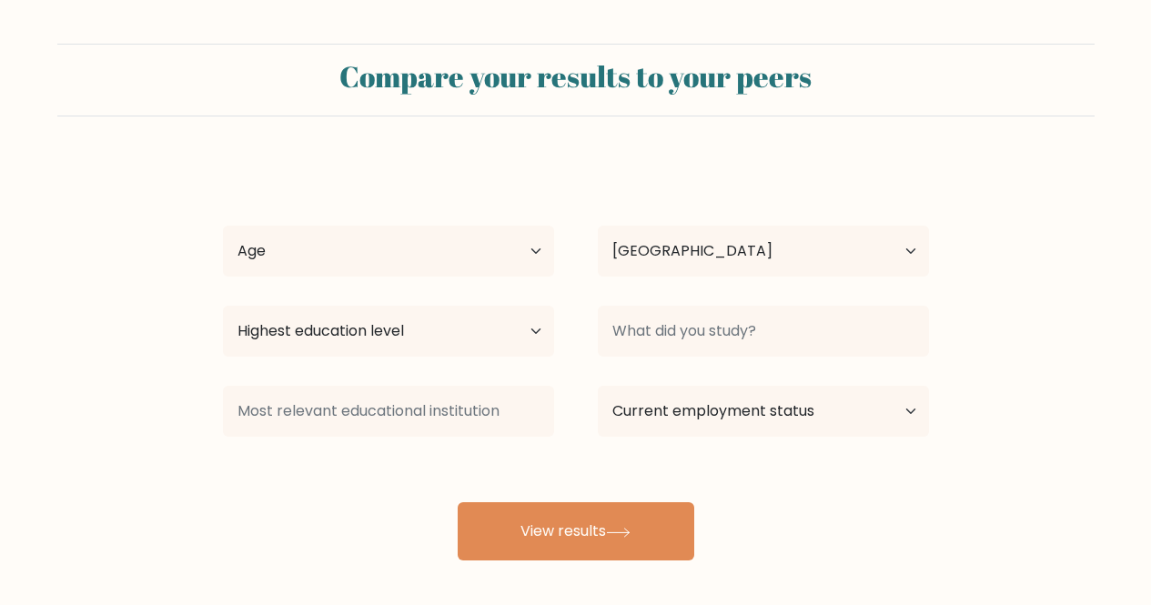
select select "BE"
click at [566, 542] on button "View results" at bounding box center [576, 531] width 237 height 58
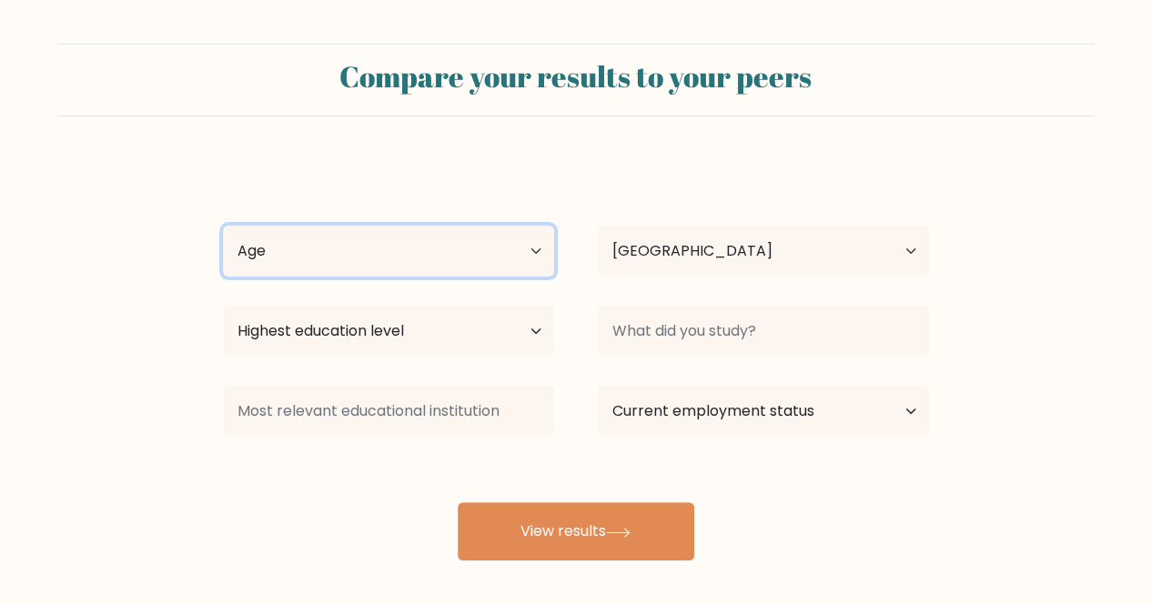
click at [439, 251] on select "Age Under [DEMOGRAPHIC_DATA] [DEMOGRAPHIC_DATA] [DEMOGRAPHIC_DATA] [DEMOGRAPHIC…" at bounding box center [388, 251] width 331 height 51
select select "min_18"
click at [223, 226] on select "Age Under [DEMOGRAPHIC_DATA] [DEMOGRAPHIC_DATA] [DEMOGRAPHIC_DATA] [DEMOGRAPHIC…" at bounding box center [388, 251] width 331 height 51
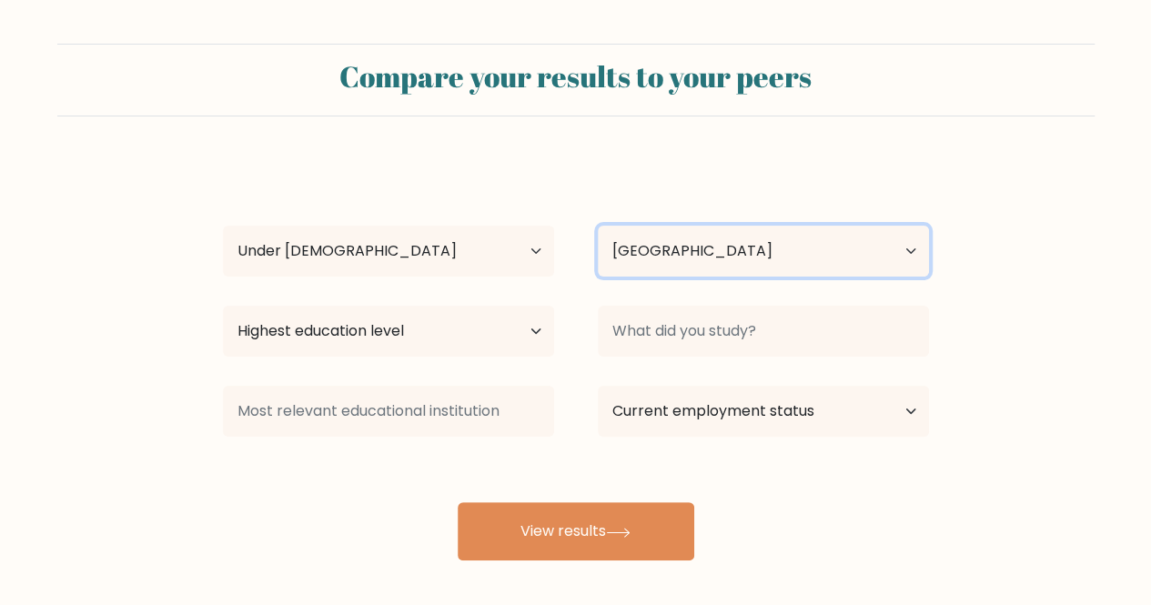
click at [662, 251] on select "Country [GEOGRAPHIC_DATA] [GEOGRAPHIC_DATA] [GEOGRAPHIC_DATA] [US_STATE] [GEOGR…" at bounding box center [763, 251] width 331 height 51
select select "AW"
click at [598, 226] on select "Country [GEOGRAPHIC_DATA] [GEOGRAPHIC_DATA] [GEOGRAPHIC_DATA] [US_STATE] [GEOGR…" at bounding box center [763, 251] width 331 height 51
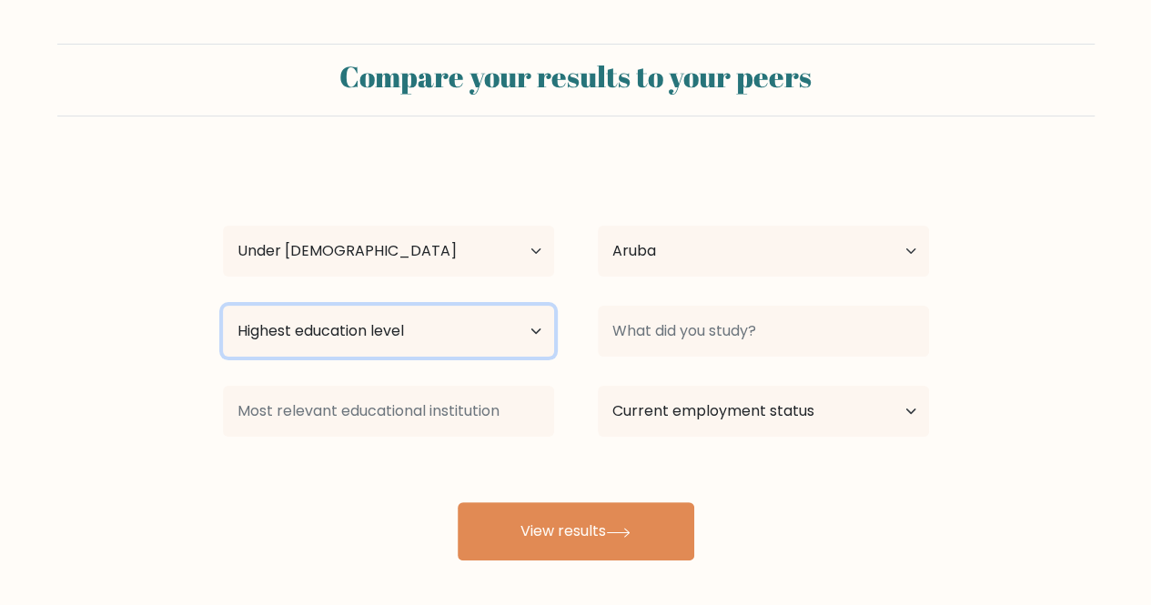
click at [440, 325] on select "Highest education level No schooling Primary Lower Secondary Upper Secondary Oc…" at bounding box center [388, 331] width 331 height 51
select select "no_schooling"
click at [223, 306] on select "Highest education level No schooling Primary Lower Secondary Upper Secondary Oc…" at bounding box center [388, 331] width 331 height 51
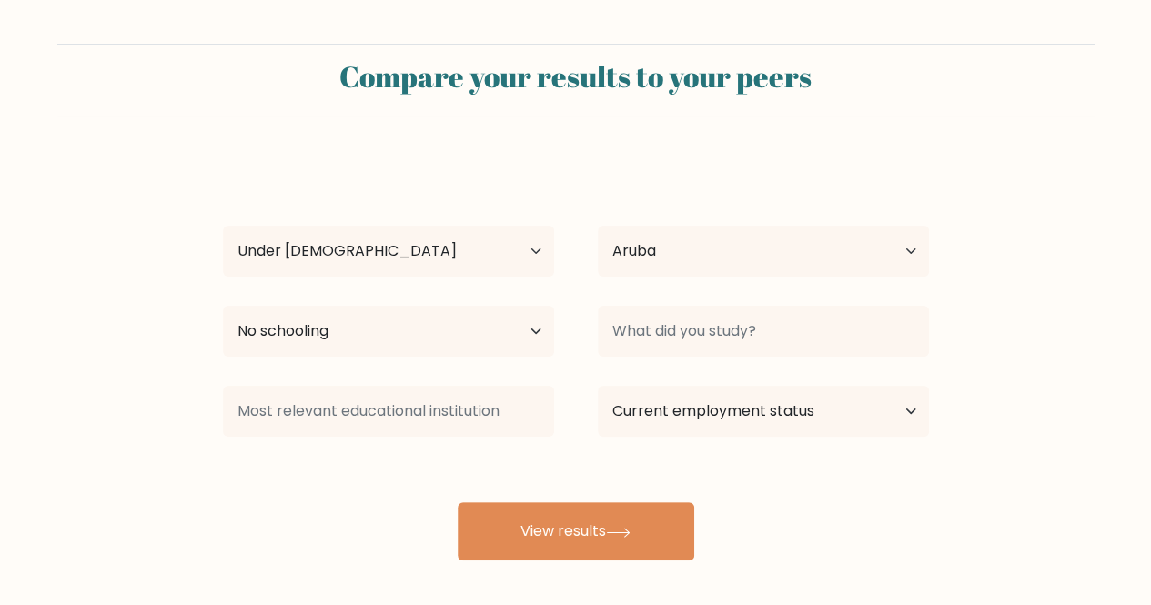
click at [466, 363] on div "Highest education level No schooling Primary Lower Secondary Upper Secondary Oc…" at bounding box center [388, 332] width 375 height 66
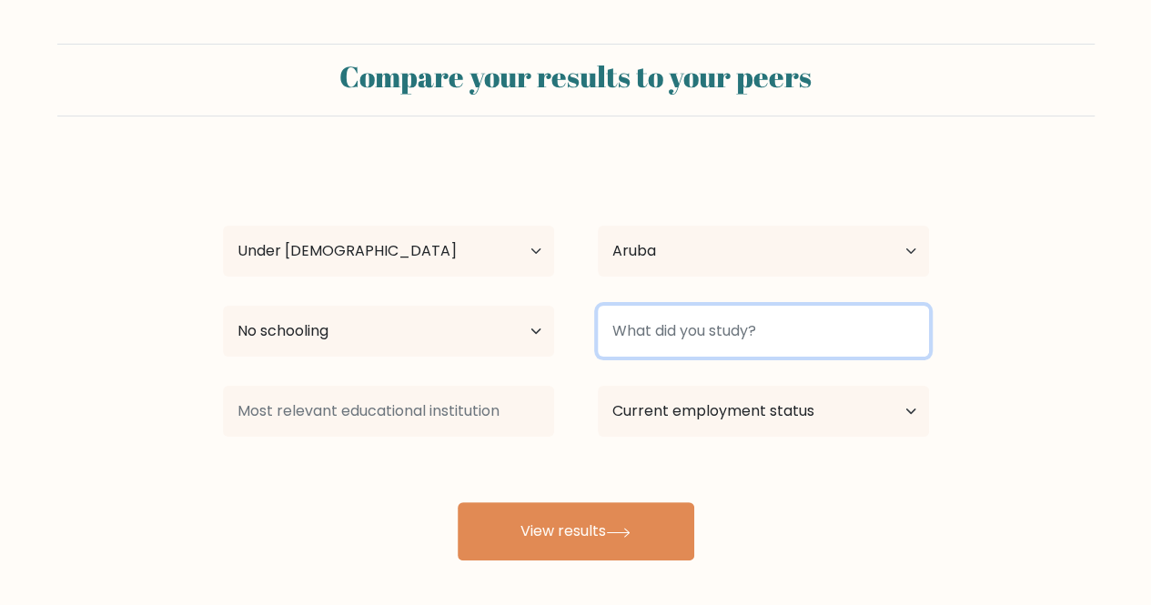
click at [714, 351] on input at bounding box center [763, 331] width 331 height 51
type input "i"
click at [714, 316] on input at bounding box center [763, 331] width 331 height 51
drag, startPoint x: 714, startPoint y: 316, endPoint x: 473, endPoint y: 392, distance: 253.0
click at [473, 392] on div "Burak Koyun Age Under 18 years old 18-24 years old 25-34 years old 35-44 years …" at bounding box center [576, 360] width 728 height 400
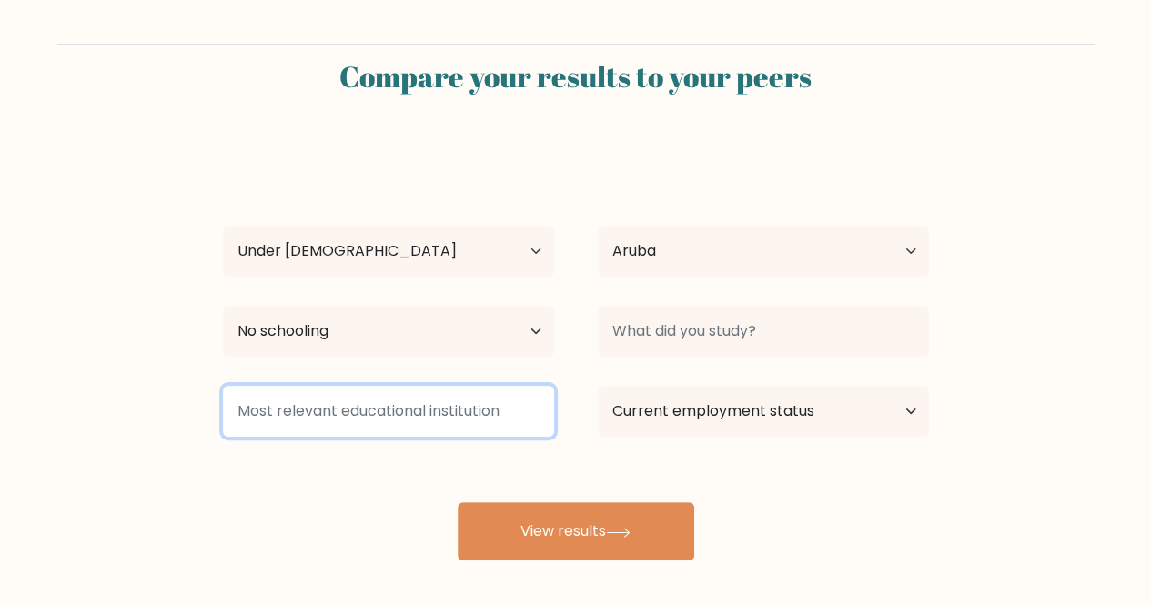
click at [473, 392] on input at bounding box center [388, 411] width 331 height 51
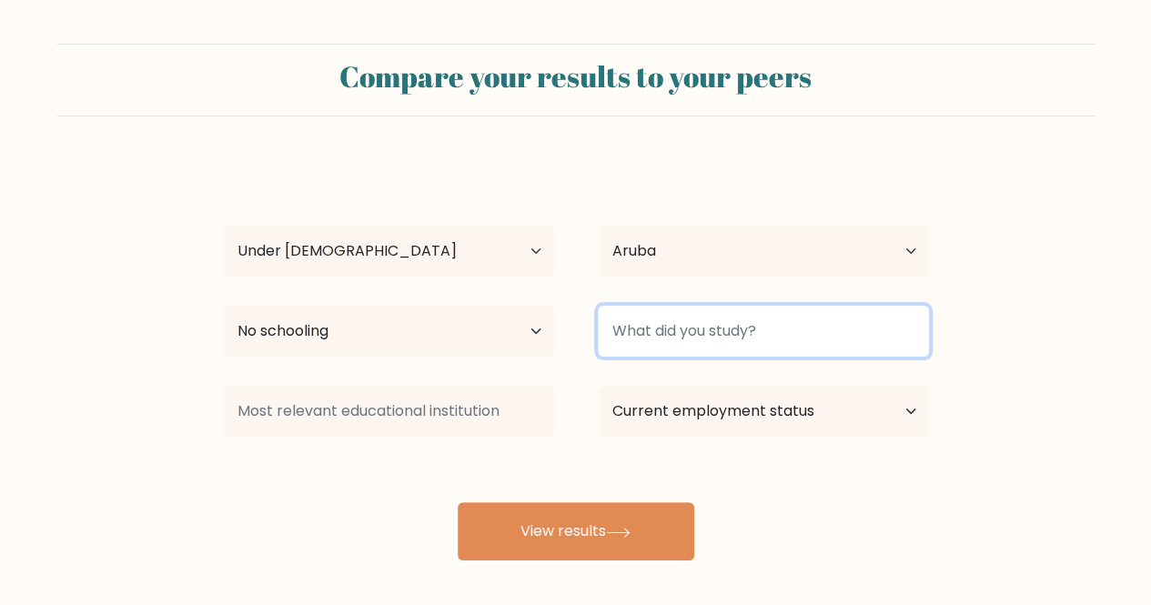
click at [701, 339] on input at bounding box center [763, 331] width 331 height 51
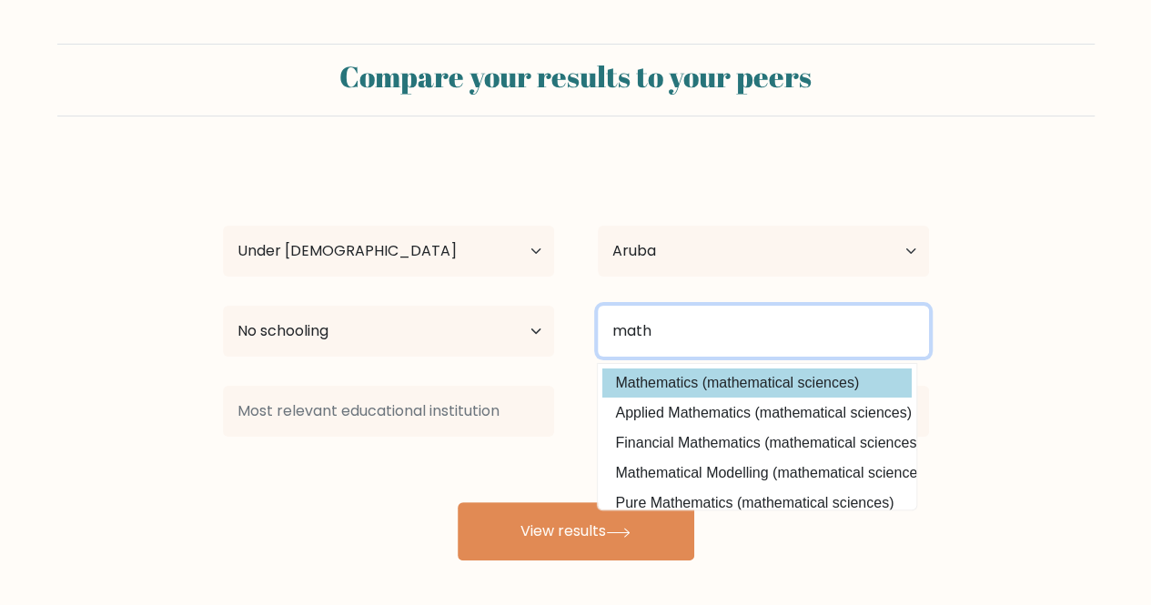
type input "math"
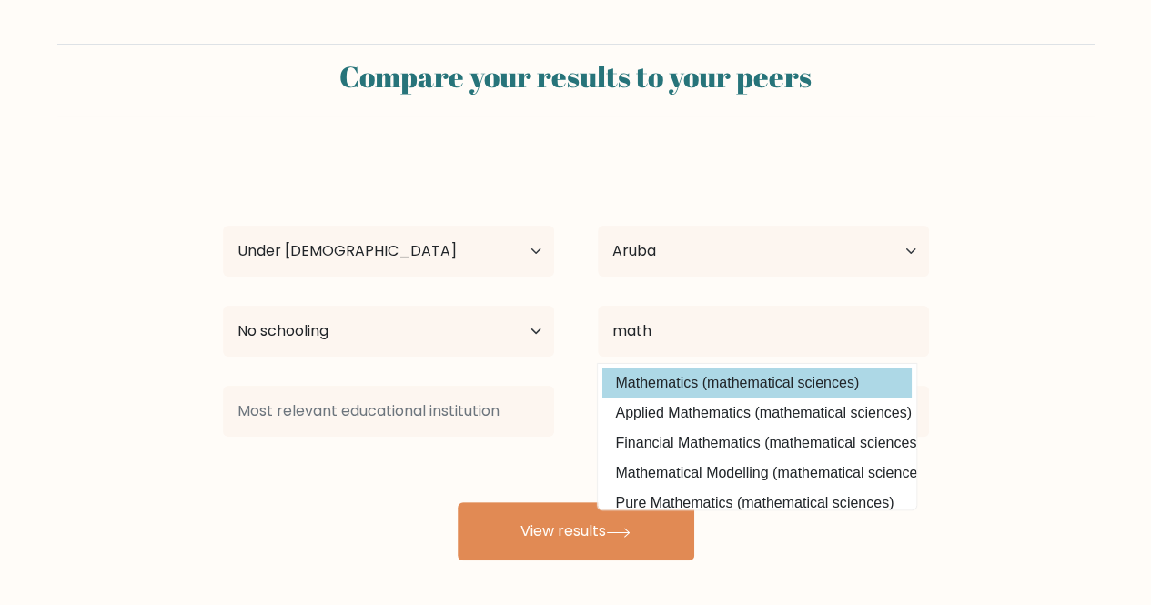
click at [697, 374] on div "Burak Koyun Age Under 18 years old 18-24 years old 25-34 years old 35-44 years …" at bounding box center [576, 360] width 728 height 400
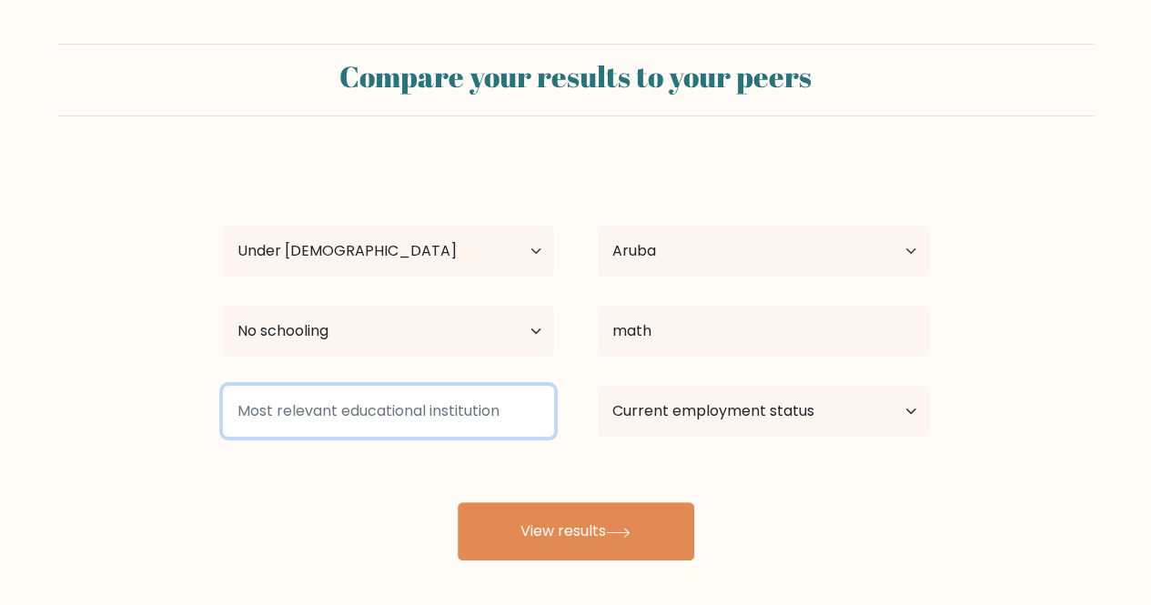
click at [477, 392] on input at bounding box center [388, 411] width 331 height 51
type input "k"
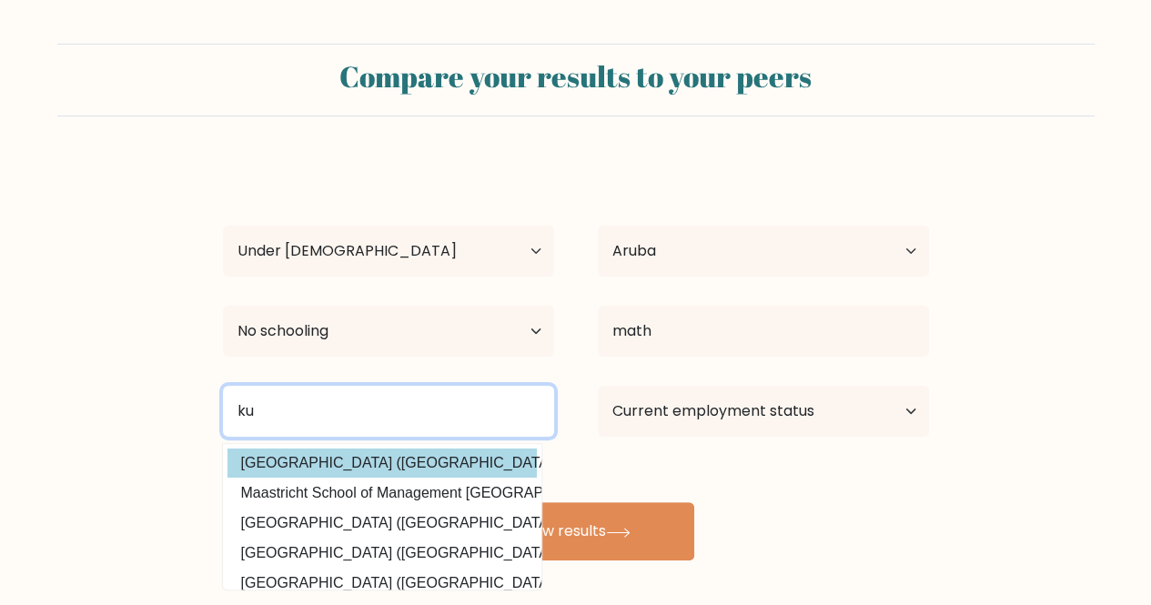
type input "ku"
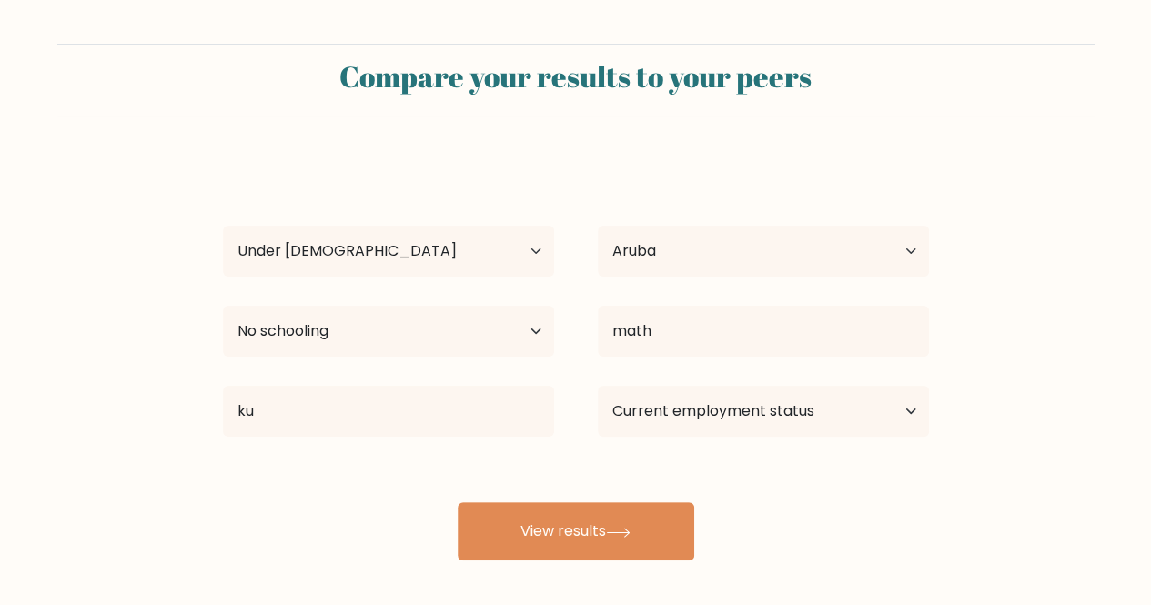
click at [415, 465] on div "Burak Koyun Age Under 18 years old 18-24 years old 25-34 years old 35-44 years …" at bounding box center [576, 360] width 728 height 400
click at [735, 427] on select "Current employment status Employed Student Retired Other / prefer not to answer" at bounding box center [763, 411] width 331 height 51
select select "student"
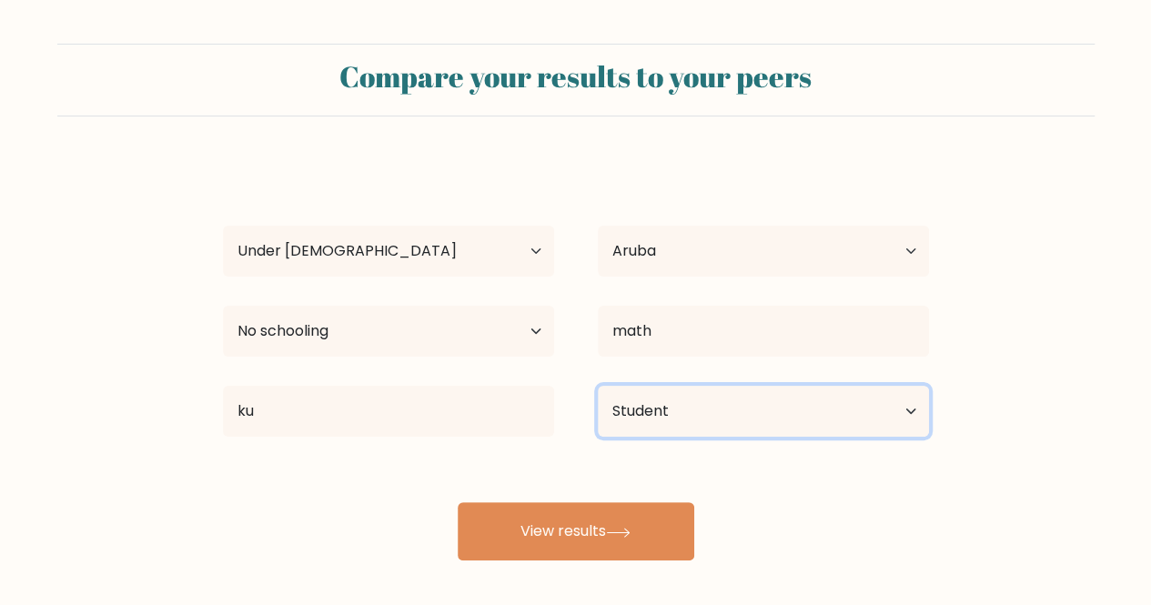
click at [598, 386] on select "Current employment status Employed Student Retired Other / prefer not to answer" at bounding box center [763, 411] width 331 height 51
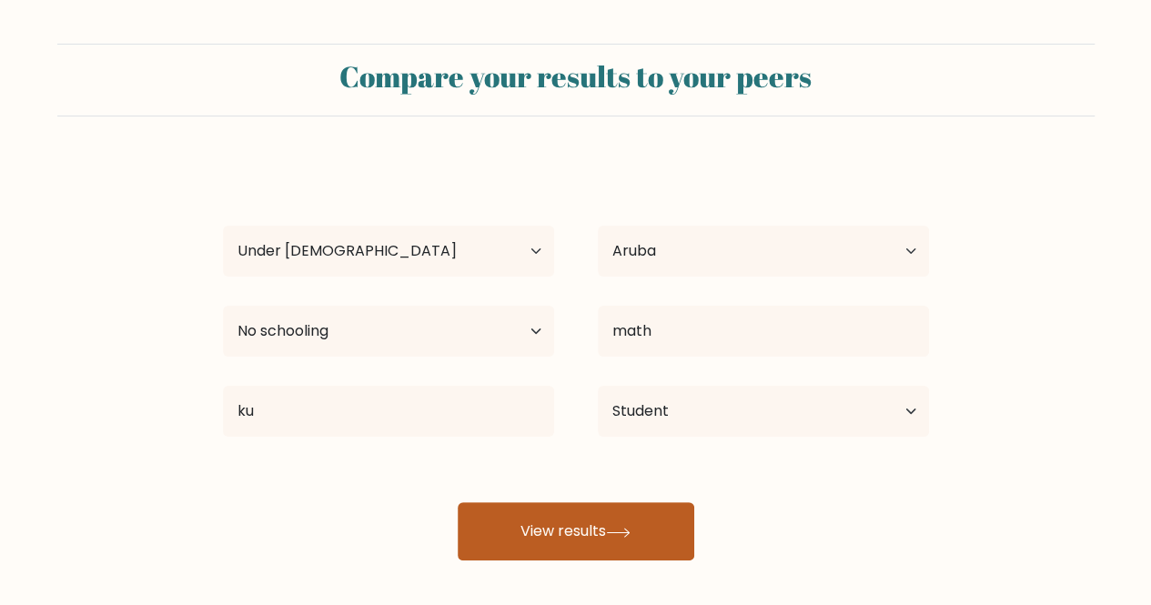
click at [613, 525] on button "View results" at bounding box center [576, 531] width 237 height 58
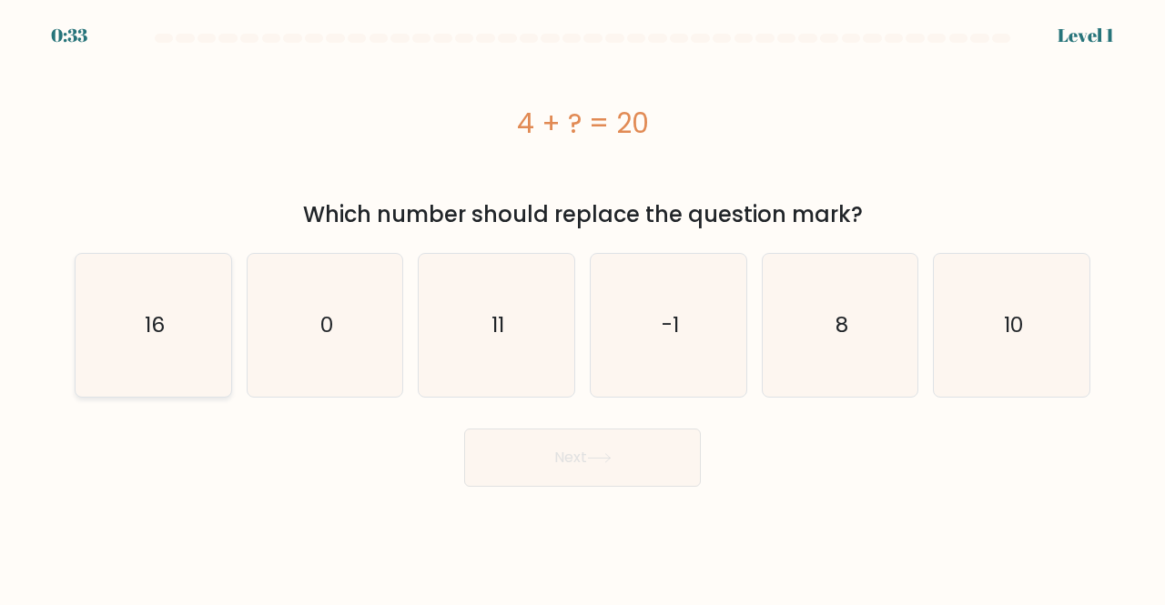
click at [199, 292] on icon "16" at bounding box center [153, 325] width 143 height 143
click at [583, 303] on input "a. 16" at bounding box center [583, 305] width 1 height 5
radio input "true"
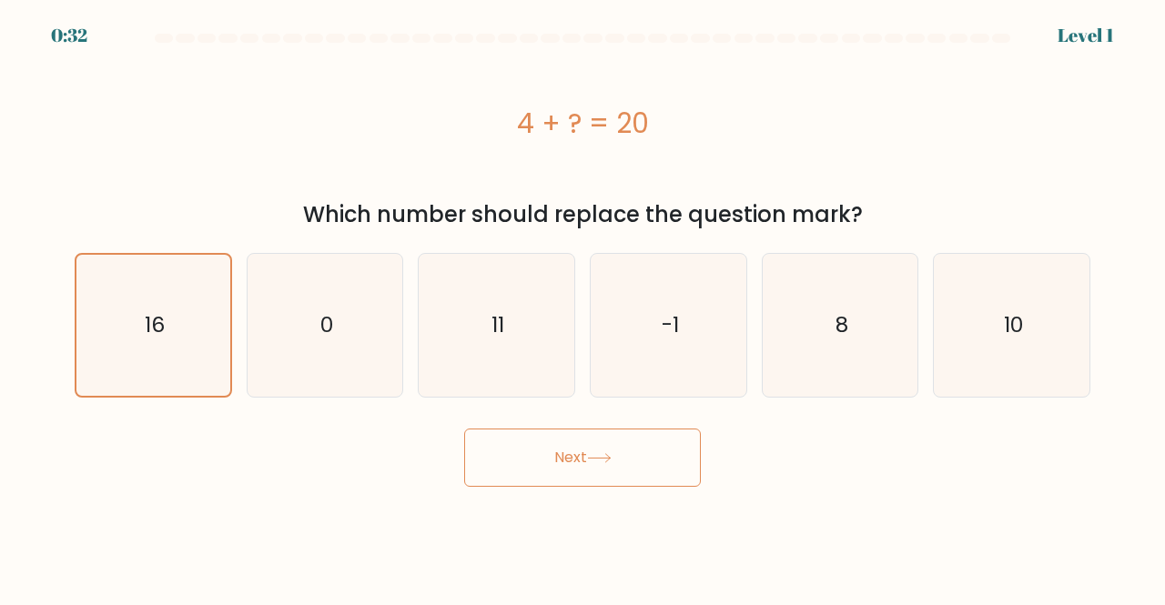
click at [544, 467] on button "Next" at bounding box center [582, 458] width 237 height 58
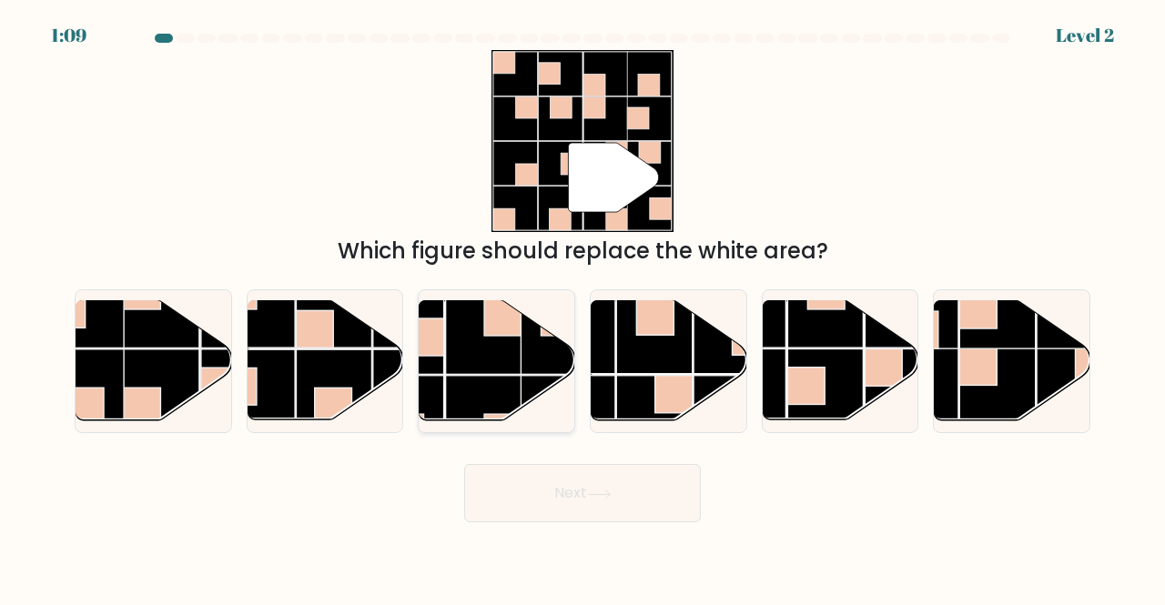
click at [490, 384] on rect at bounding box center [484, 414] width 76 height 76
click at [583, 308] on input "c." at bounding box center [583, 305] width 1 height 5
radio input "true"
click at [586, 481] on button "Next" at bounding box center [582, 493] width 237 height 58
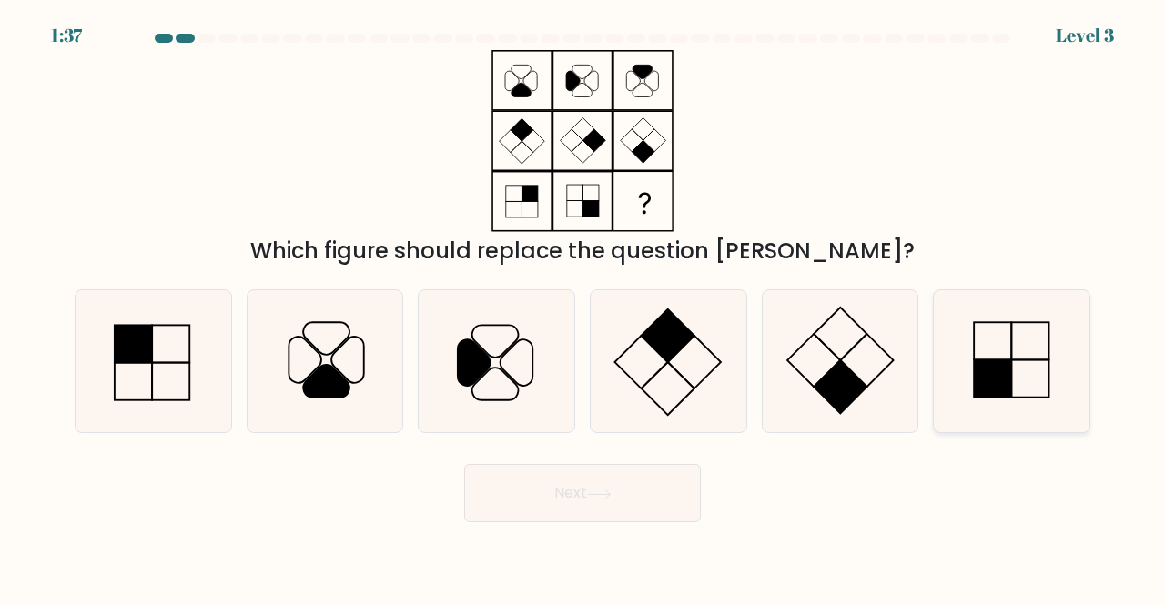
click at [1008, 375] on rect at bounding box center [993, 378] width 37 height 37
click at [583, 308] on input "f." at bounding box center [583, 305] width 1 height 5
radio input "true"
click at [629, 503] on button "Next" at bounding box center [582, 493] width 237 height 58
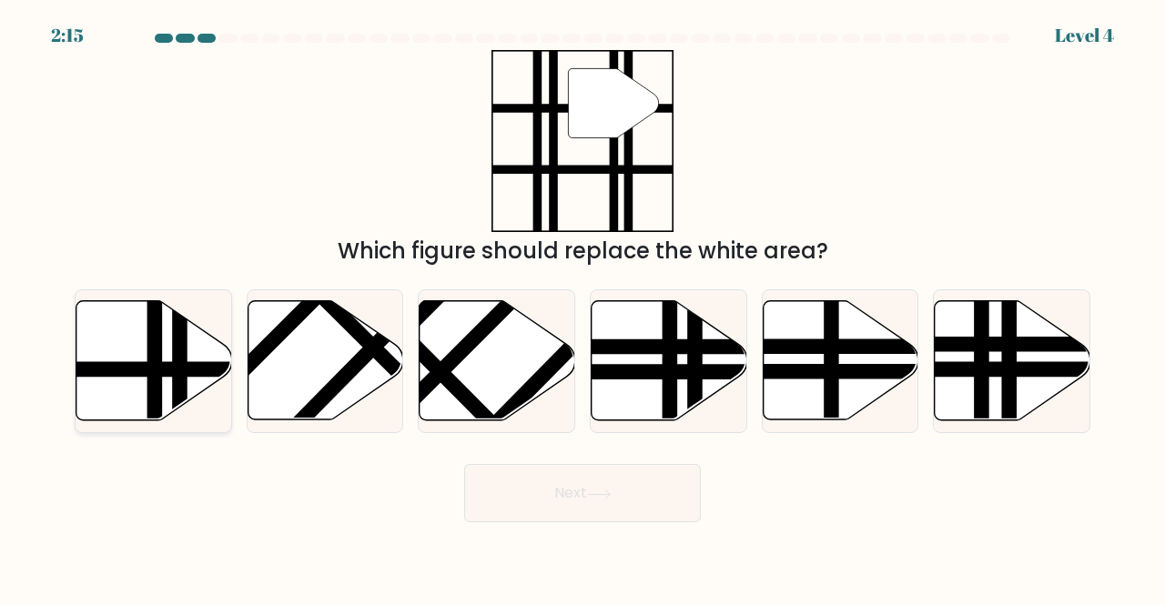
click at [168, 331] on icon at bounding box center [154, 360] width 156 height 119
click at [583, 308] on input "a." at bounding box center [583, 305] width 1 height 5
radio input "true"
click at [607, 481] on button "Next" at bounding box center [582, 493] width 237 height 58
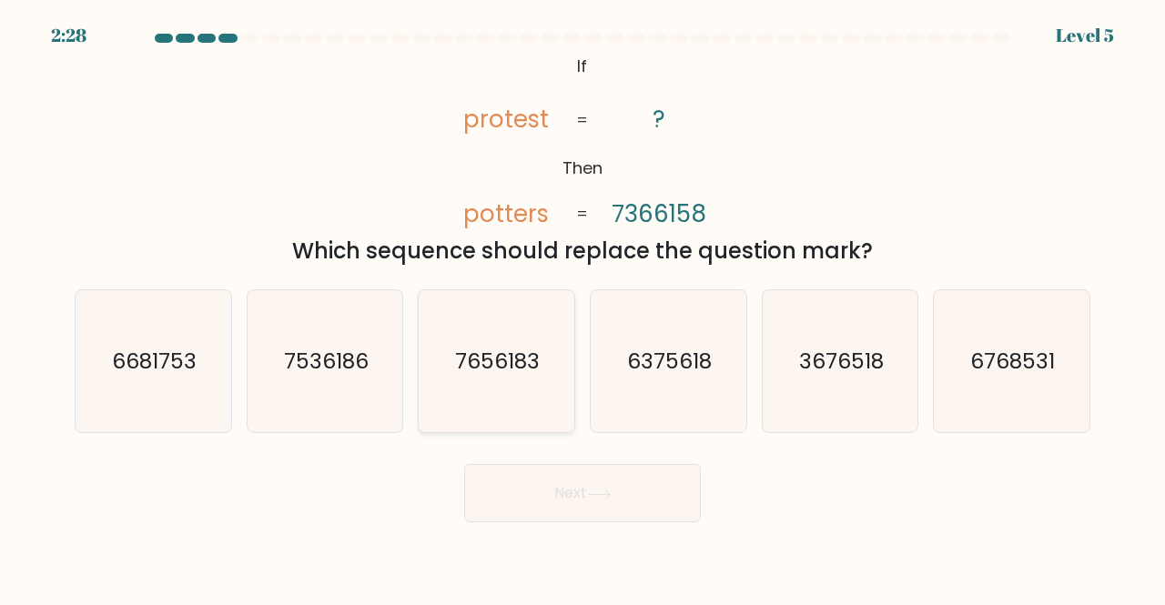
click at [501, 312] on icon "7656183" at bounding box center [496, 361] width 143 height 143
click at [583, 308] on input "c. 7656183" at bounding box center [583, 305] width 1 height 5
radio input "true"
click at [624, 506] on button "Next" at bounding box center [582, 493] width 237 height 58
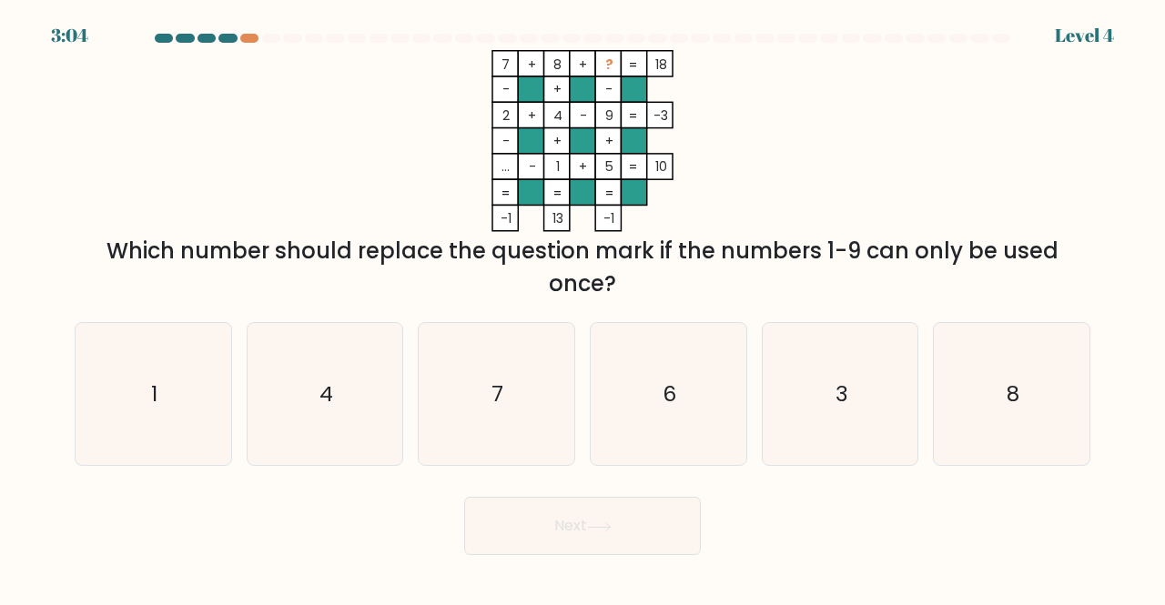
click at [242, 32] on div "3:04 Level 4" at bounding box center [582, 24] width 1165 height 49
click at [827, 406] on icon "3" at bounding box center [840, 394] width 143 height 143
click at [583, 308] on input "e. 3" at bounding box center [583, 305] width 1 height 5
radio input "true"
click at [540, 542] on button "Next" at bounding box center [582, 526] width 237 height 58
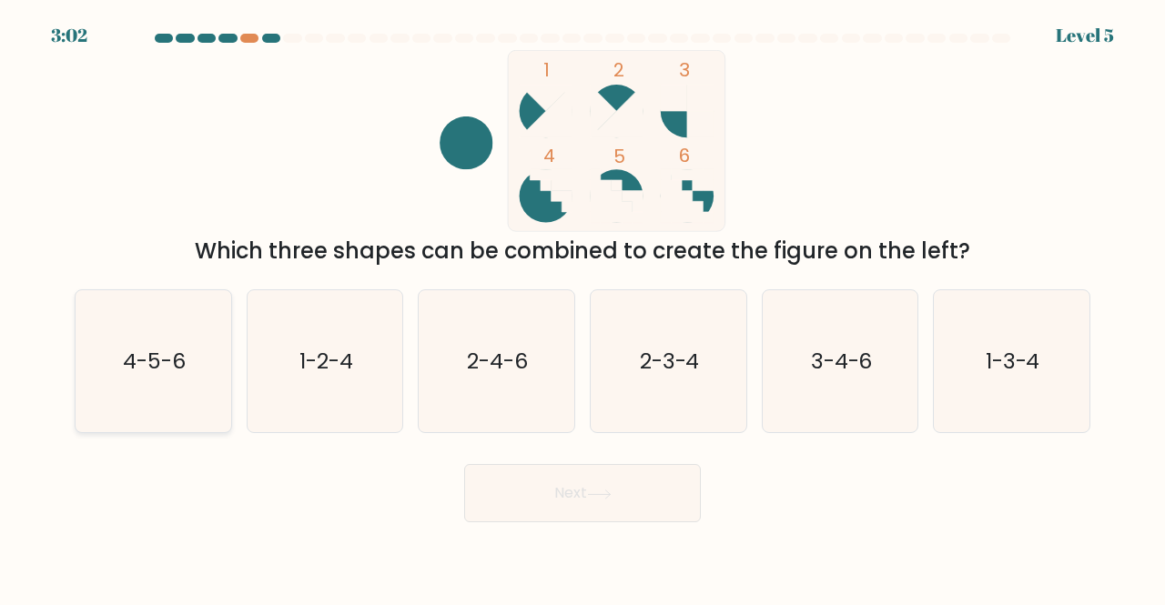
click at [202, 349] on icon "4-5-6" at bounding box center [153, 361] width 143 height 143
click at [583, 308] on input "a. 4-5-6" at bounding box center [583, 305] width 1 height 5
radio input "true"
click at [617, 485] on button "Next" at bounding box center [582, 493] width 237 height 58
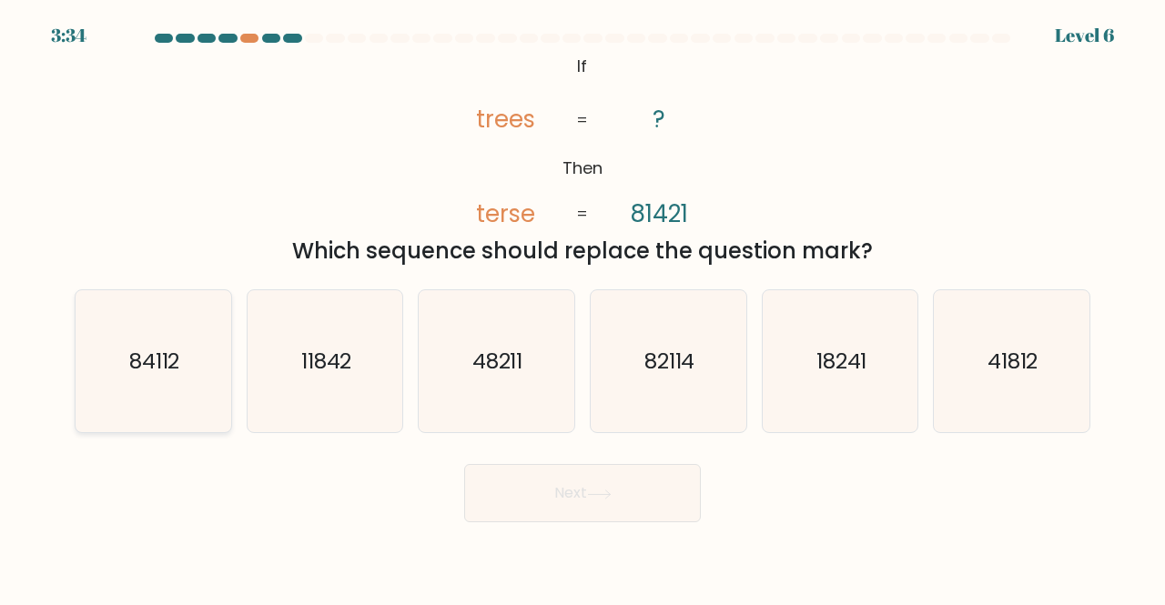
click at [187, 352] on icon "84112" at bounding box center [153, 361] width 143 height 143
click at [583, 308] on input "a. 84112" at bounding box center [583, 305] width 1 height 5
radio input "true"
click at [558, 502] on button "Next" at bounding box center [582, 493] width 237 height 58
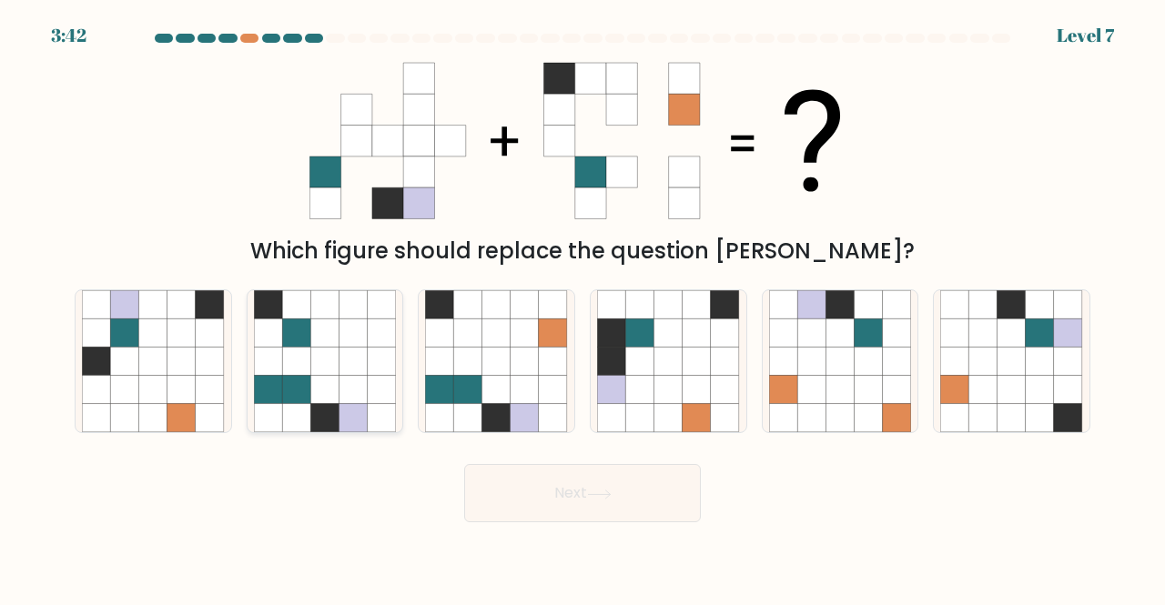
click at [333, 380] on icon at bounding box center [324, 390] width 28 height 28
click at [583, 308] on input "b." at bounding box center [583, 305] width 1 height 5
radio input "true"
click at [482, 379] on icon at bounding box center [496, 390] width 28 height 28
click at [583, 308] on input "c." at bounding box center [583, 305] width 1 height 5
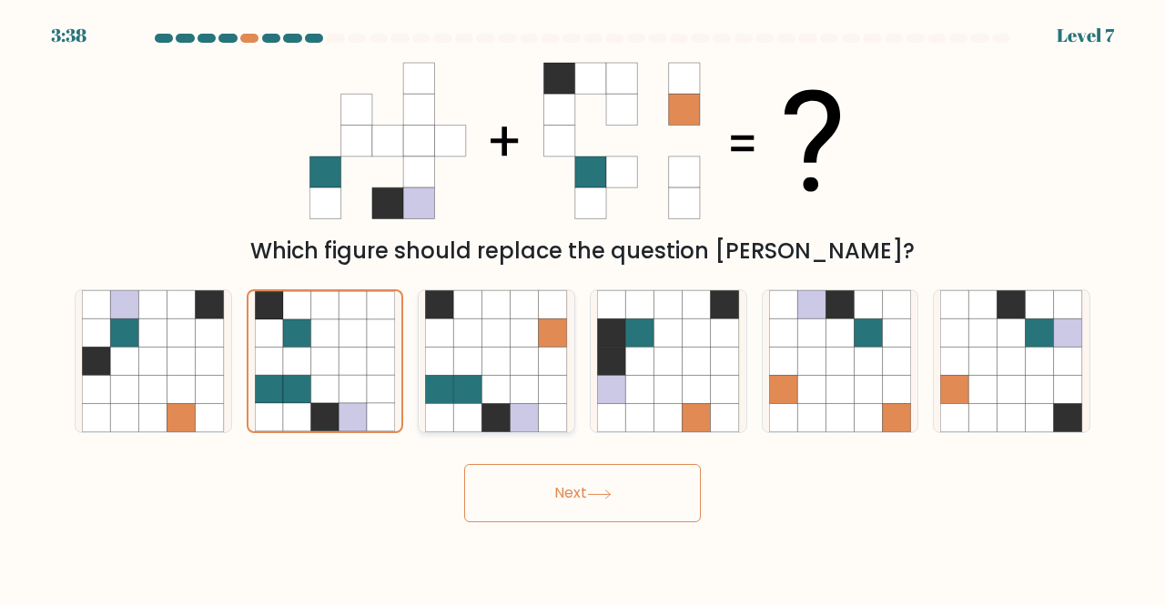
radio input "true"
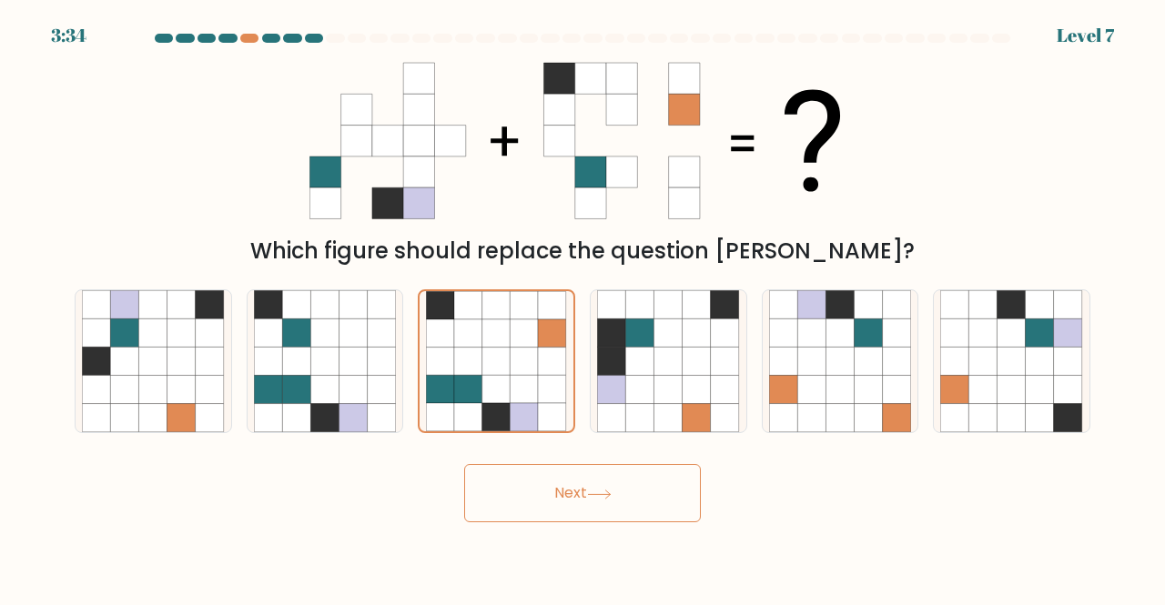
click at [560, 494] on button "Next" at bounding box center [582, 493] width 237 height 58
click at [558, 494] on button "Next" at bounding box center [582, 493] width 237 height 58
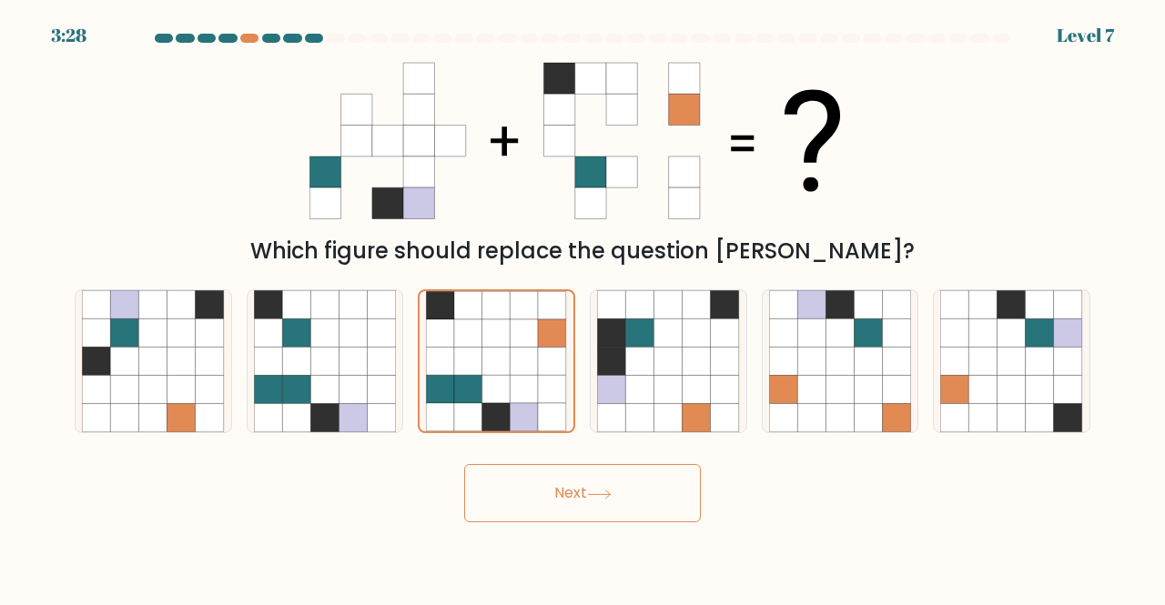
click at [558, 494] on button "Next" at bounding box center [582, 493] width 237 height 58
drag, startPoint x: 558, startPoint y: 494, endPoint x: 651, endPoint y: 518, distance: 95.8
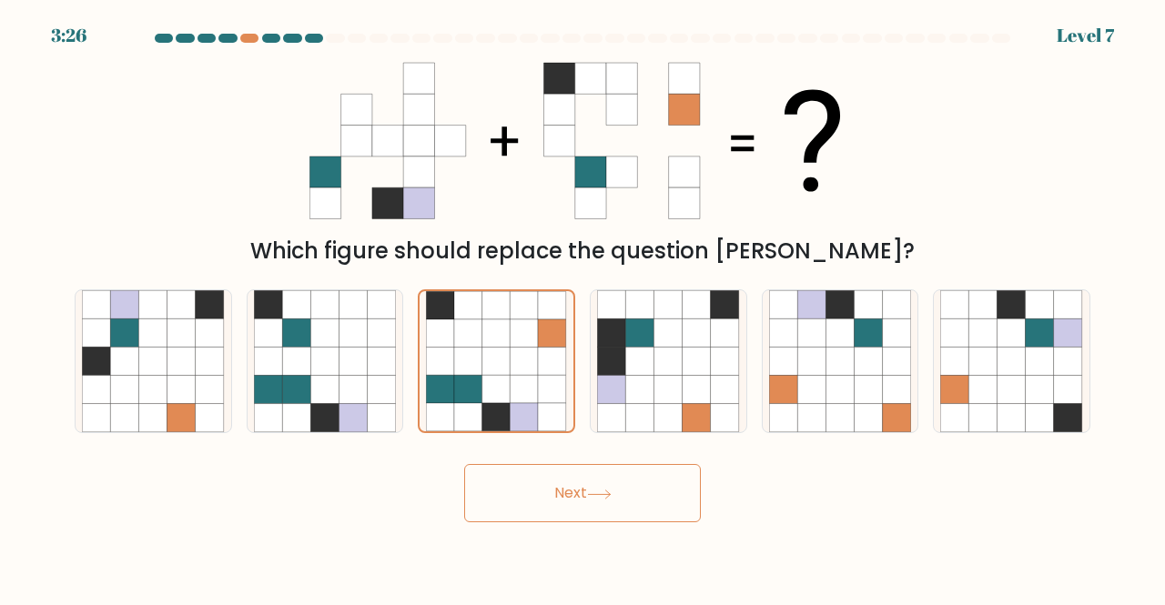
click at [651, 518] on button "Next" at bounding box center [582, 493] width 237 height 58
click at [643, 511] on button "Next" at bounding box center [582, 493] width 237 height 58
drag, startPoint x: 643, startPoint y: 511, endPoint x: 515, endPoint y: 432, distance: 149.5
click at [515, 432] on form at bounding box center [582, 278] width 1165 height 489
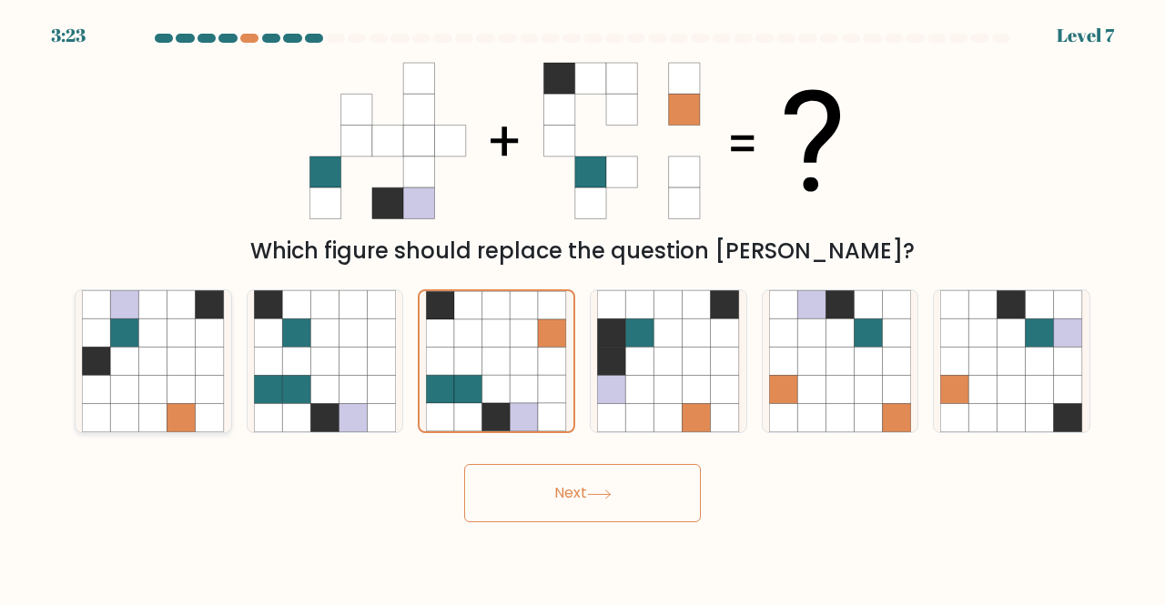
drag, startPoint x: 501, startPoint y: 403, endPoint x: 153, endPoint y: 361, distance: 350.2
click at [153, 361] on div "a. b. c." at bounding box center [582, 354] width 1030 height 159
click at [491, 371] on icon at bounding box center [496, 362] width 28 height 28
click at [583, 308] on input "c." at bounding box center [583, 305] width 1 height 5
click at [568, 489] on button "Next" at bounding box center [582, 493] width 237 height 58
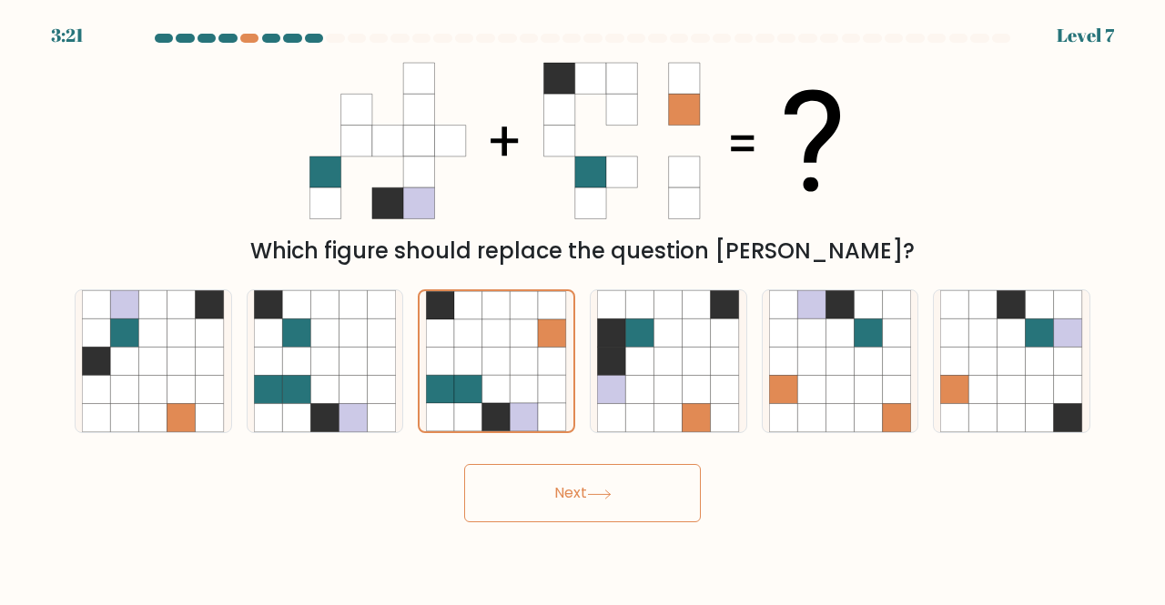
click at [568, 489] on button "Next" at bounding box center [582, 493] width 237 height 58
click at [546, 497] on button "Next" at bounding box center [582, 493] width 237 height 58
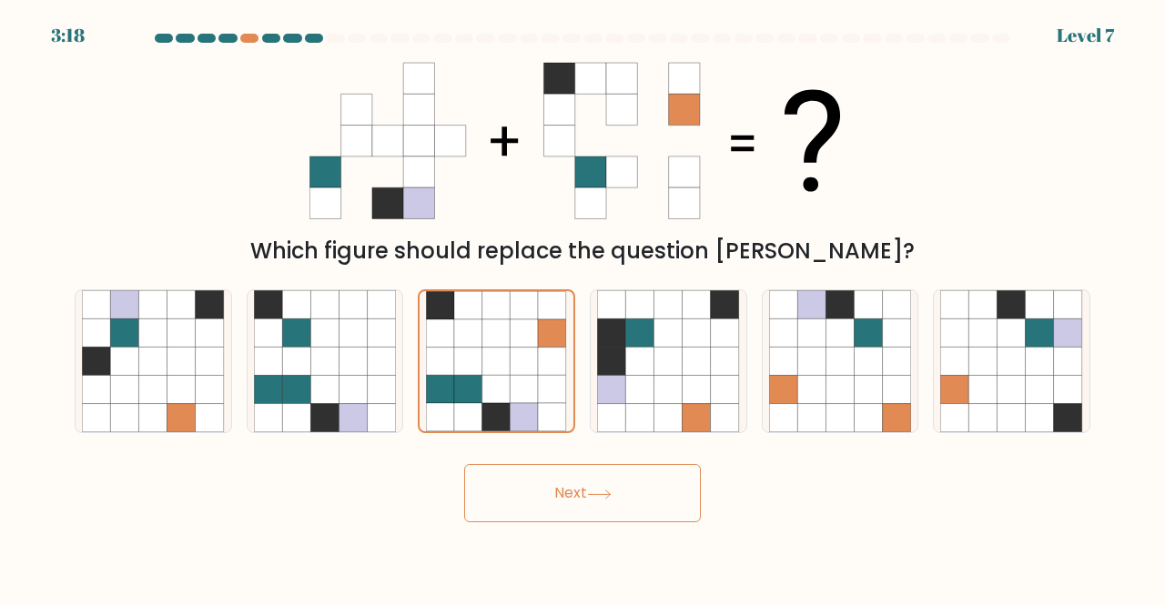
click at [332, 487] on div "Next" at bounding box center [583, 488] width 1038 height 67
click at [566, 503] on button "Next" at bounding box center [582, 493] width 237 height 58
drag, startPoint x: 566, startPoint y: 503, endPoint x: 692, endPoint y: 399, distance: 163.5
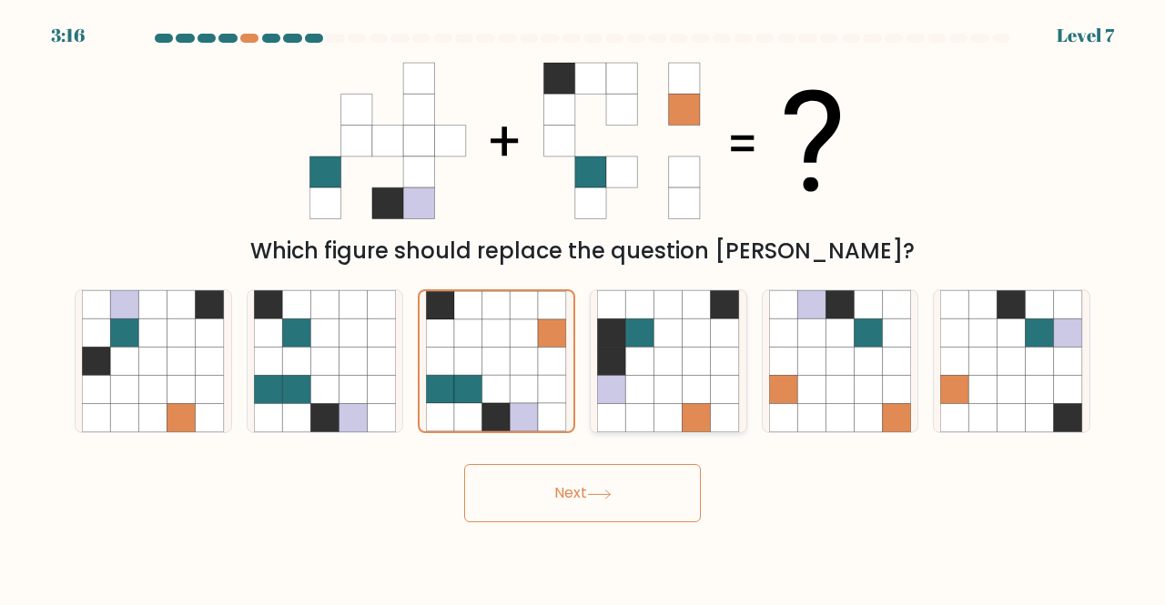
click at [692, 399] on form at bounding box center [582, 278] width 1165 height 489
click at [692, 399] on icon at bounding box center [697, 390] width 28 height 28
click at [583, 308] on input "d." at bounding box center [583, 305] width 1 height 5
radio input "true"
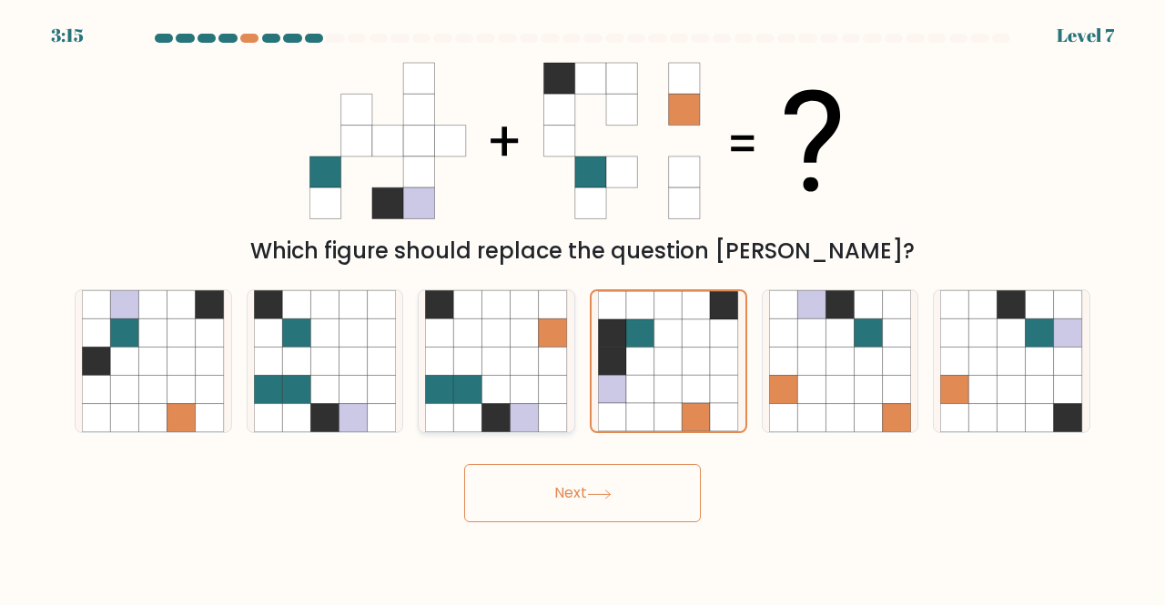
click at [543, 378] on icon at bounding box center [553, 390] width 28 height 28
click at [583, 308] on input "c." at bounding box center [583, 305] width 1 height 5
radio input "true"
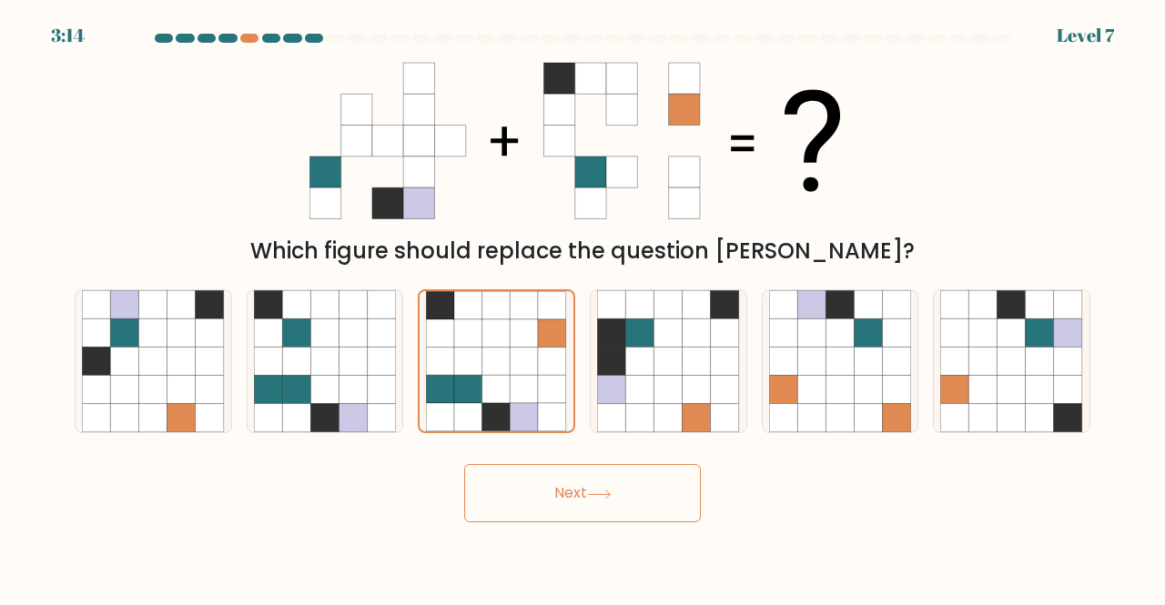
click at [588, 509] on button "Next" at bounding box center [582, 493] width 237 height 58
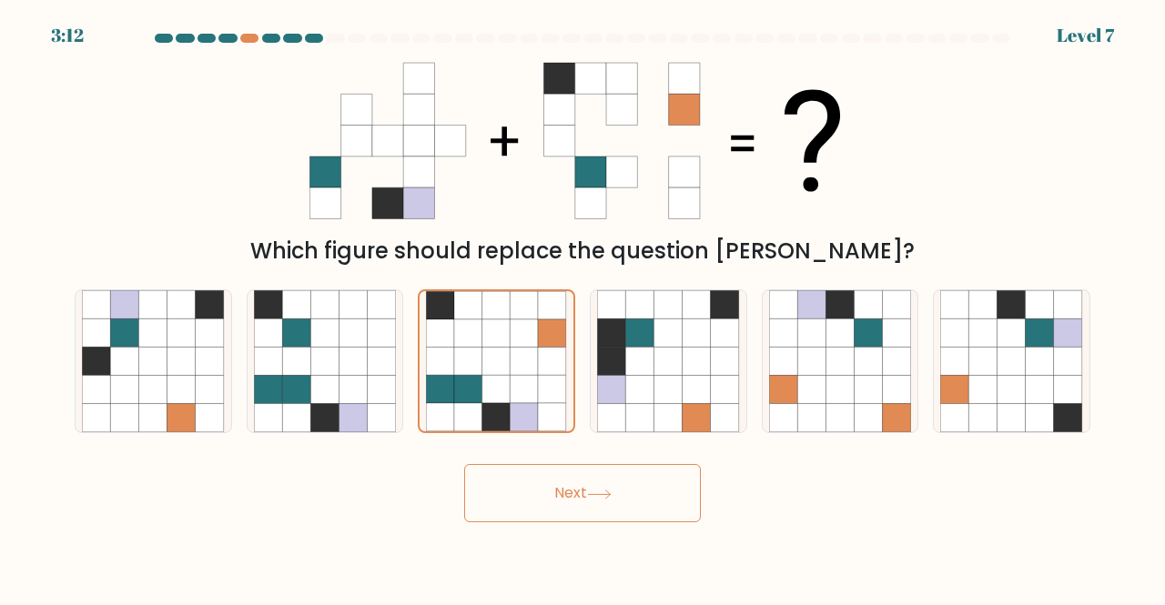
click at [588, 509] on button "Next" at bounding box center [582, 493] width 237 height 58
drag, startPoint x: 588, startPoint y: 509, endPoint x: 695, endPoint y: 370, distance: 175.1
click at [695, 370] on form at bounding box center [582, 278] width 1165 height 489
click at [695, 370] on icon at bounding box center [697, 361] width 28 height 28
click at [583, 308] on input "d." at bounding box center [583, 305] width 1 height 5
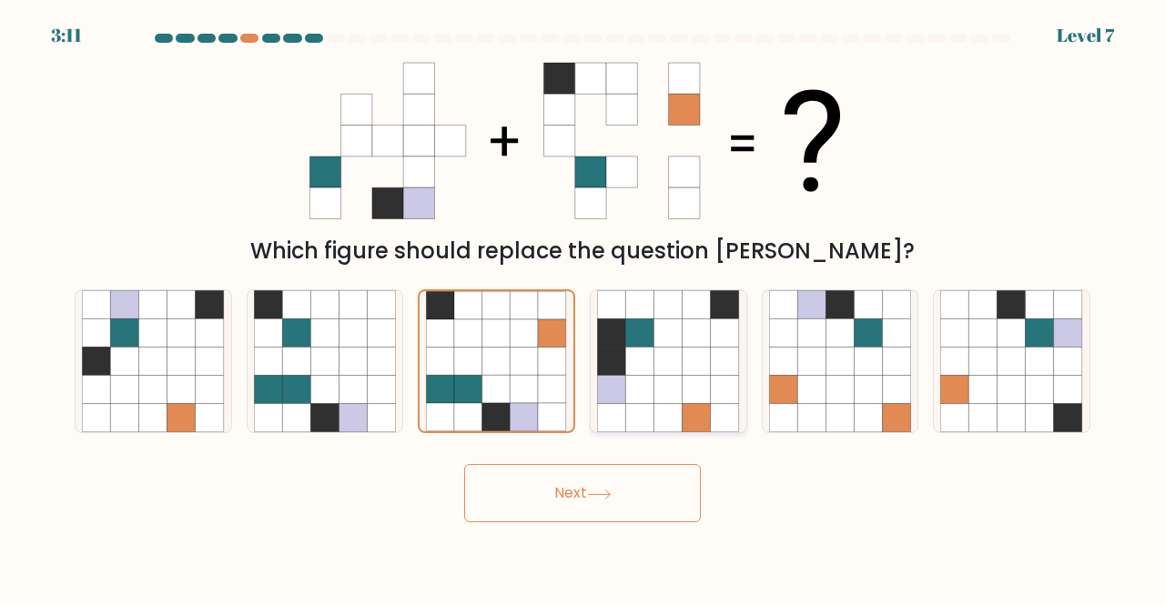
radio input "true"
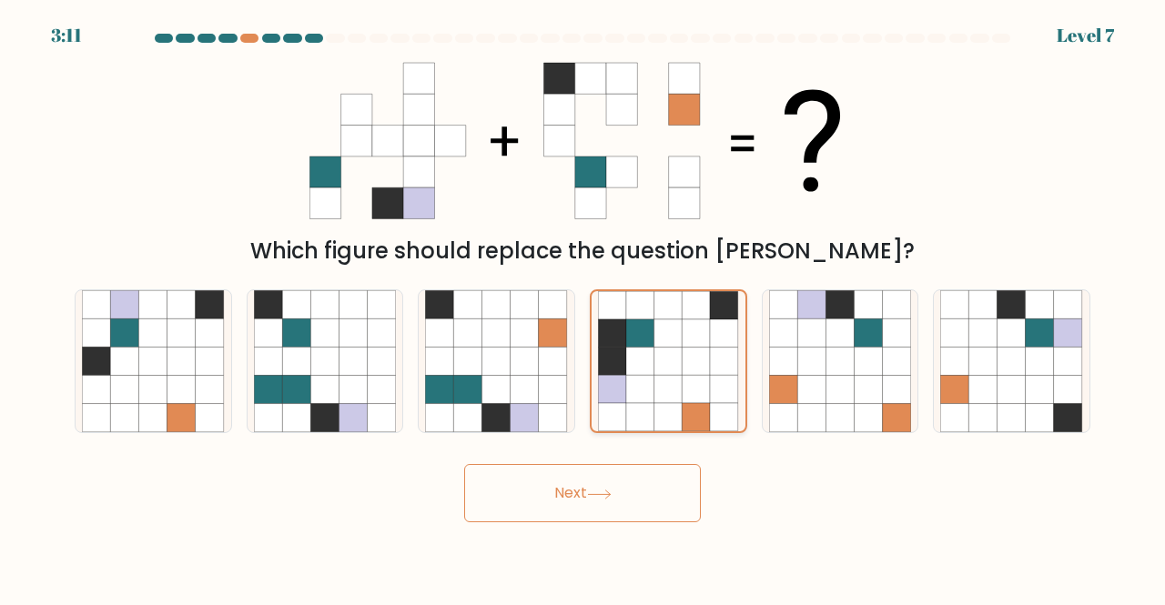
click at [699, 376] on icon at bounding box center [697, 389] width 28 height 28
click at [583, 308] on input "d." at bounding box center [583, 305] width 1 height 5
click at [808, 380] on icon at bounding box center [811, 390] width 28 height 28
click at [583, 308] on input "e." at bounding box center [583, 305] width 1 height 5
radio input "true"
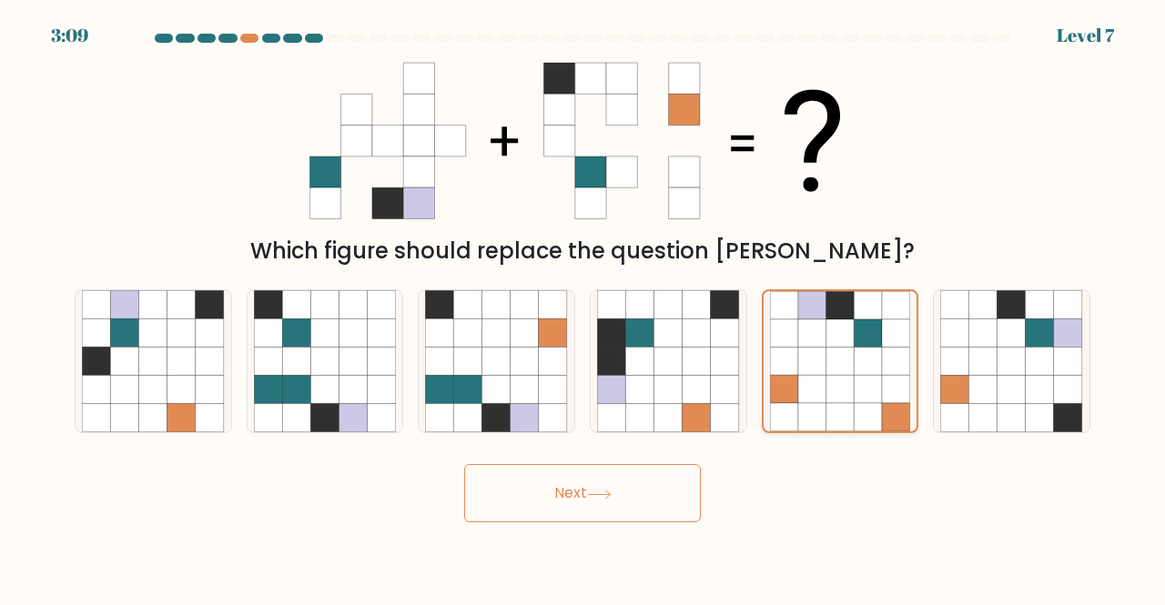
click at [808, 380] on icon at bounding box center [812, 389] width 28 height 28
click at [583, 308] on input "e." at bounding box center [583, 305] width 1 height 5
click at [544, 370] on icon at bounding box center [553, 361] width 28 height 28
click at [583, 308] on input "c." at bounding box center [583, 305] width 1 height 5
radio input "true"
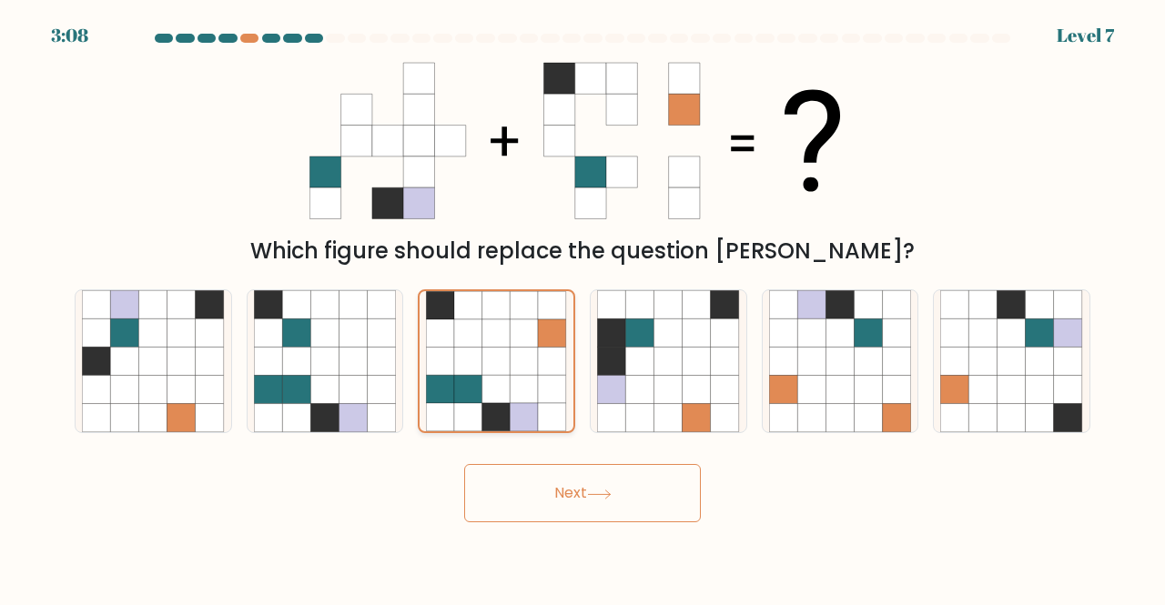
click at [552, 380] on icon at bounding box center [553, 389] width 28 height 28
click at [583, 308] on input "c." at bounding box center [583, 305] width 1 height 5
click at [586, 505] on button "Next" at bounding box center [582, 493] width 237 height 58
click at [978, 292] on icon at bounding box center [983, 304] width 28 height 28
click at [583, 303] on input "f." at bounding box center [583, 305] width 1 height 5
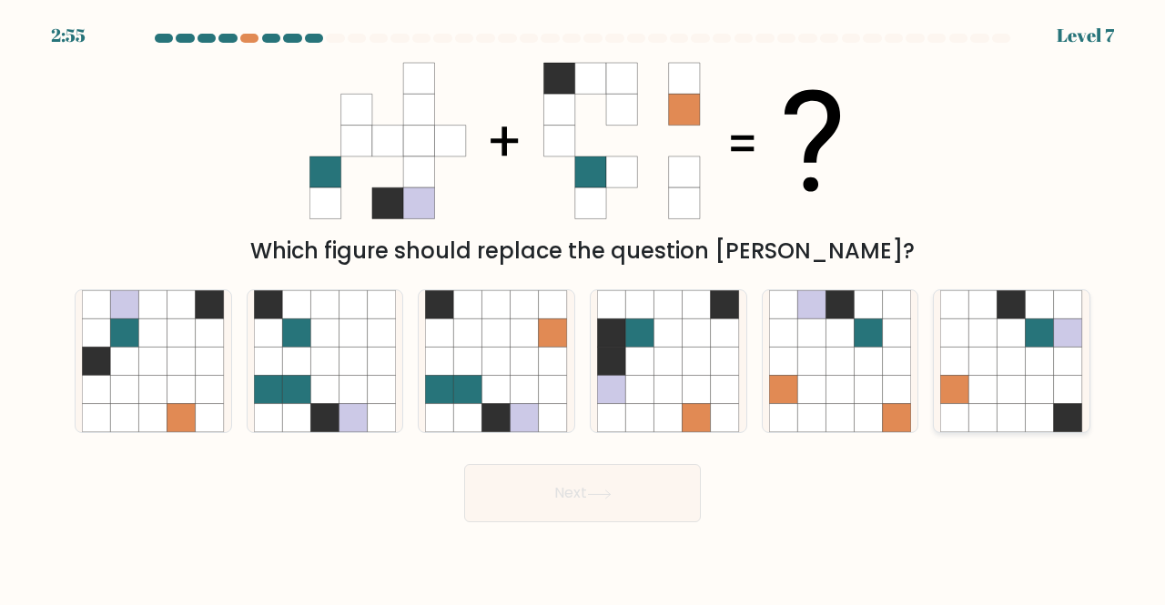
radio input "true"
click at [704, 296] on icon at bounding box center [697, 304] width 28 height 28
click at [583, 303] on input "d." at bounding box center [583, 305] width 1 height 5
radio input "true"
click at [544, 334] on icon at bounding box center [553, 333] width 28 height 28
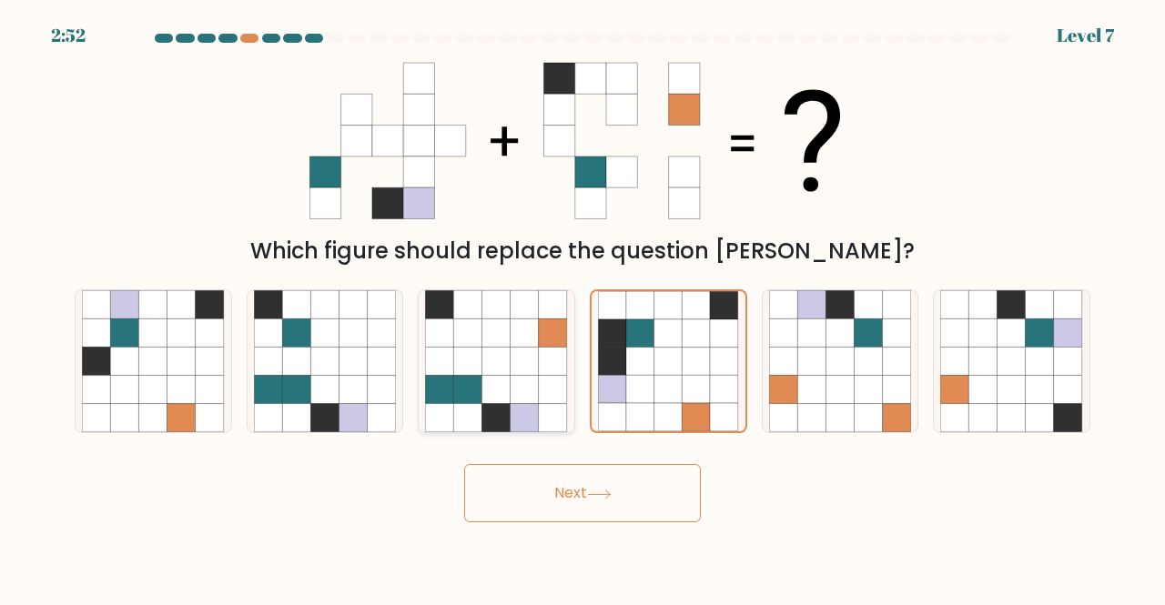
click at [583, 308] on input "c." at bounding box center [583, 305] width 1 height 5
radio input "true"
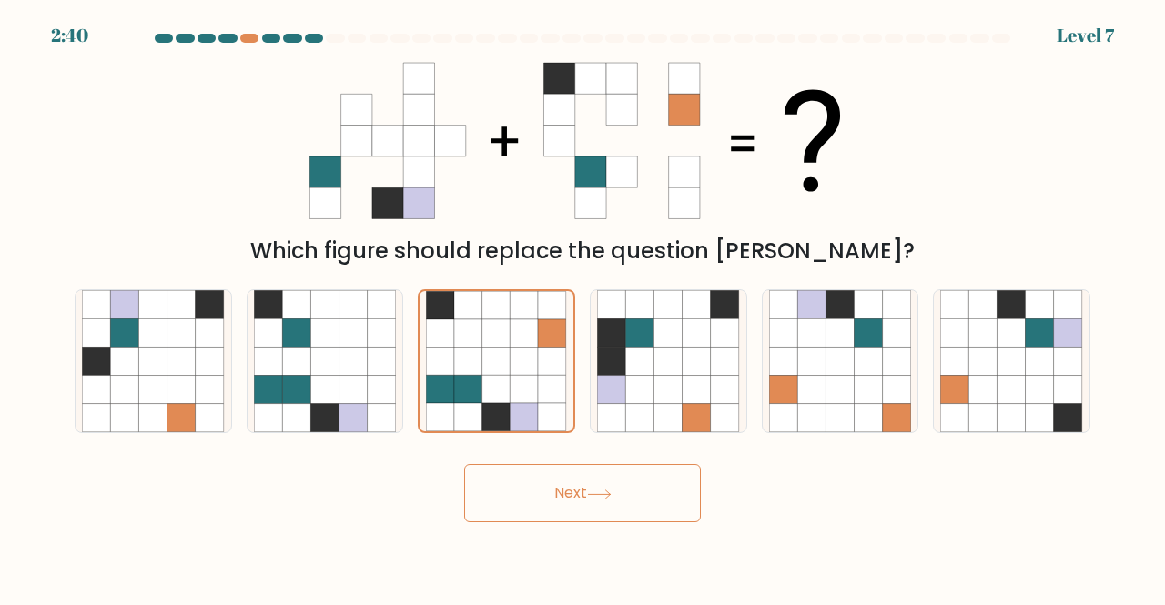
click at [624, 491] on button "Next" at bounding box center [582, 493] width 237 height 58
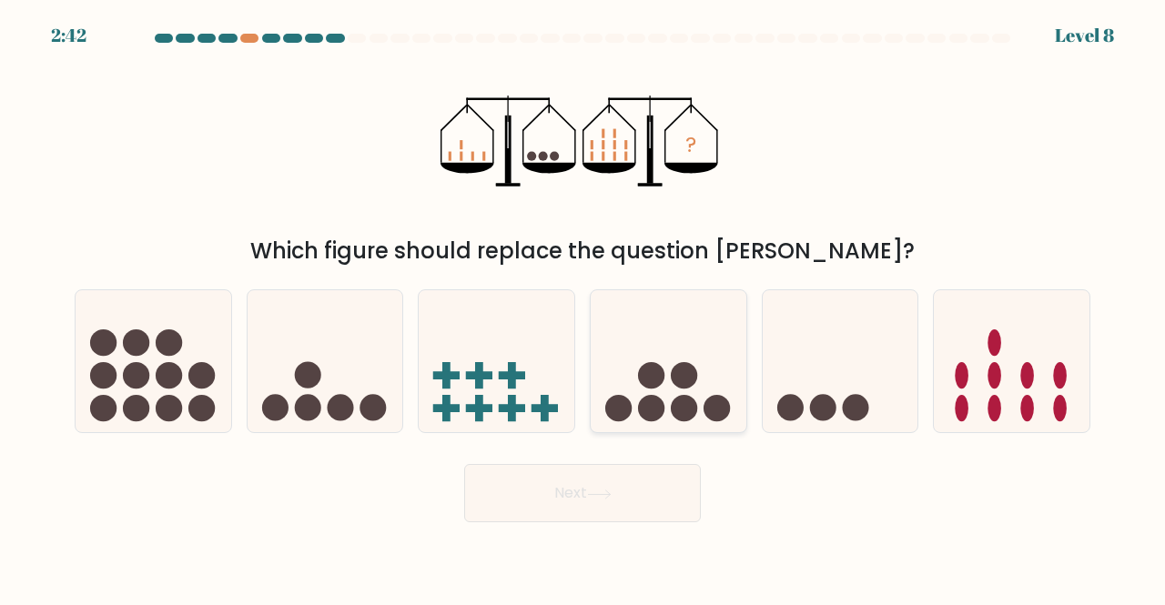
click at [645, 378] on circle at bounding box center [651, 375] width 26 height 26
click at [583, 308] on input "d." at bounding box center [583, 305] width 1 height 5
radio input "true"
click at [380, 372] on icon at bounding box center [326, 361] width 156 height 128
click at [583, 308] on input "b." at bounding box center [583, 305] width 1 height 5
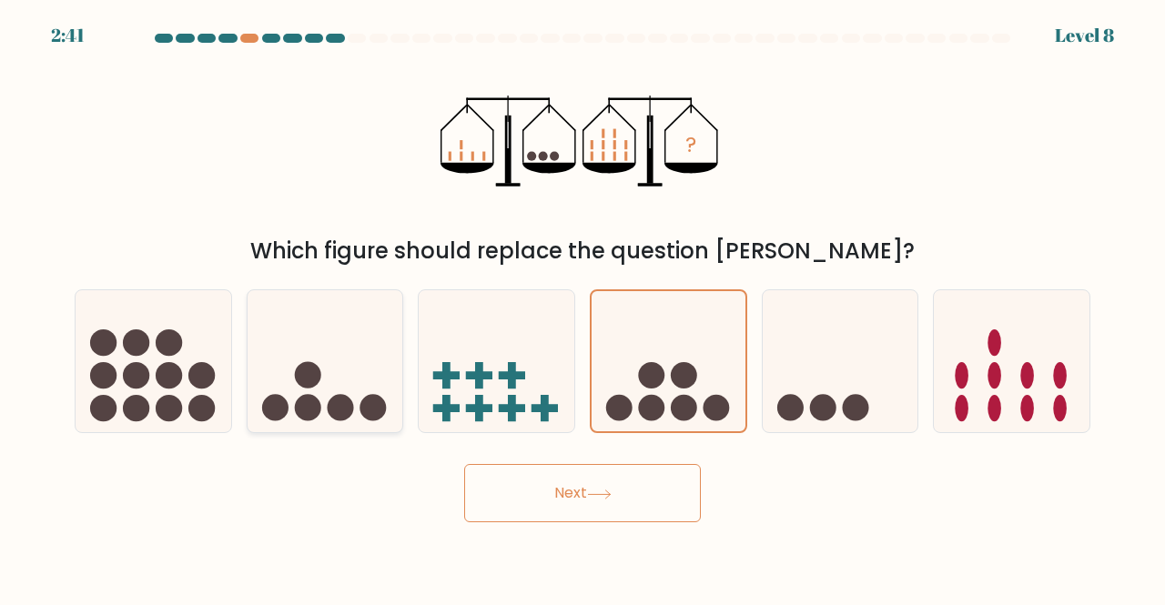
radio input "true"
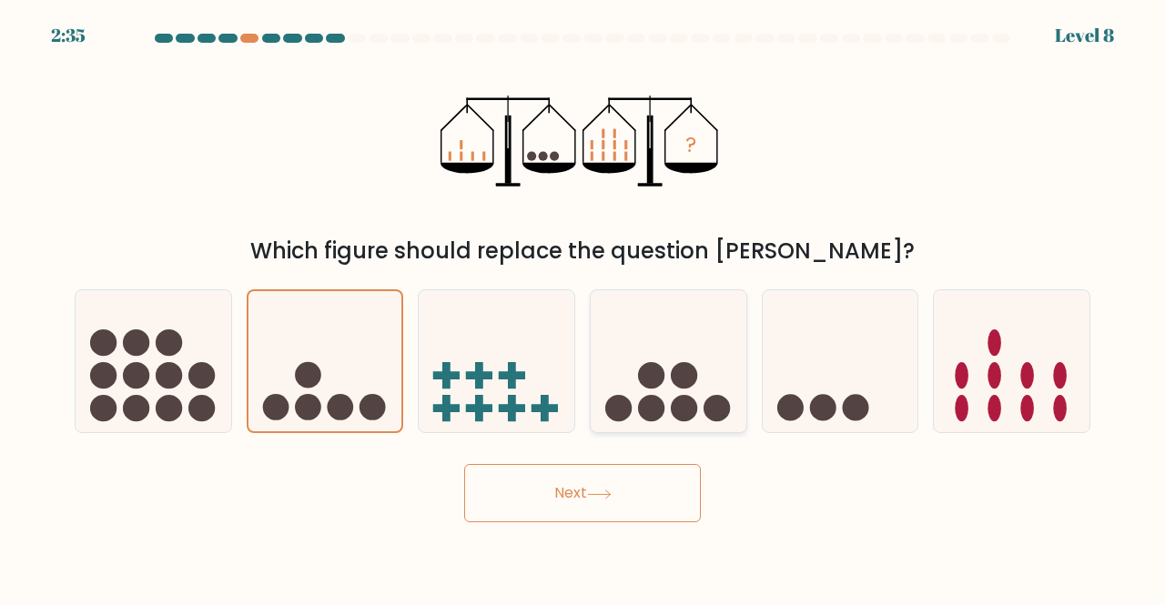
click at [646, 382] on circle at bounding box center [651, 375] width 26 height 26
click at [583, 308] on input "d." at bounding box center [583, 305] width 1 height 5
radio input "true"
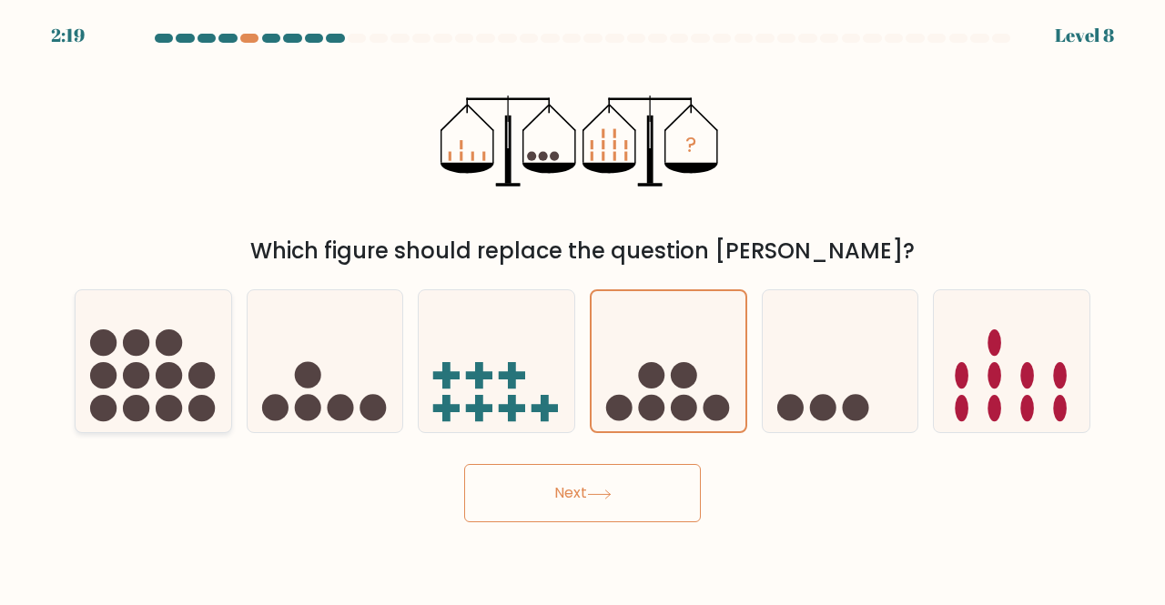
click at [138, 322] on icon at bounding box center [154, 361] width 156 height 128
click at [583, 308] on input "a." at bounding box center [583, 305] width 1 height 5
radio input "true"
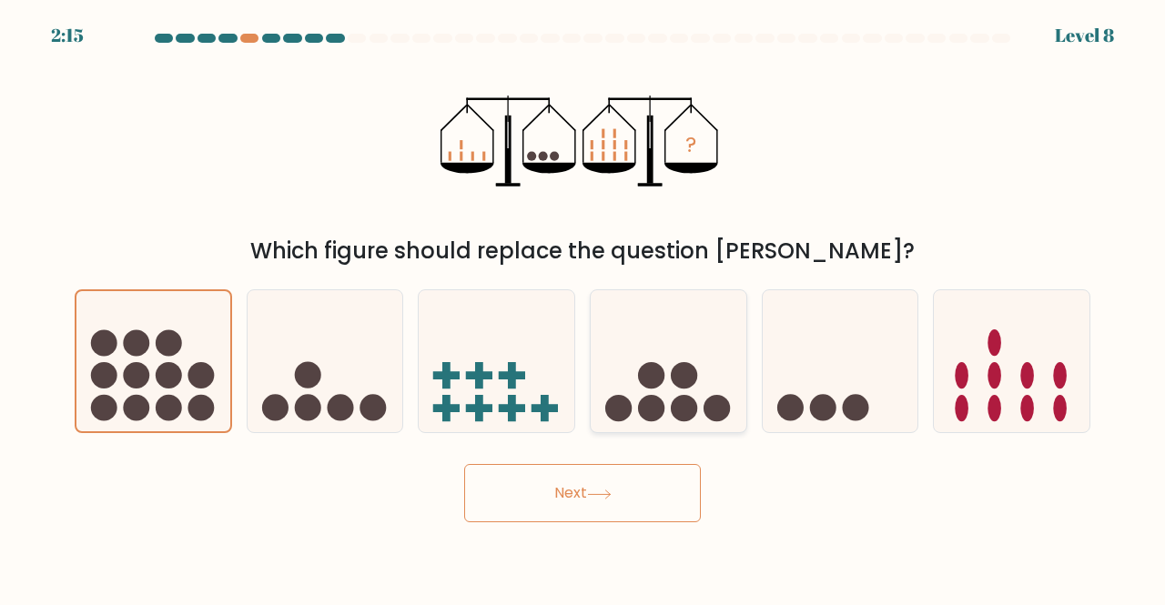
click at [648, 380] on circle at bounding box center [651, 375] width 26 height 26
click at [583, 308] on input "d." at bounding box center [583, 305] width 1 height 5
radio input "true"
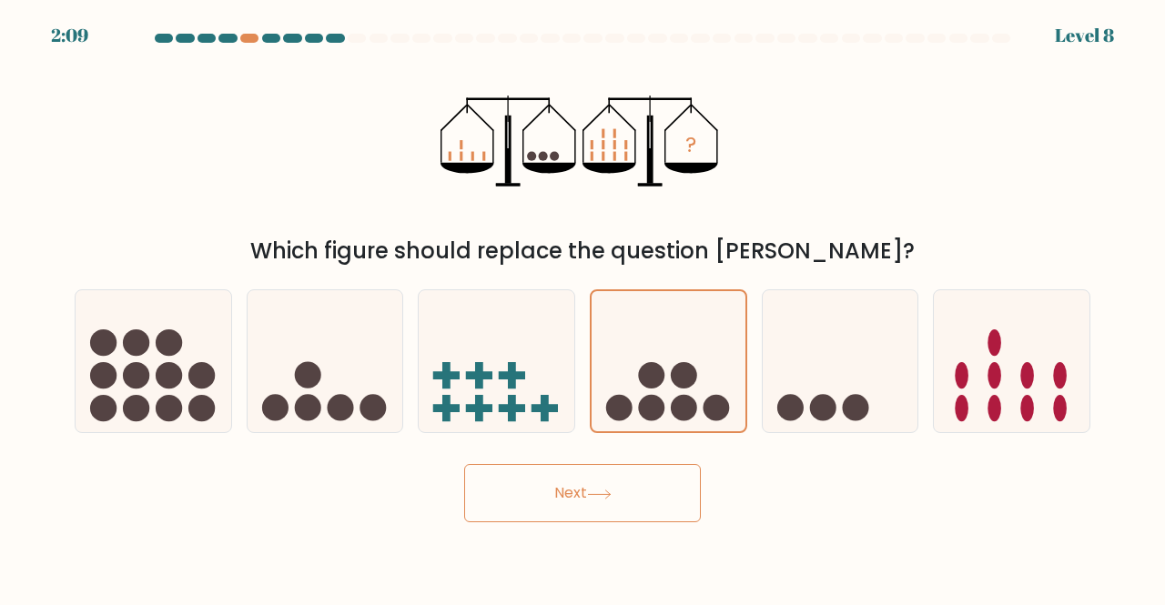
click at [666, 491] on button "Next" at bounding box center [582, 493] width 237 height 58
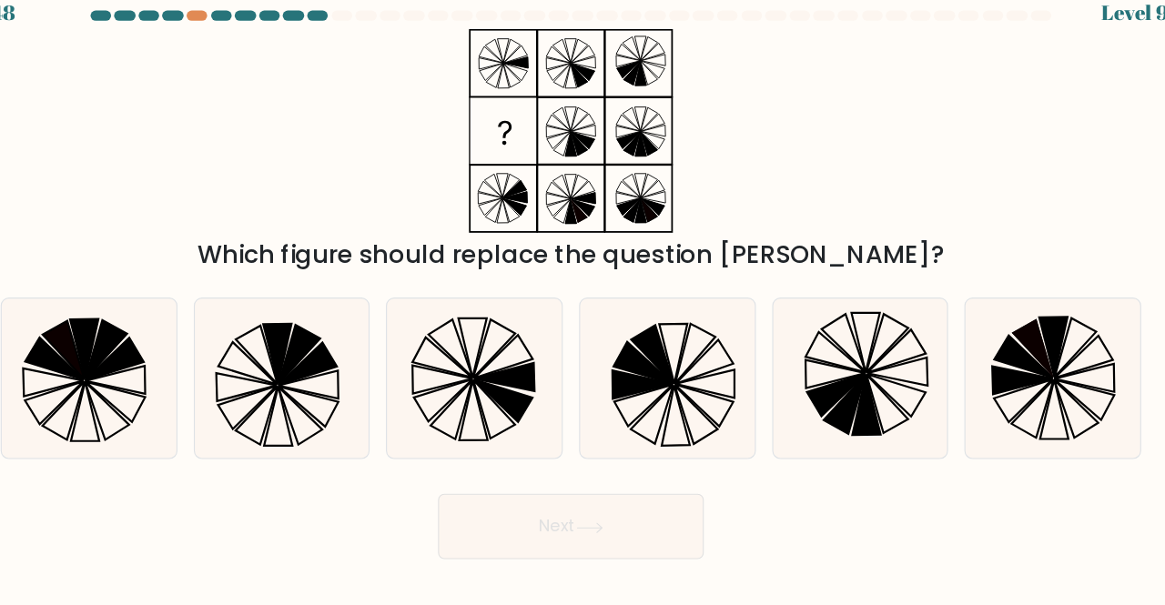
click at [676, 220] on icon at bounding box center [583, 141] width 228 height 182
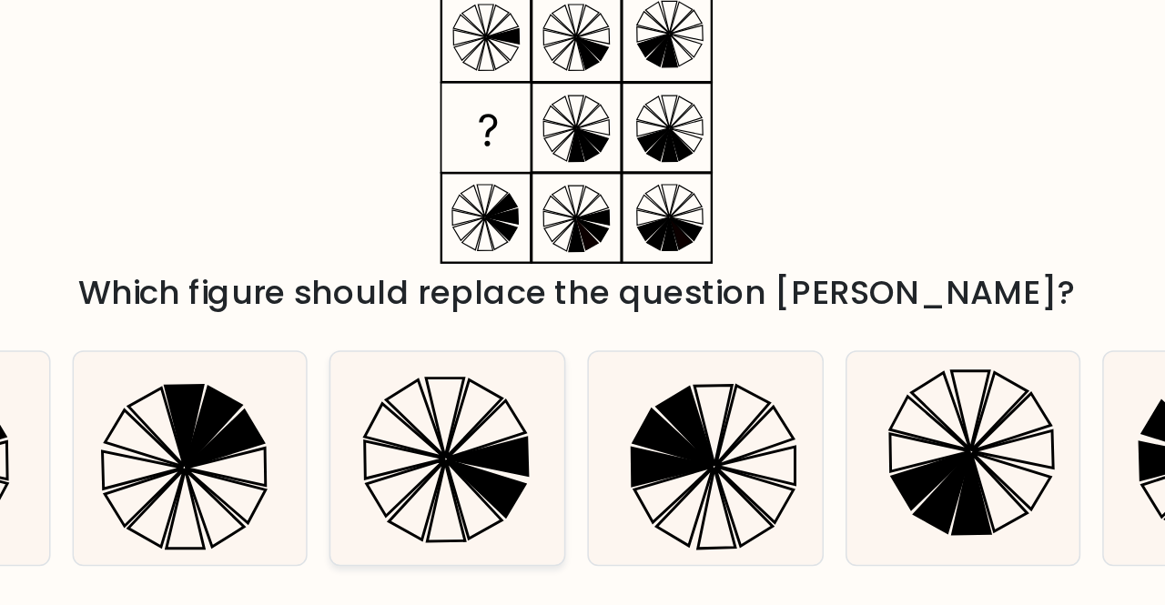
click at [546, 328] on icon at bounding box center [496, 361] width 143 height 143
click at [583, 308] on input "c." at bounding box center [583, 305] width 1 height 5
radio input "true"
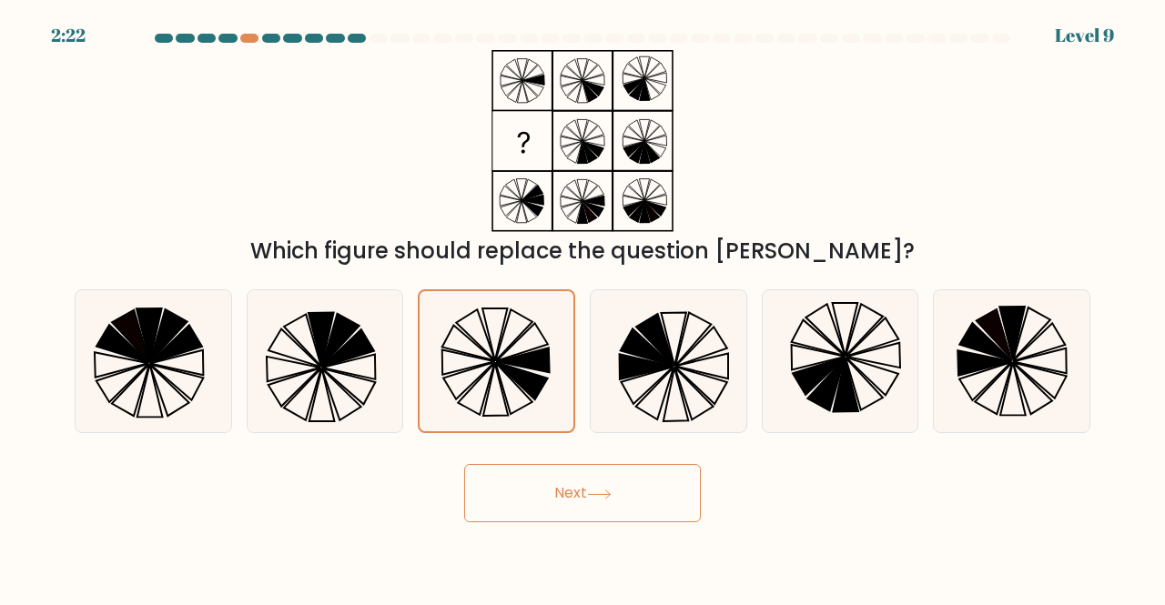
click at [557, 492] on button "Next" at bounding box center [582, 493] width 237 height 58
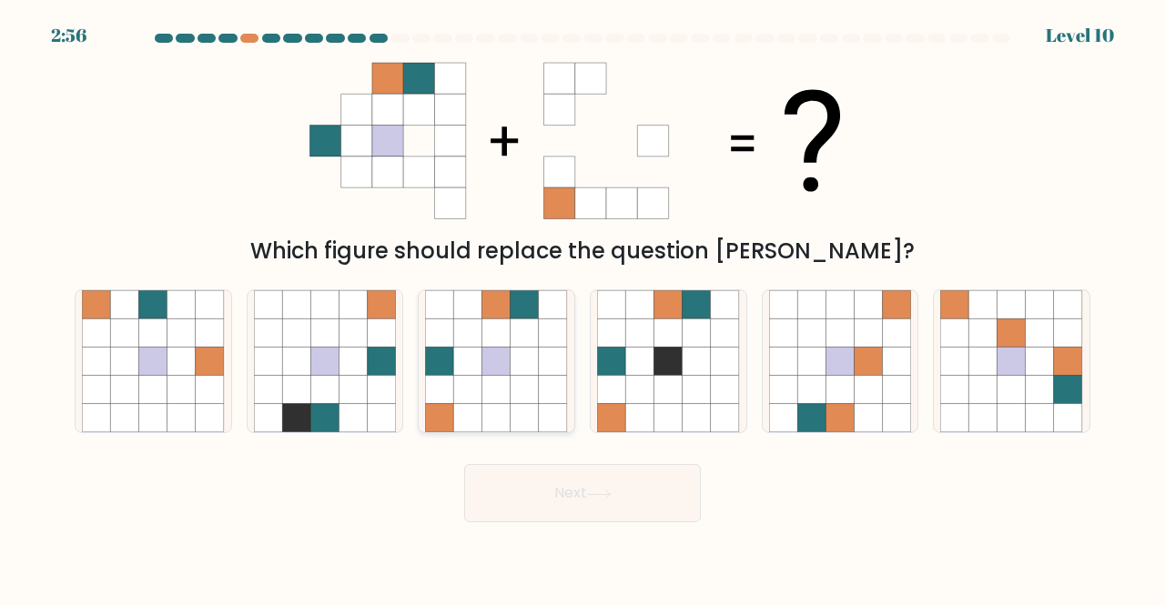
click at [519, 374] on icon at bounding box center [525, 361] width 28 height 28
click at [583, 308] on input "c." at bounding box center [583, 305] width 1 height 5
radio input "true"
click at [533, 485] on button "Next" at bounding box center [582, 493] width 237 height 58
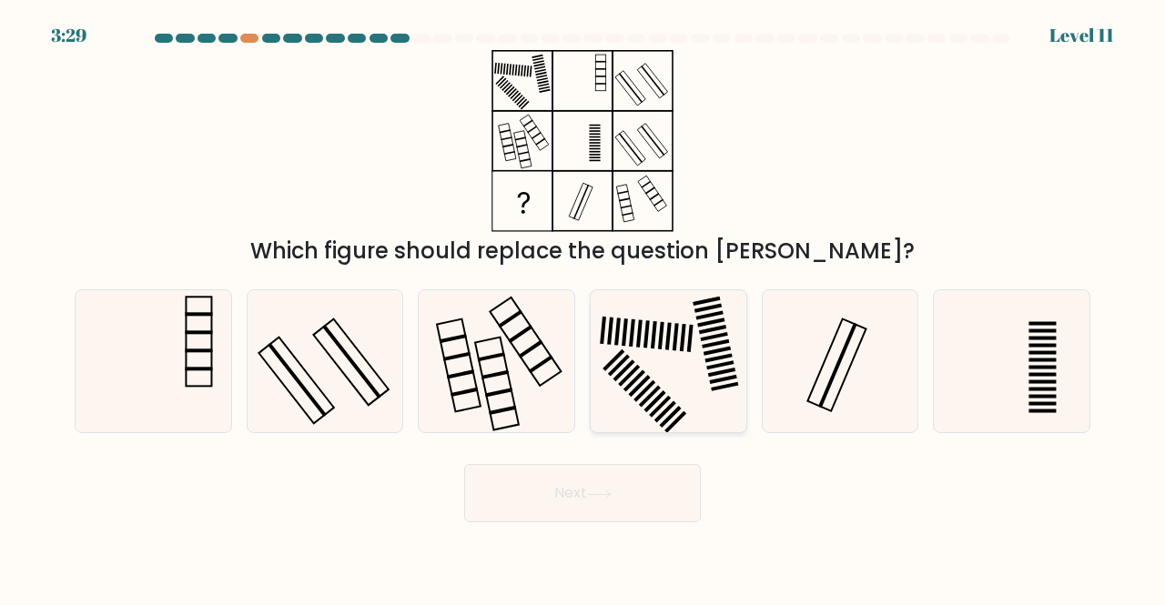
click at [675, 316] on icon at bounding box center [668, 361] width 143 height 143
click at [583, 308] on input "d." at bounding box center [583, 305] width 1 height 5
radio input "true"
click at [970, 370] on icon at bounding box center [1011, 361] width 143 height 143
click at [583, 308] on input "f." at bounding box center [583, 305] width 1 height 5
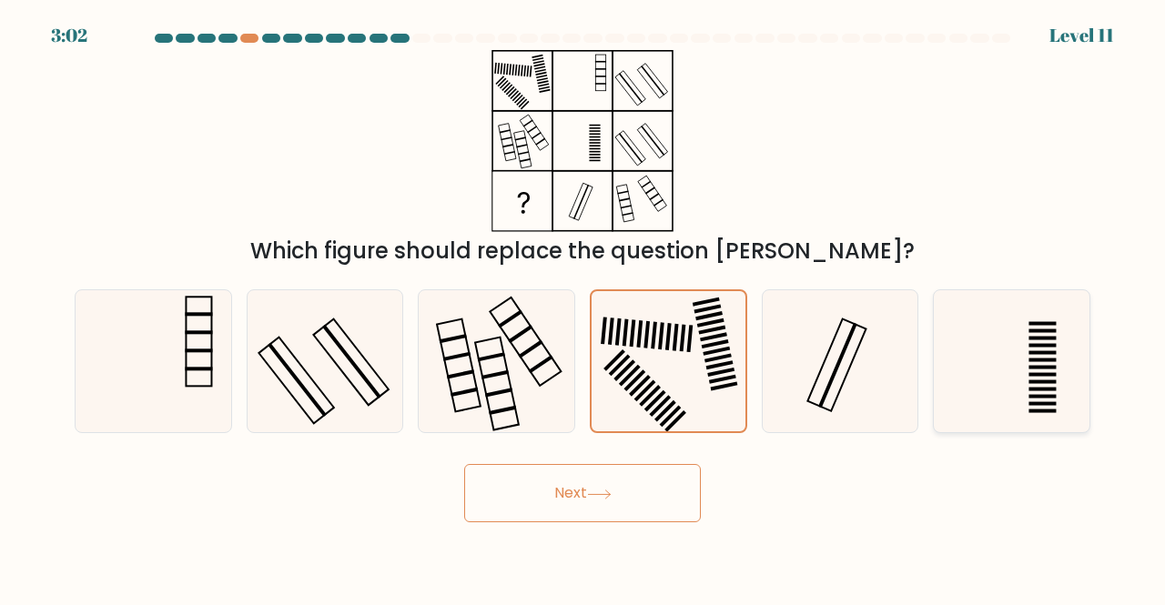
radio input "true"
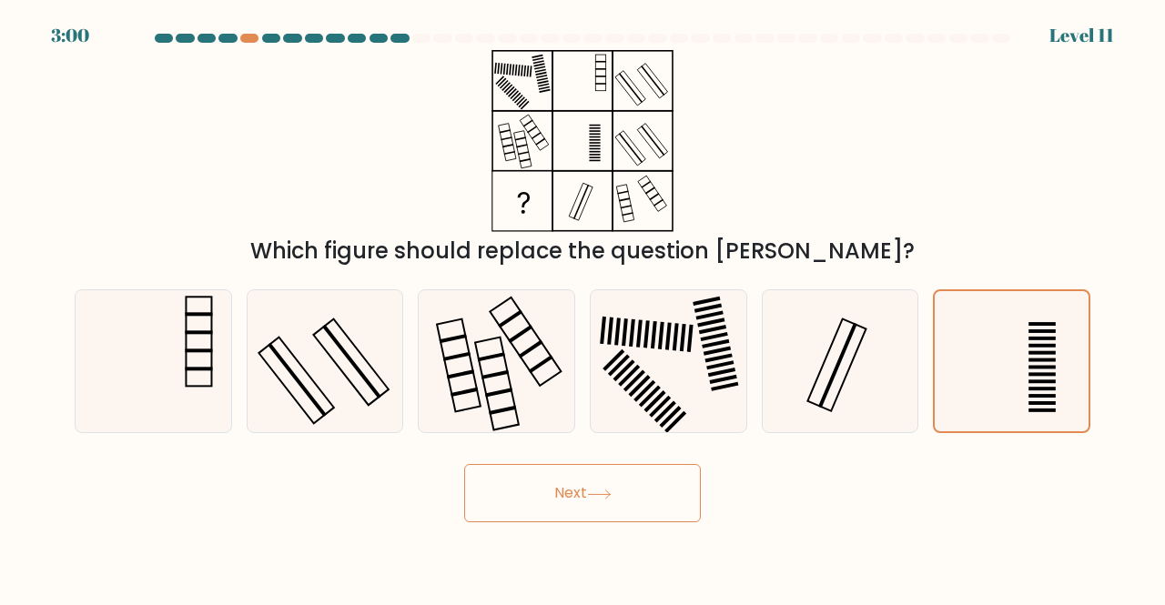
click at [623, 462] on div "Next" at bounding box center [583, 488] width 1038 height 67
click at [627, 489] on button "Next" at bounding box center [582, 493] width 237 height 58
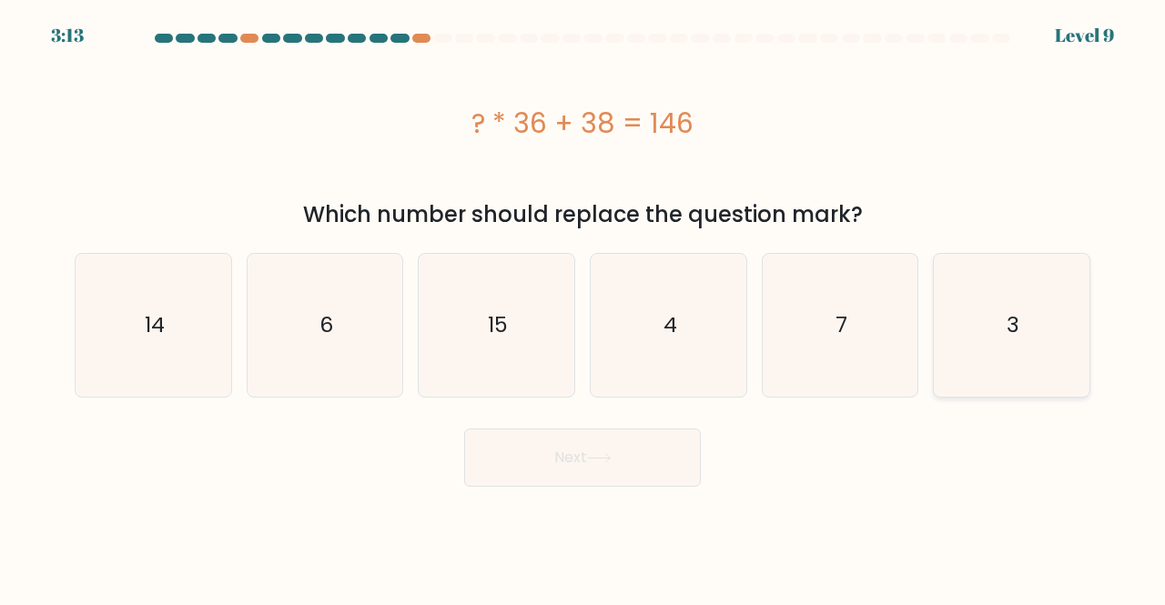
click at [996, 345] on icon "3" at bounding box center [1011, 325] width 143 height 143
click at [583, 308] on input "f. 3" at bounding box center [583, 305] width 1 height 5
radio input "true"
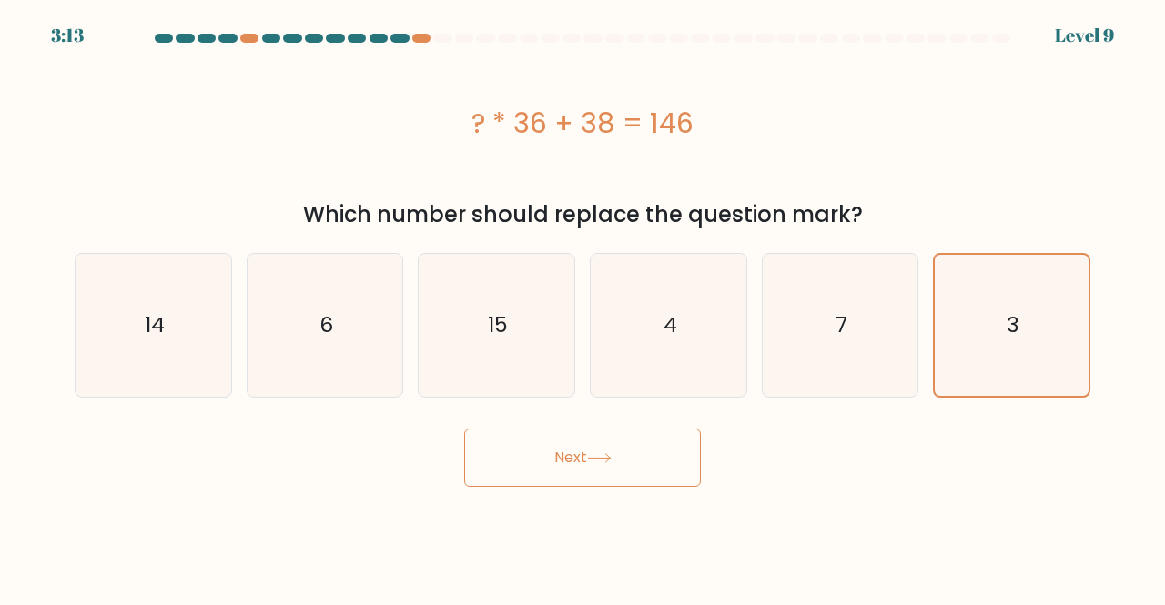
click at [608, 476] on button "Next" at bounding box center [582, 458] width 237 height 58
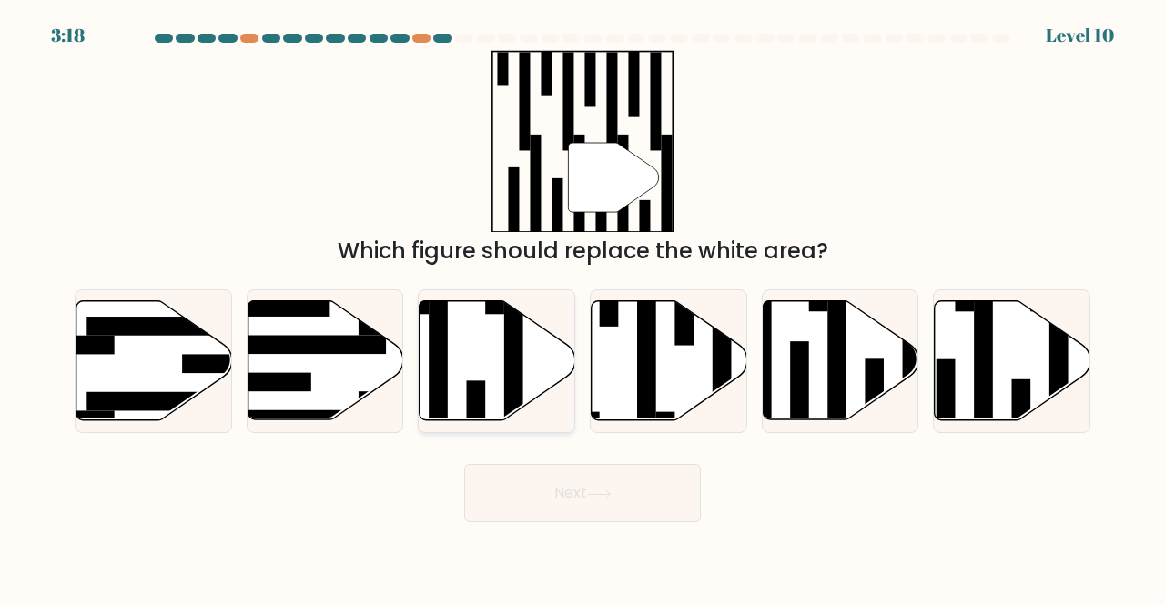
click at [513, 353] on rect at bounding box center [513, 371] width 19 height 169
click at [583, 308] on input "c." at bounding box center [583, 305] width 1 height 5
radio input "true"
click at [816, 323] on icon at bounding box center [841, 360] width 156 height 119
click at [583, 308] on input "e." at bounding box center [583, 305] width 1 height 5
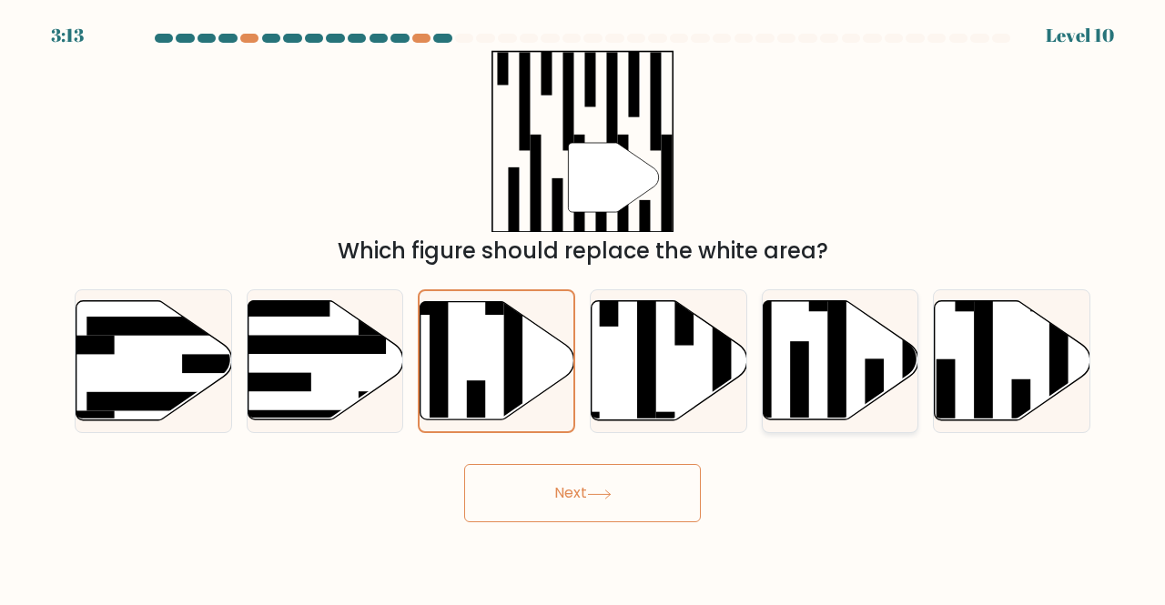
radio input "true"
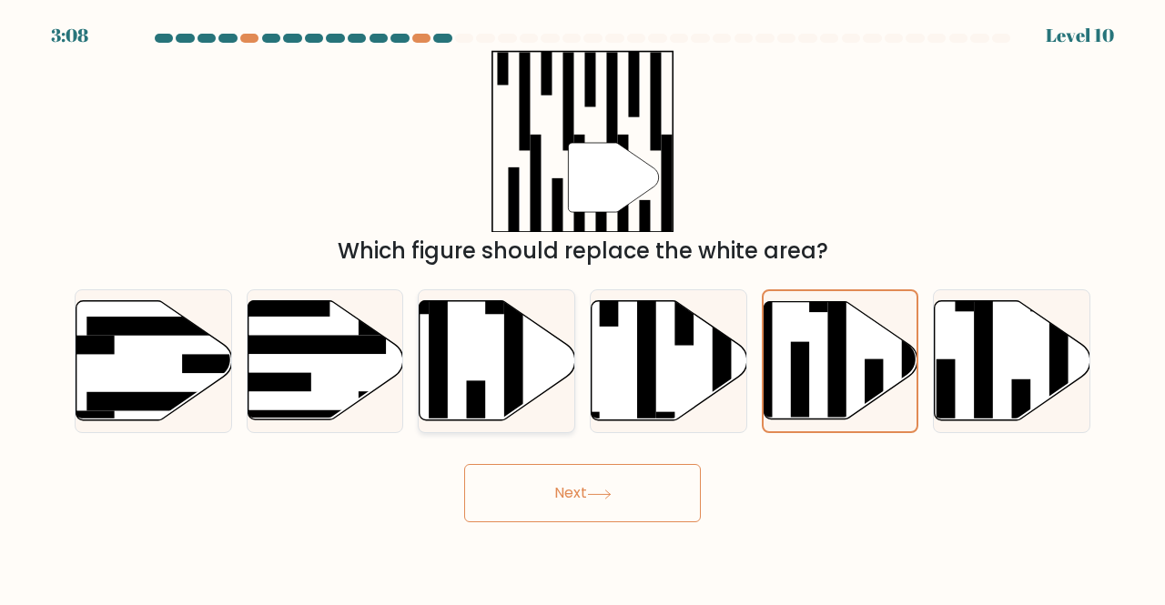
click at [520, 390] on rect at bounding box center [513, 371] width 19 height 169
click at [583, 308] on input "c." at bounding box center [583, 305] width 1 height 5
radio input "true"
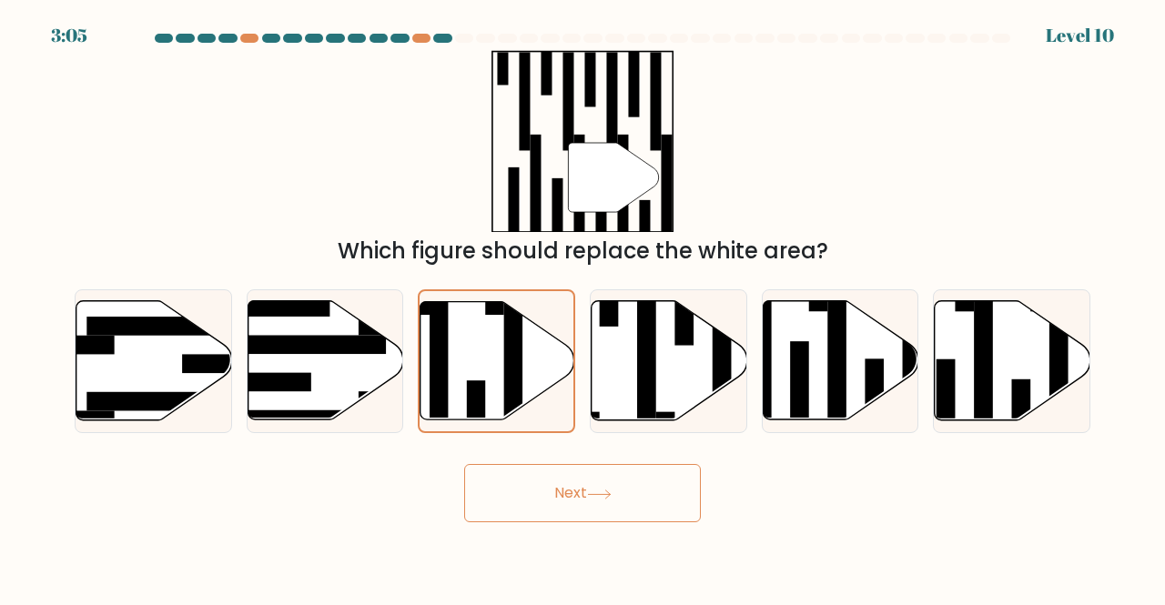
click at [537, 478] on button "Next" at bounding box center [582, 493] width 237 height 58
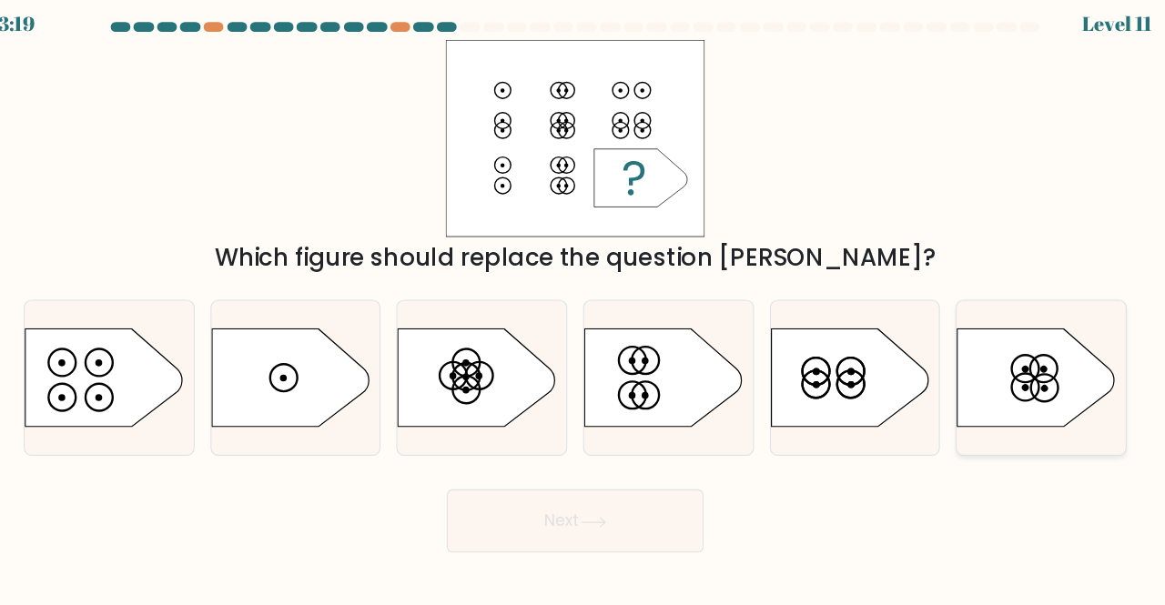
click at [960, 366] on icon at bounding box center [1008, 361] width 146 height 91
click at [583, 308] on input "f." at bounding box center [583, 305] width 1 height 5
radio input "true"
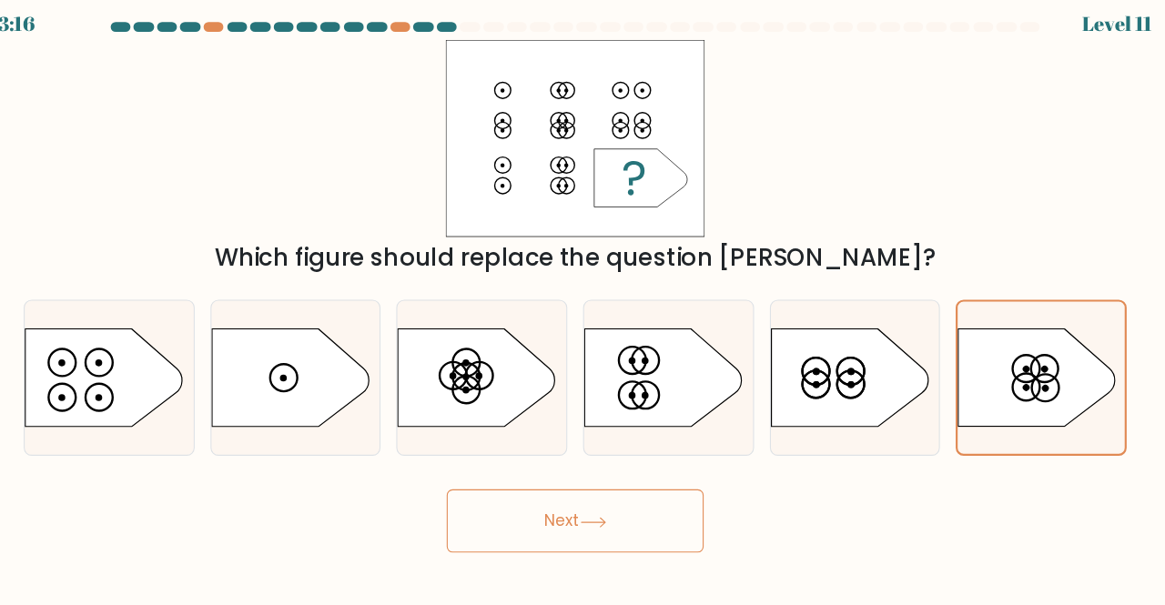
click at [623, 471] on button "Next" at bounding box center [582, 493] width 237 height 58
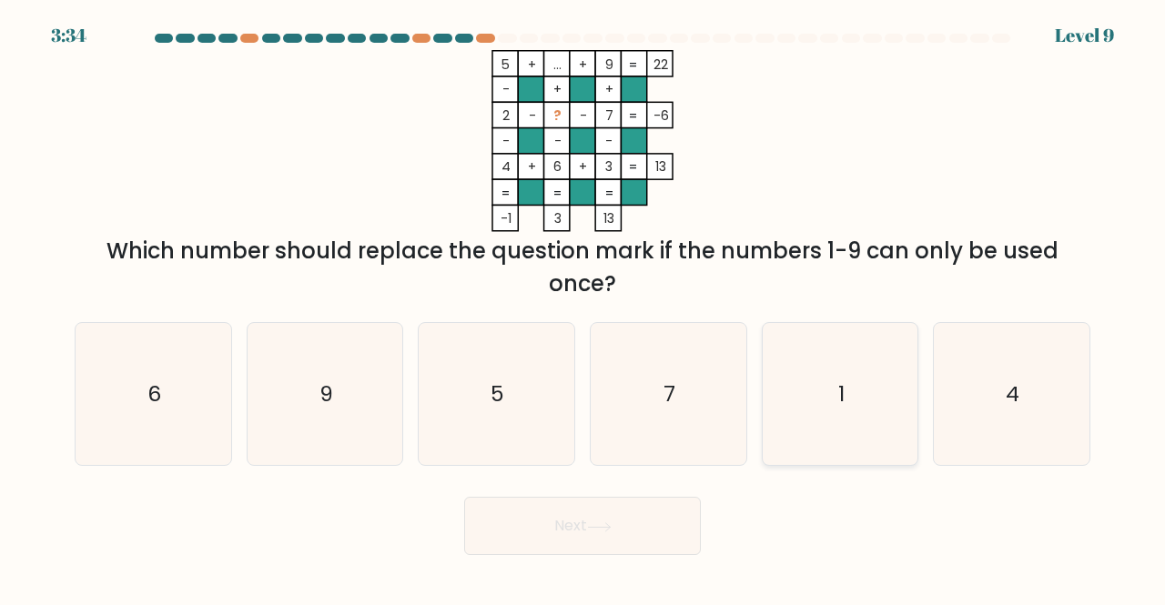
click at [824, 387] on icon "1" at bounding box center [840, 394] width 143 height 143
click at [583, 308] on input "e. 1" at bounding box center [583, 305] width 1 height 5
radio input "true"
click at [609, 531] on icon at bounding box center [599, 527] width 25 height 10
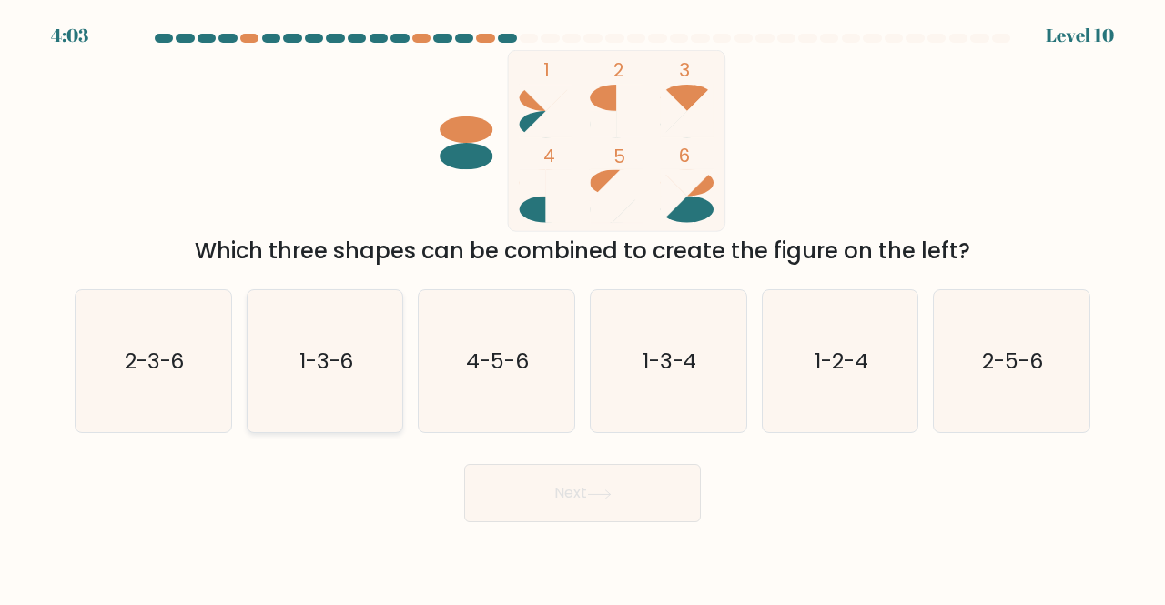
click at [328, 334] on icon "1-3-6" at bounding box center [325, 361] width 143 height 143
click at [583, 308] on input "b. 1-3-6" at bounding box center [583, 305] width 1 height 5
radio input "true"
click at [550, 361] on icon "4-5-6" at bounding box center [496, 361] width 143 height 143
click at [583, 308] on input "c. 4-5-6" at bounding box center [583, 305] width 1 height 5
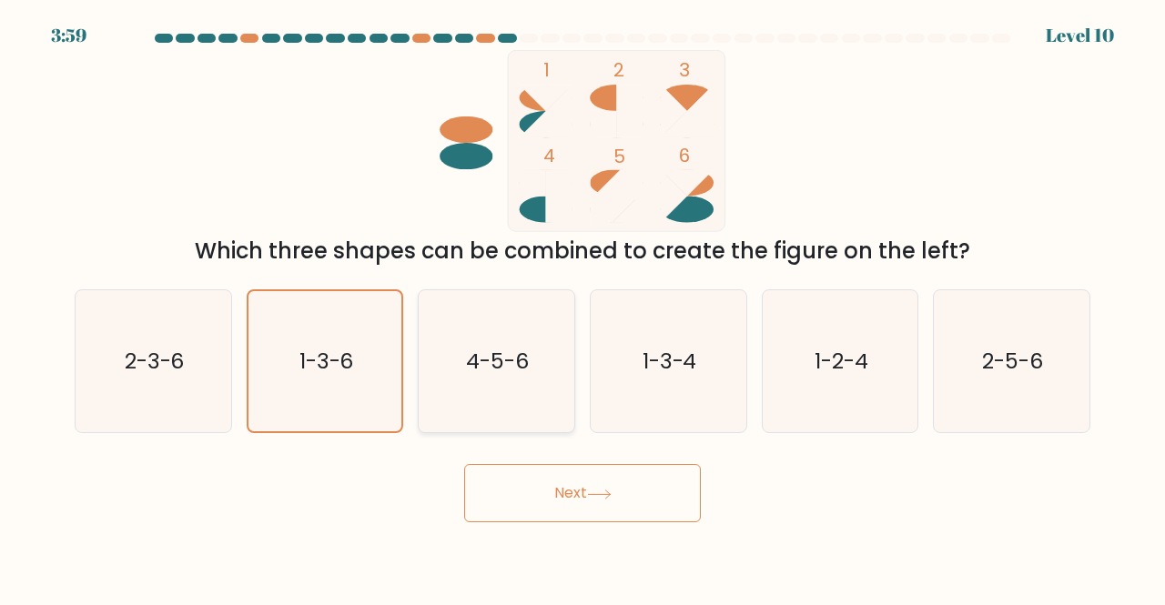
radio input "true"
